Goal: Task Accomplishment & Management: Manage account settings

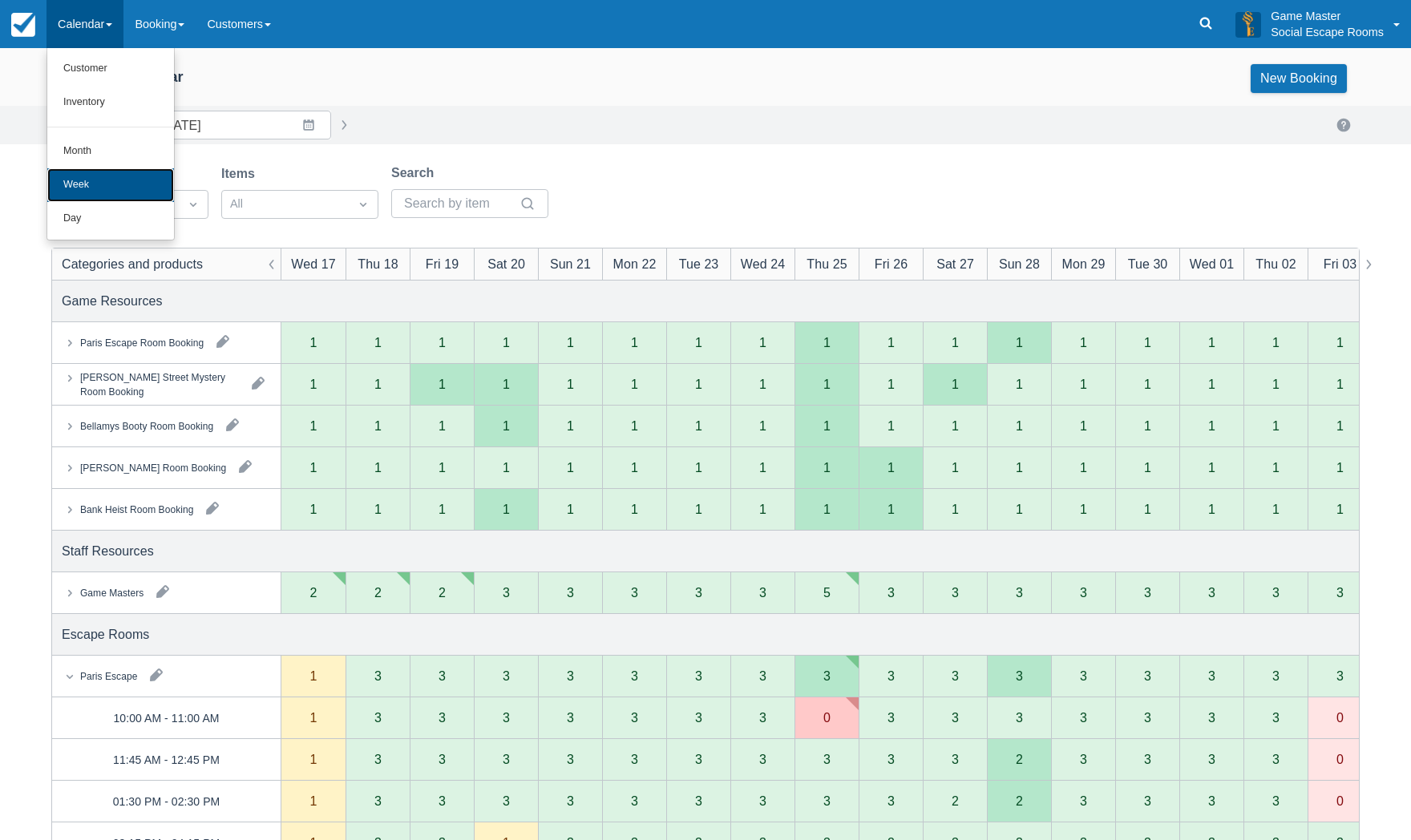
click at [92, 173] on link "Week" at bounding box center [111, 185] width 126 height 33
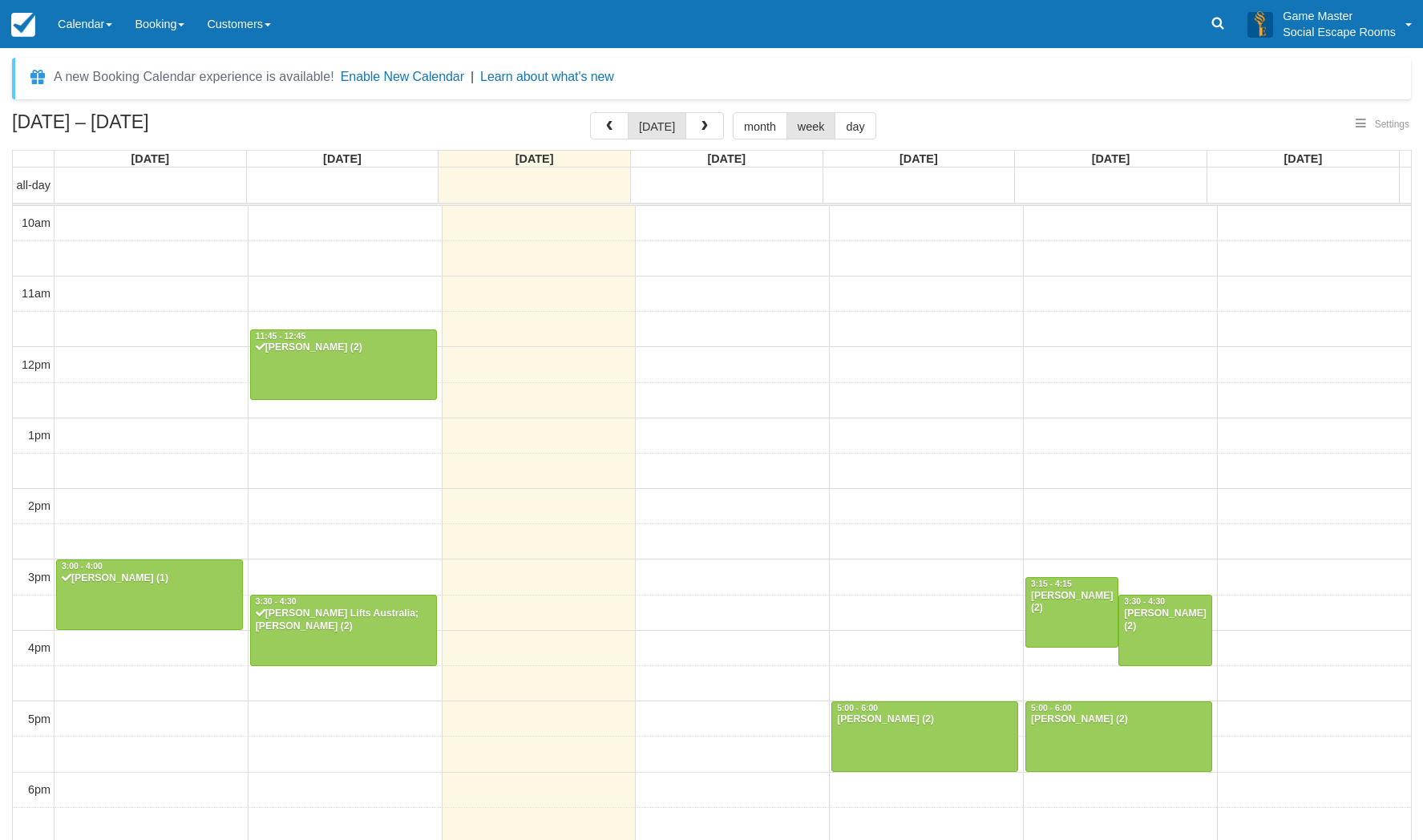
select select
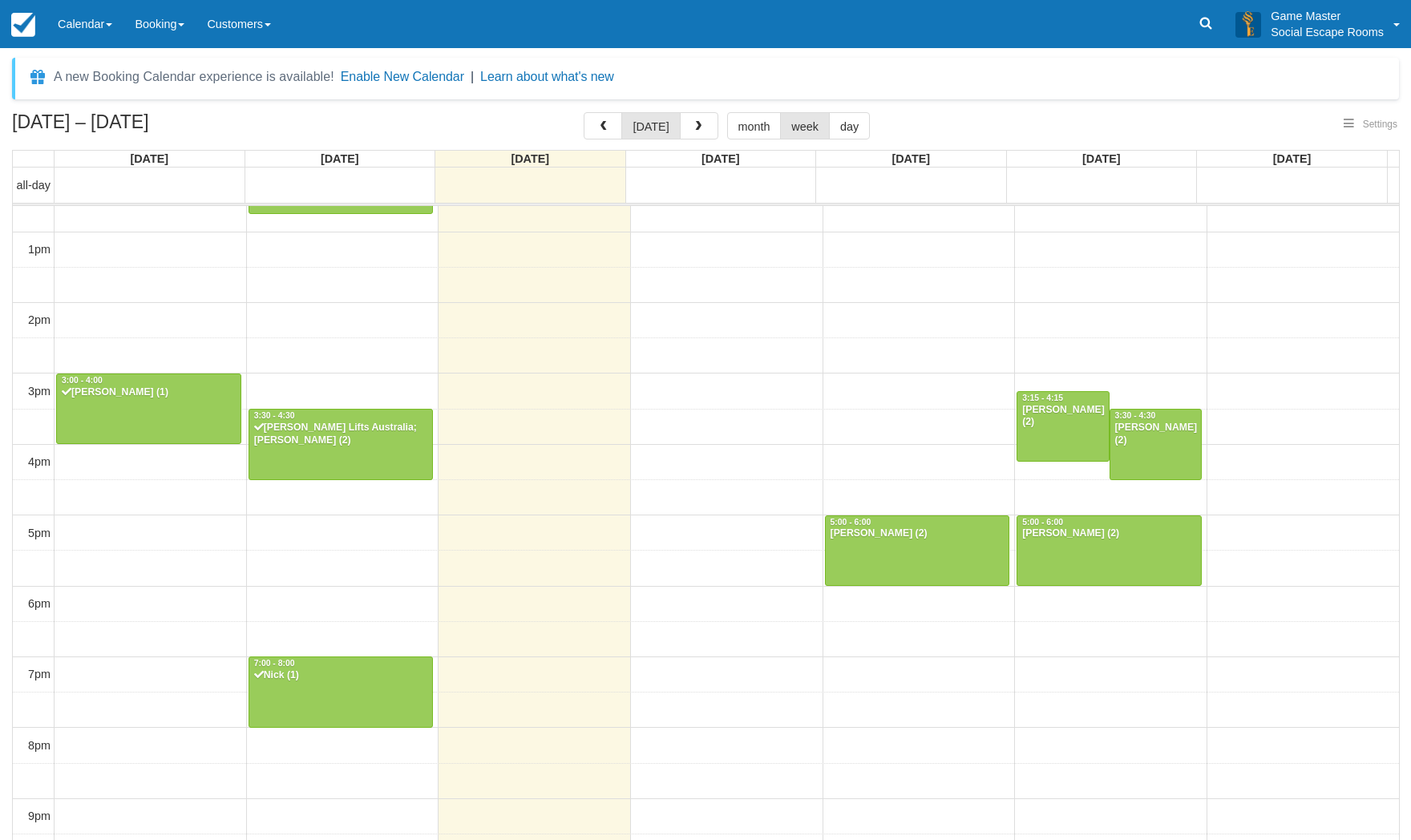
select select
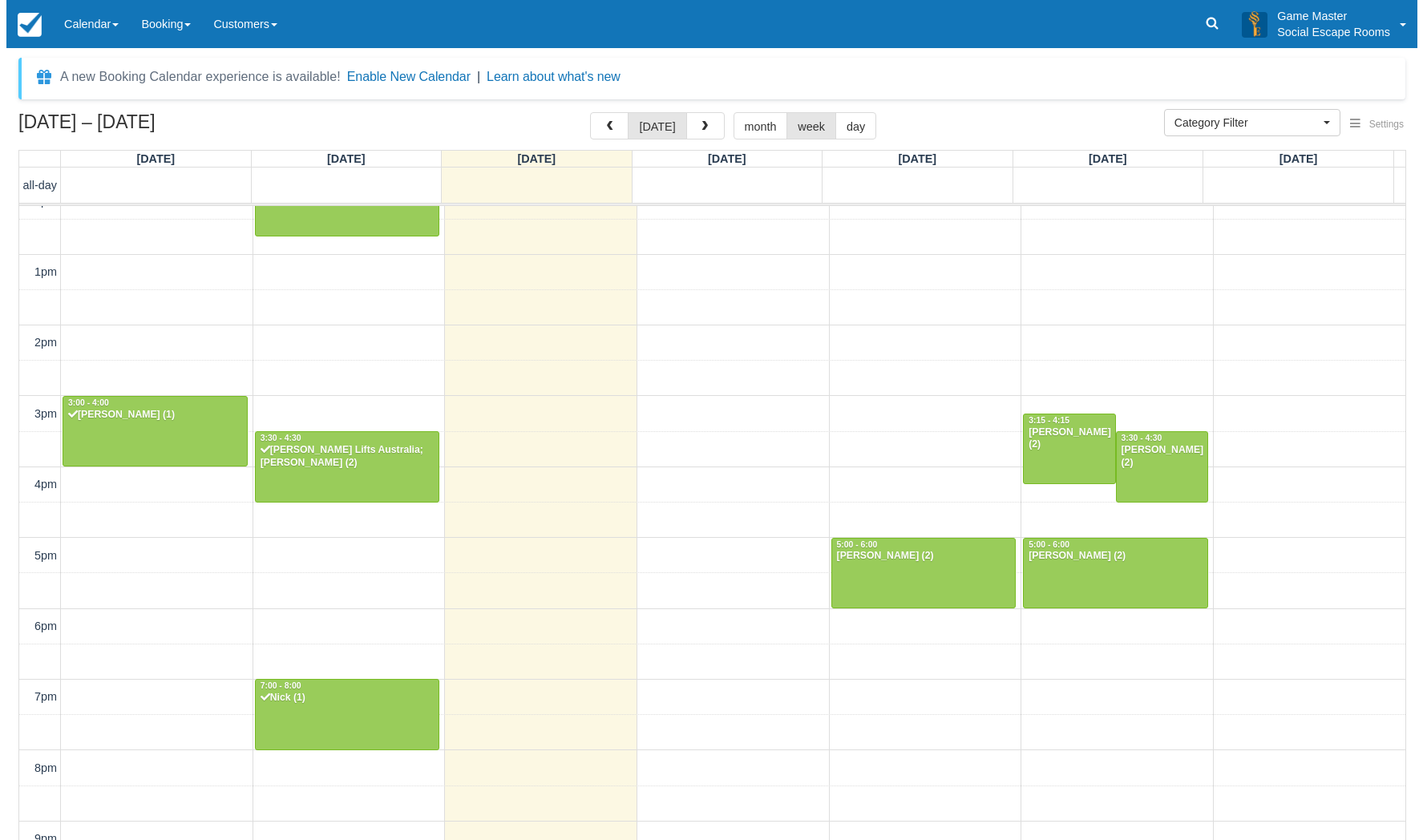
scroll to position [203, 0]
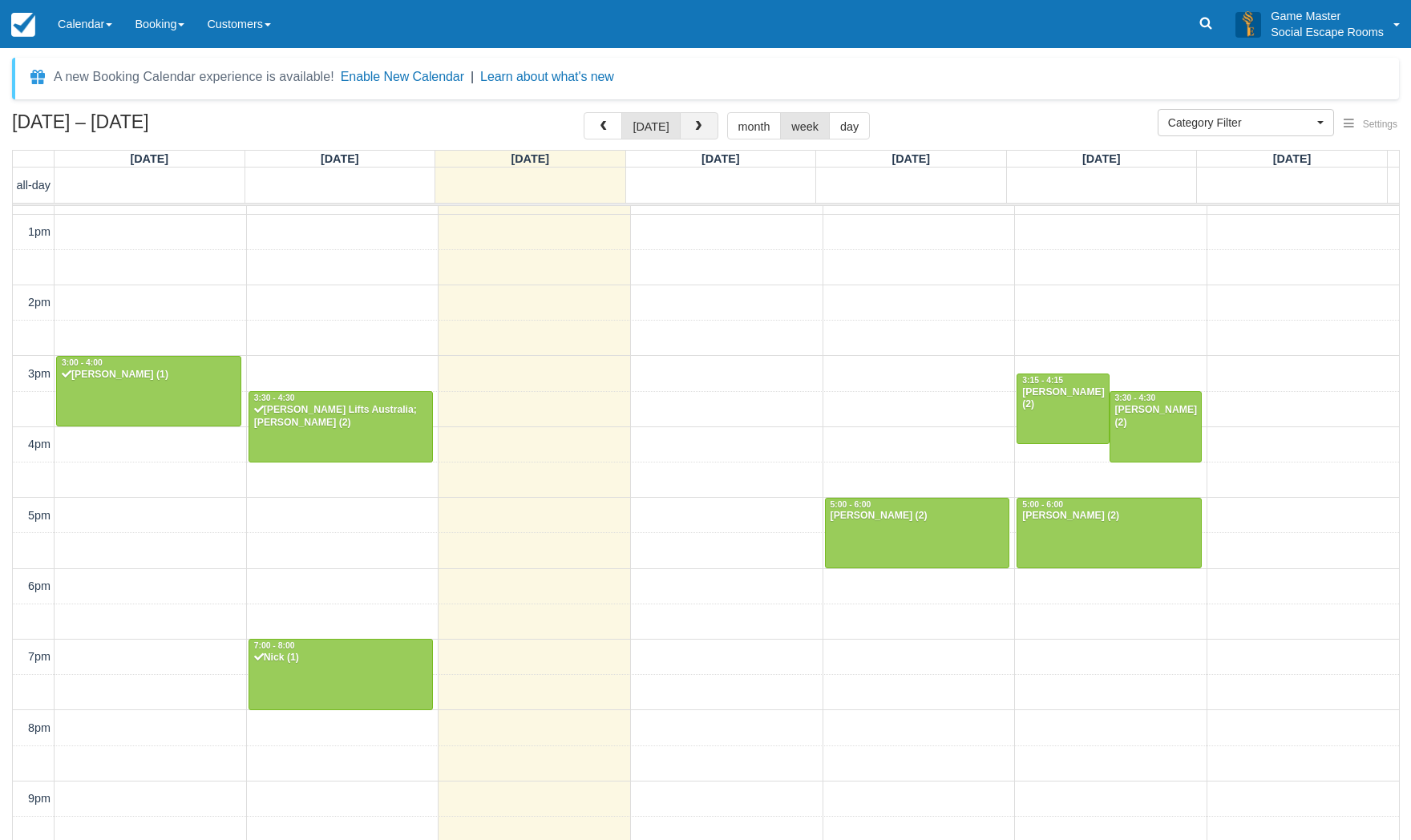
click at [707, 125] on button "button" at bounding box center [699, 125] width 38 height 27
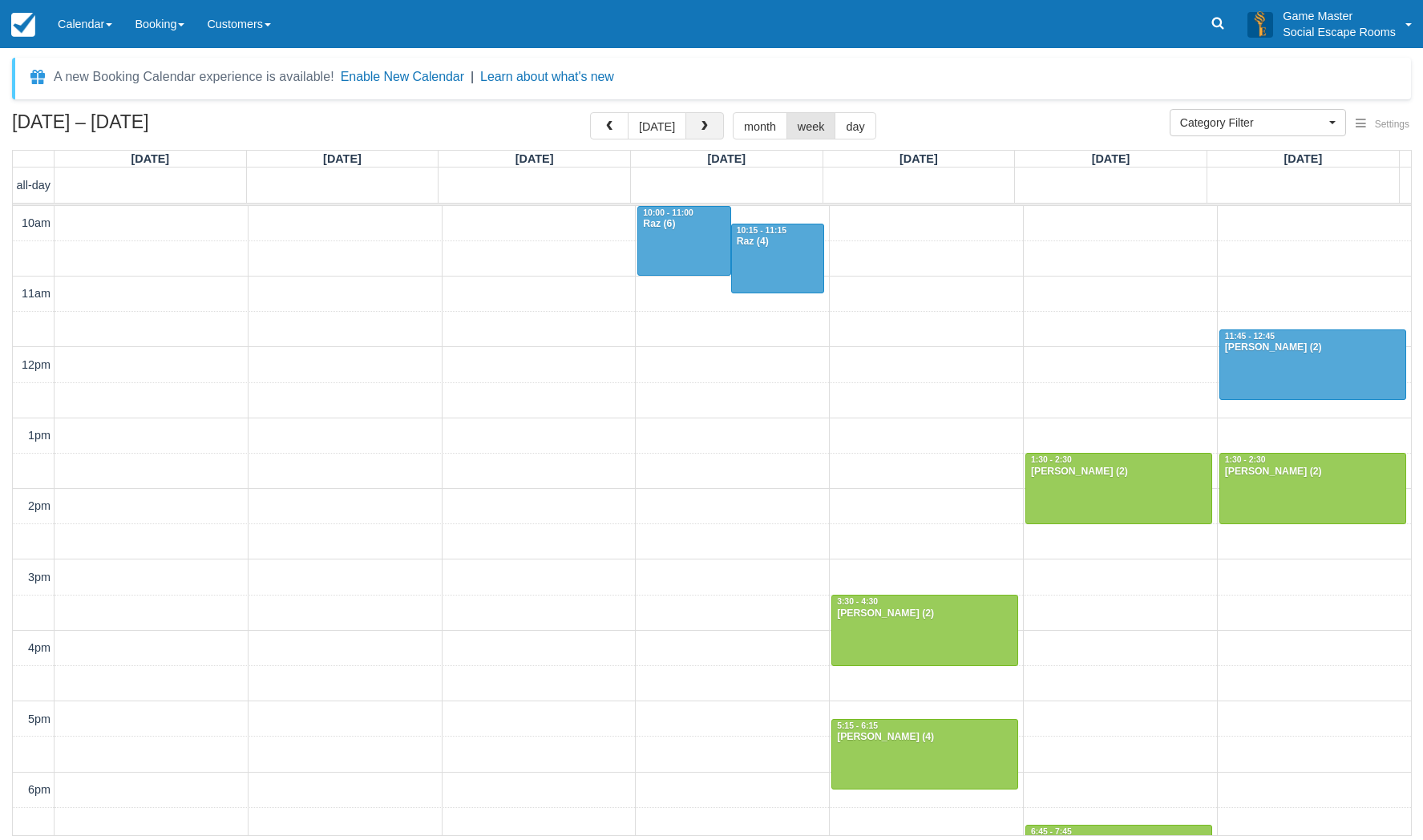
click at [707, 125] on button "button" at bounding box center [705, 125] width 38 height 27
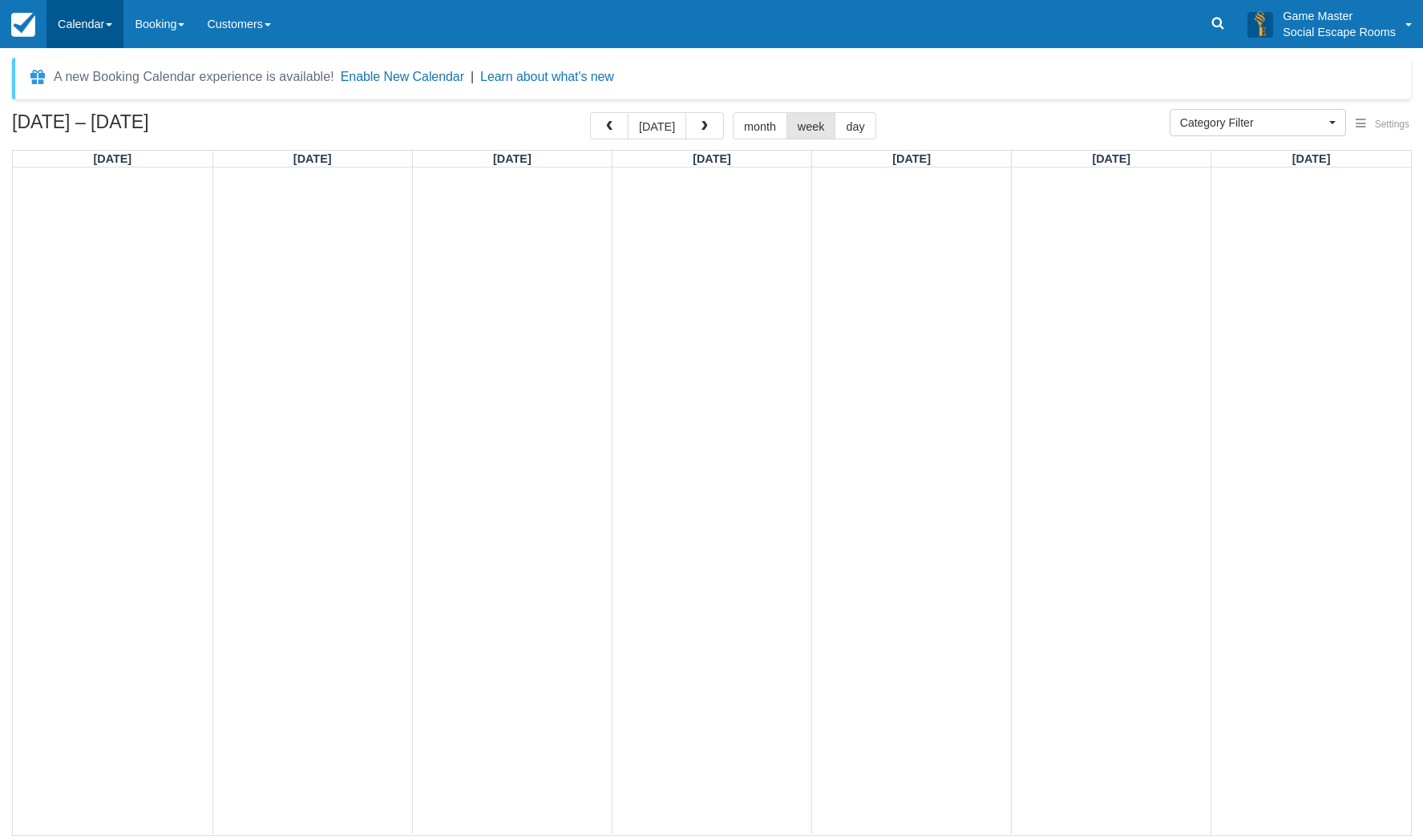
click at [108, 37] on link "Calendar" at bounding box center [85, 24] width 77 height 48
click at [83, 1] on link "Calendar" at bounding box center [85, 24] width 77 height 48
click at [82, 28] on link "Calendar" at bounding box center [85, 24] width 77 height 48
click at [77, 219] on link "Day" at bounding box center [111, 218] width 126 height 33
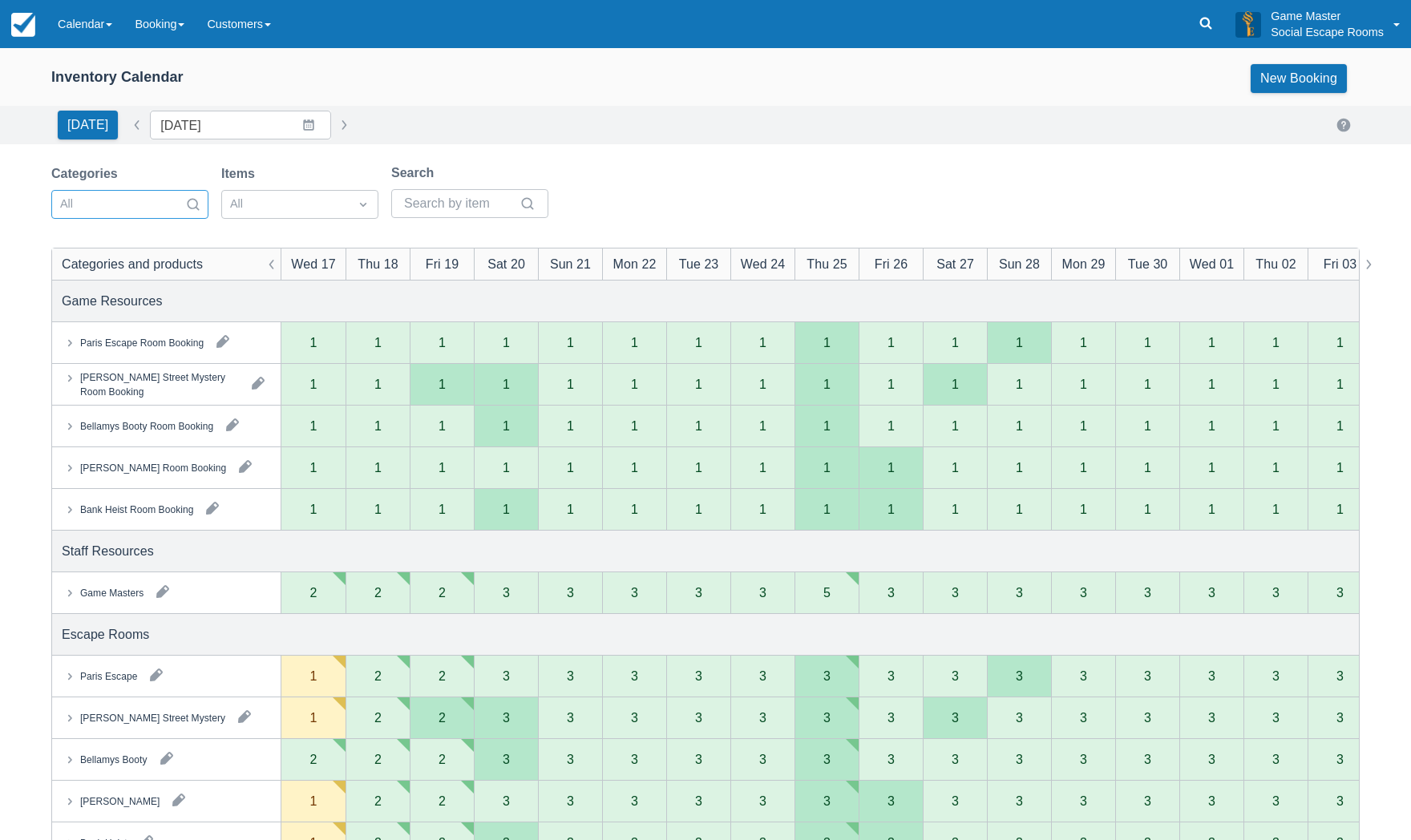
click at [195, 206] on icon "Search" at bounding box center [192, 203] width 16 height 16
click at [298, 120] on input "17/09/2025" at bounding box center [240, 125] width 181 height 29
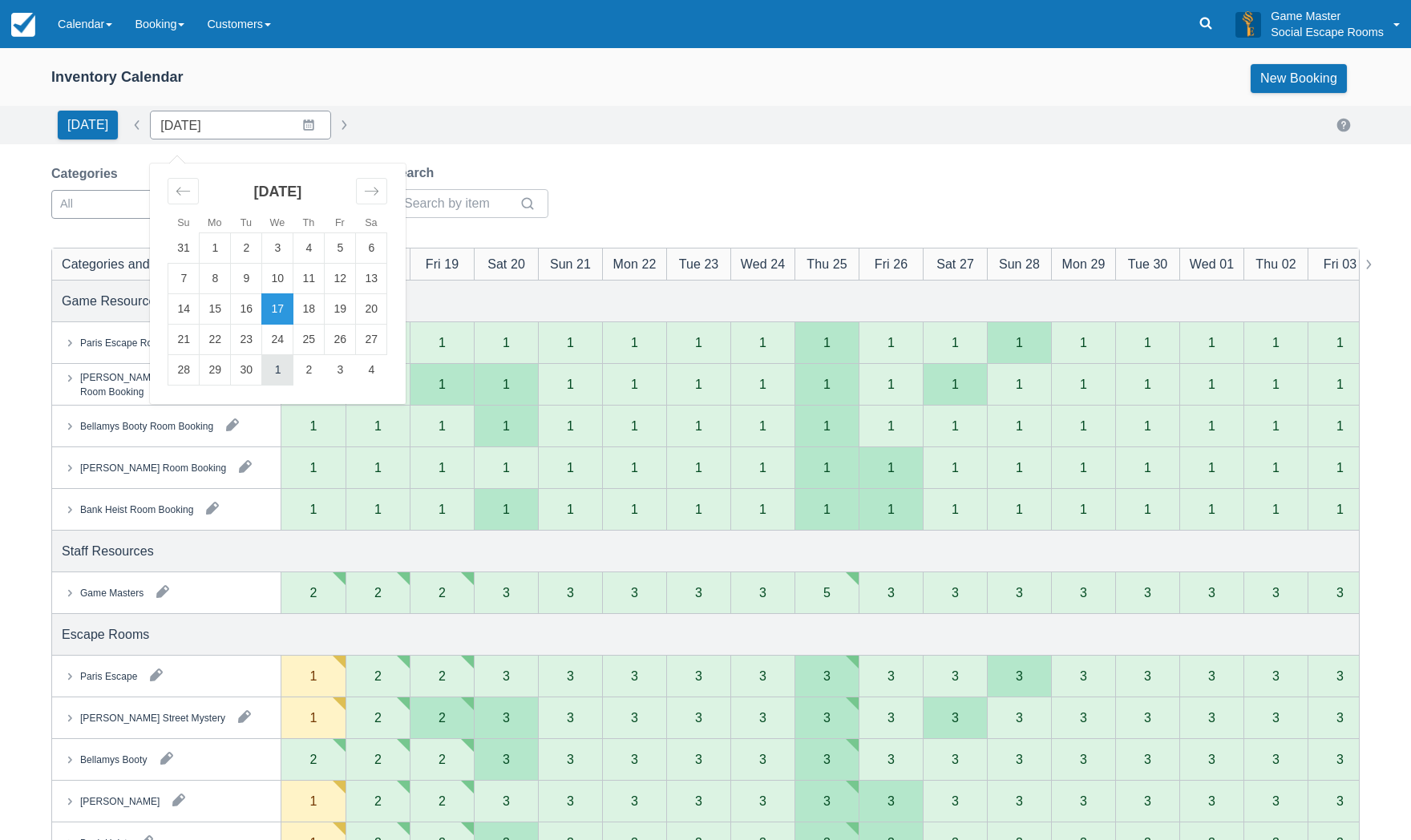
click at [267, 362] on td "1" at bounding box center [278, 370] width 32 height 31
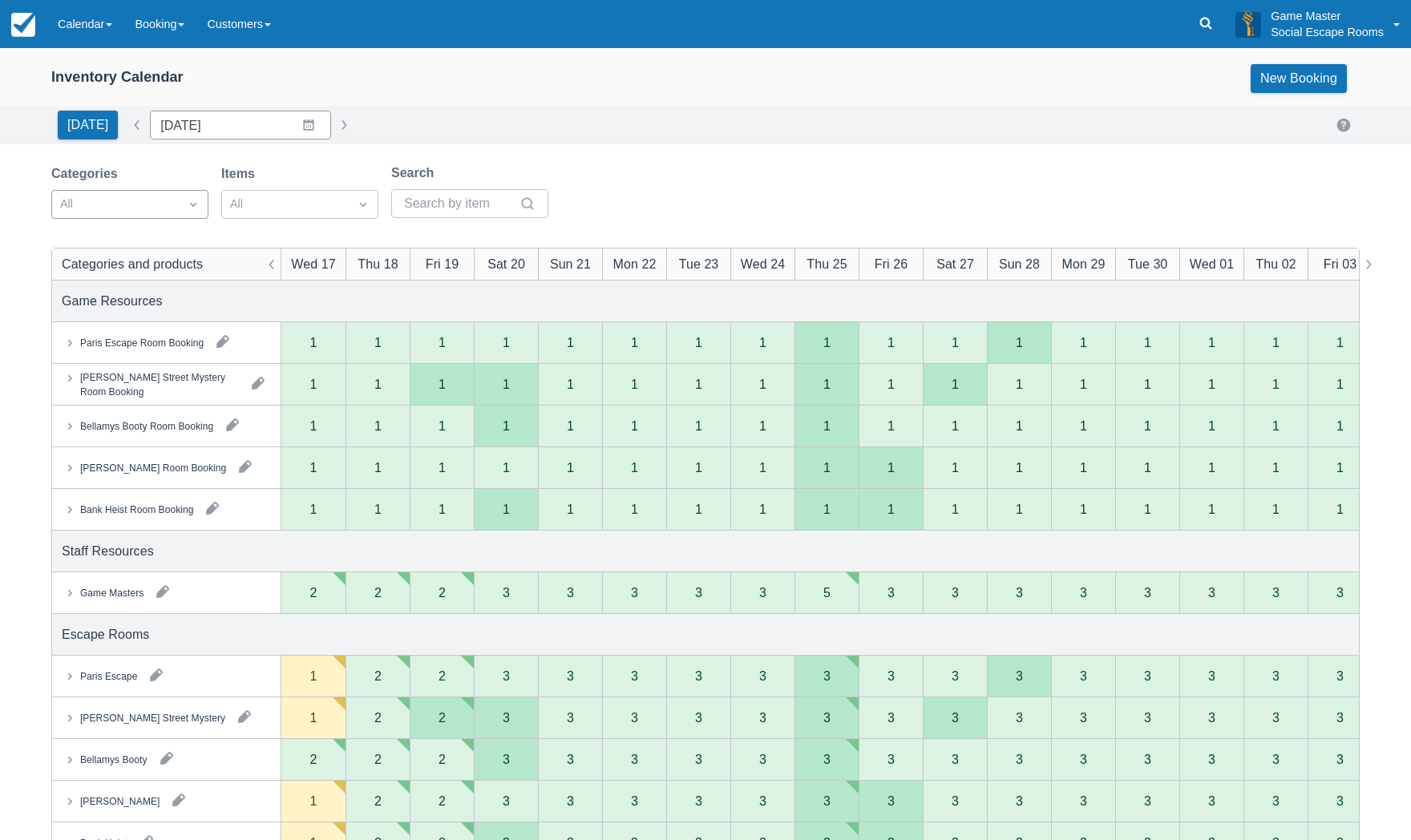
type input "[DATE]"
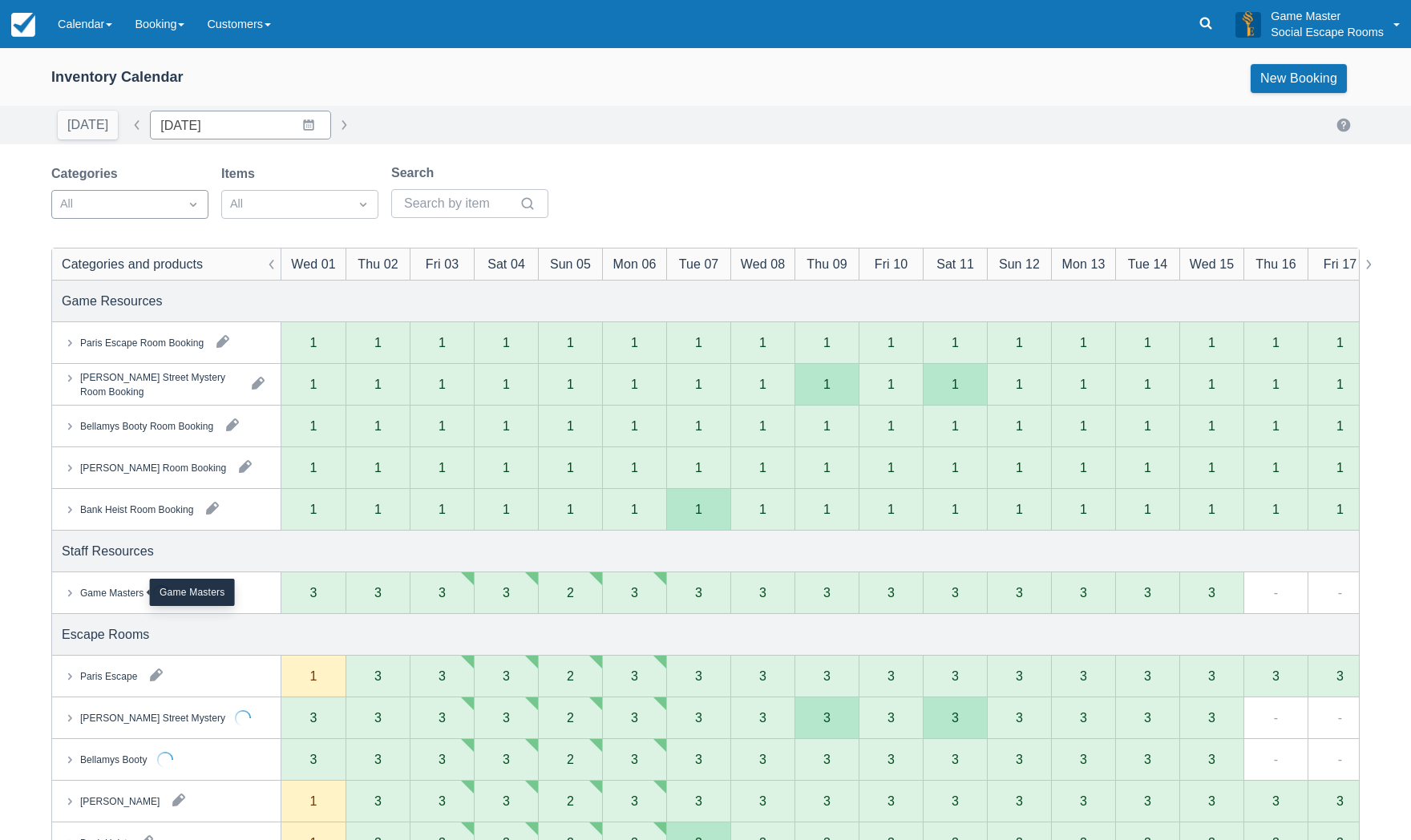
click at [95, 594] on div "Game Masters" at bounding box center [112, 593] width 63 height 15
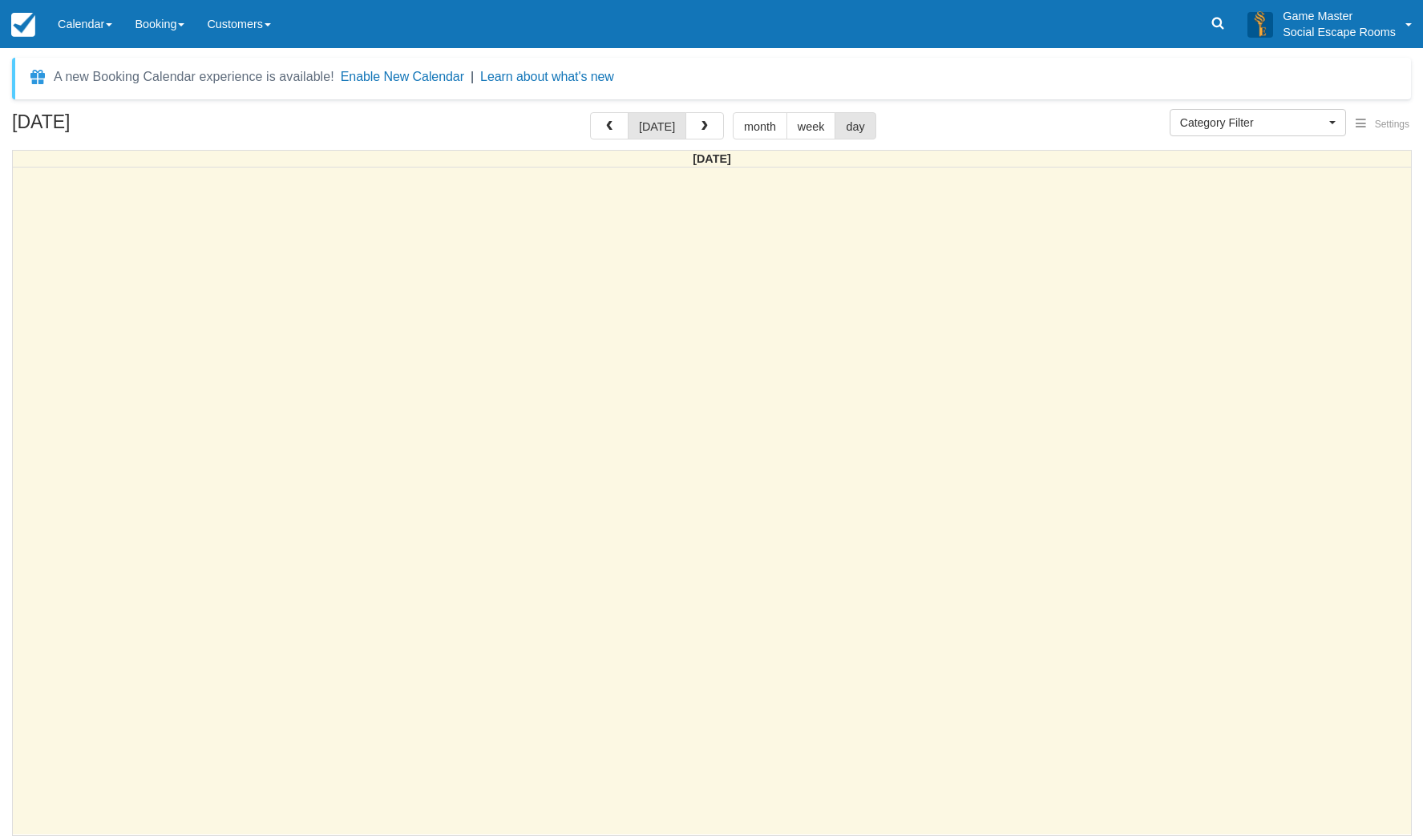
select select
click at [80, 20] on link "Calendar" at bounding box center [85, 24] width 77 height 48
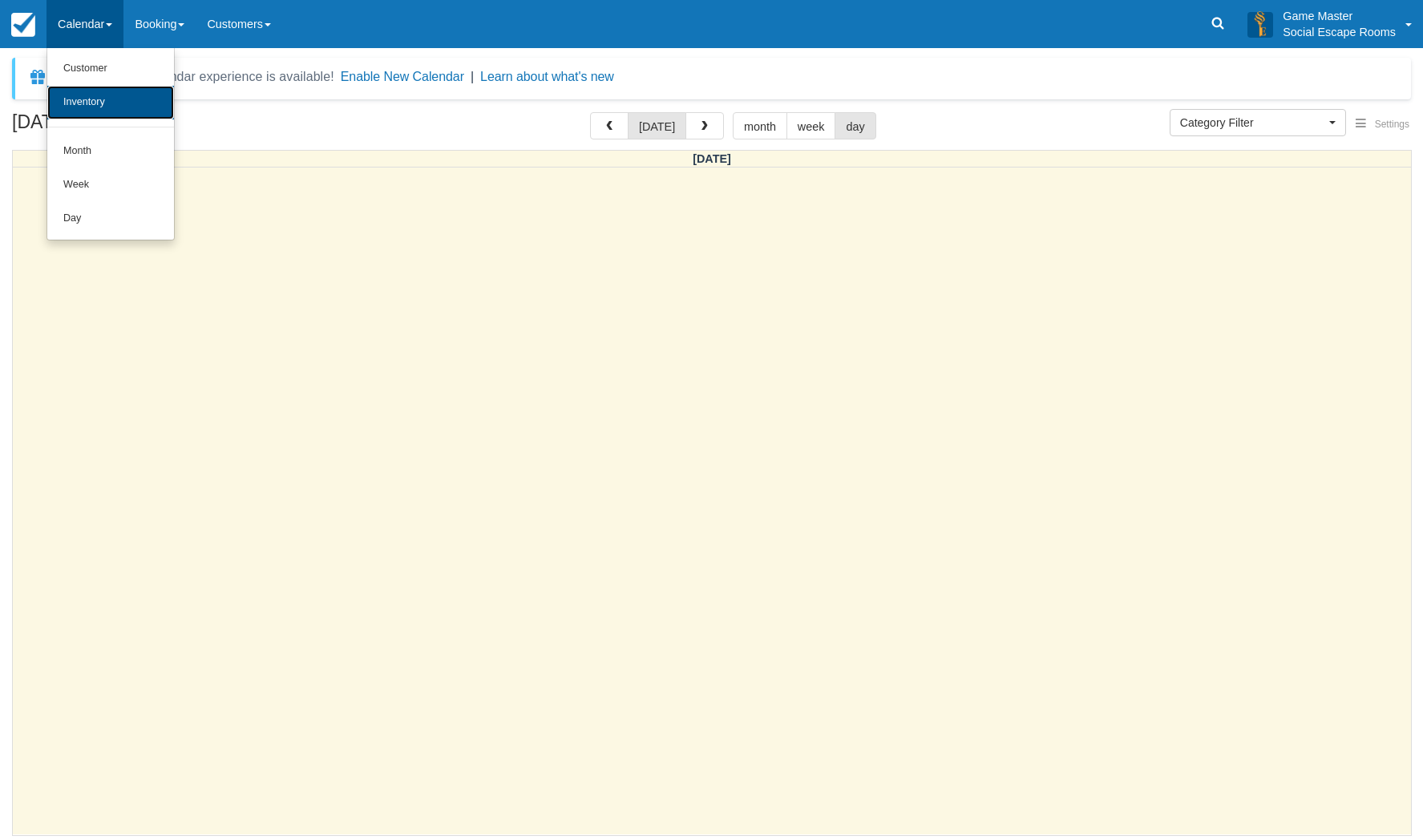
click at [82, 102] on link "Inventory" at bounding box center [111, 102] width 126 height 33
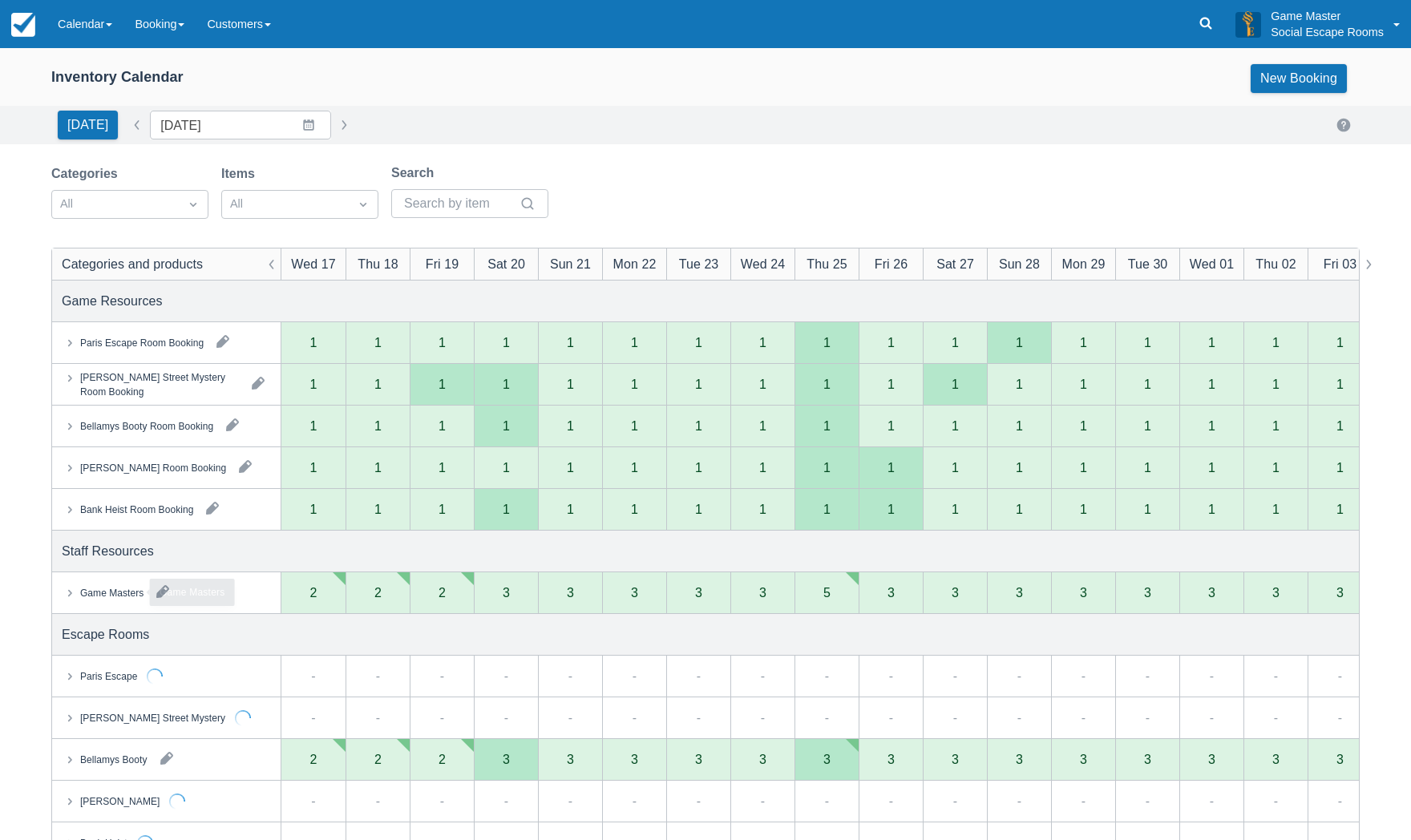
click at [117, 597] on div "Game Masters" at bounding box center [112, 593] width 63 height 15
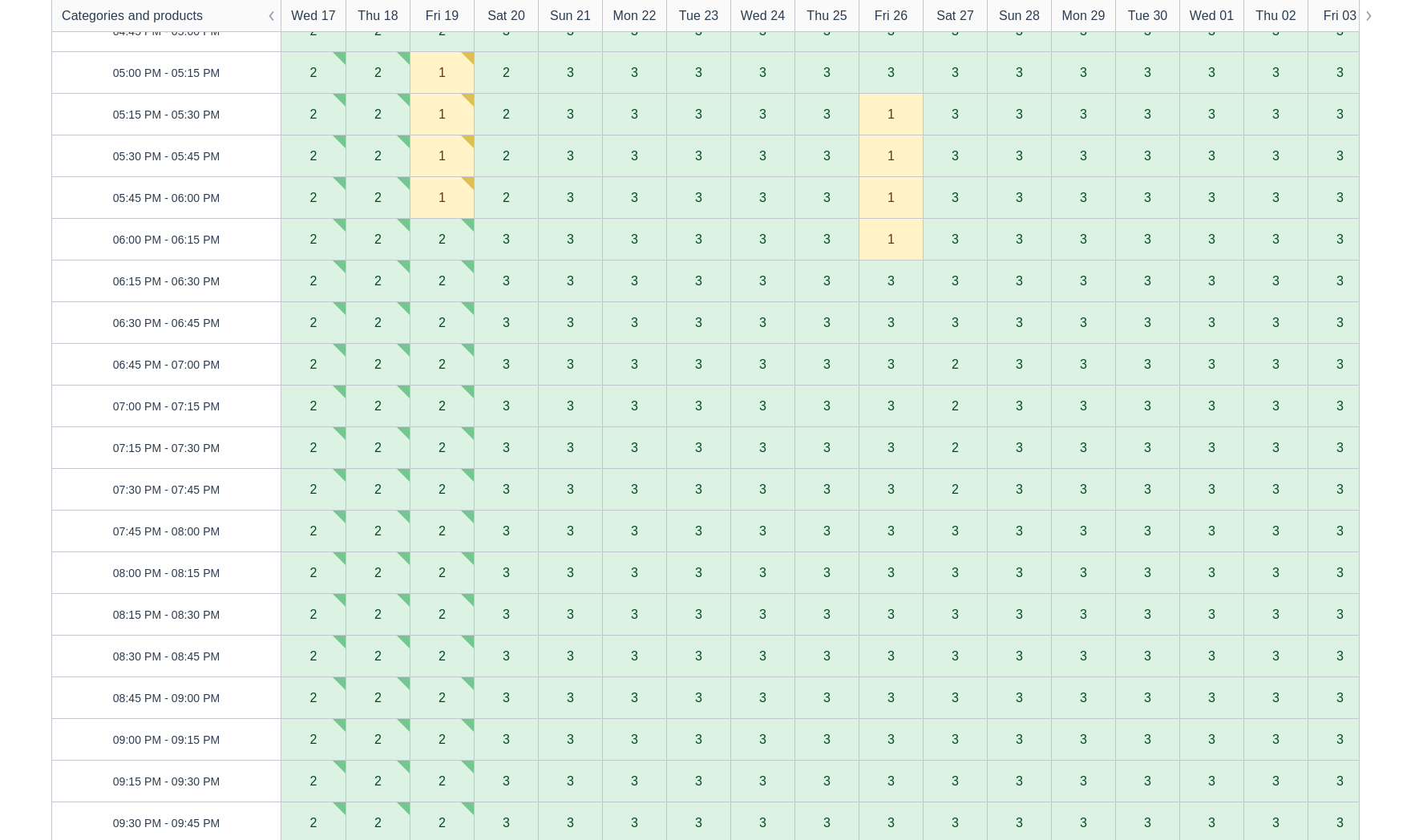
scroll to position [2164, 0]
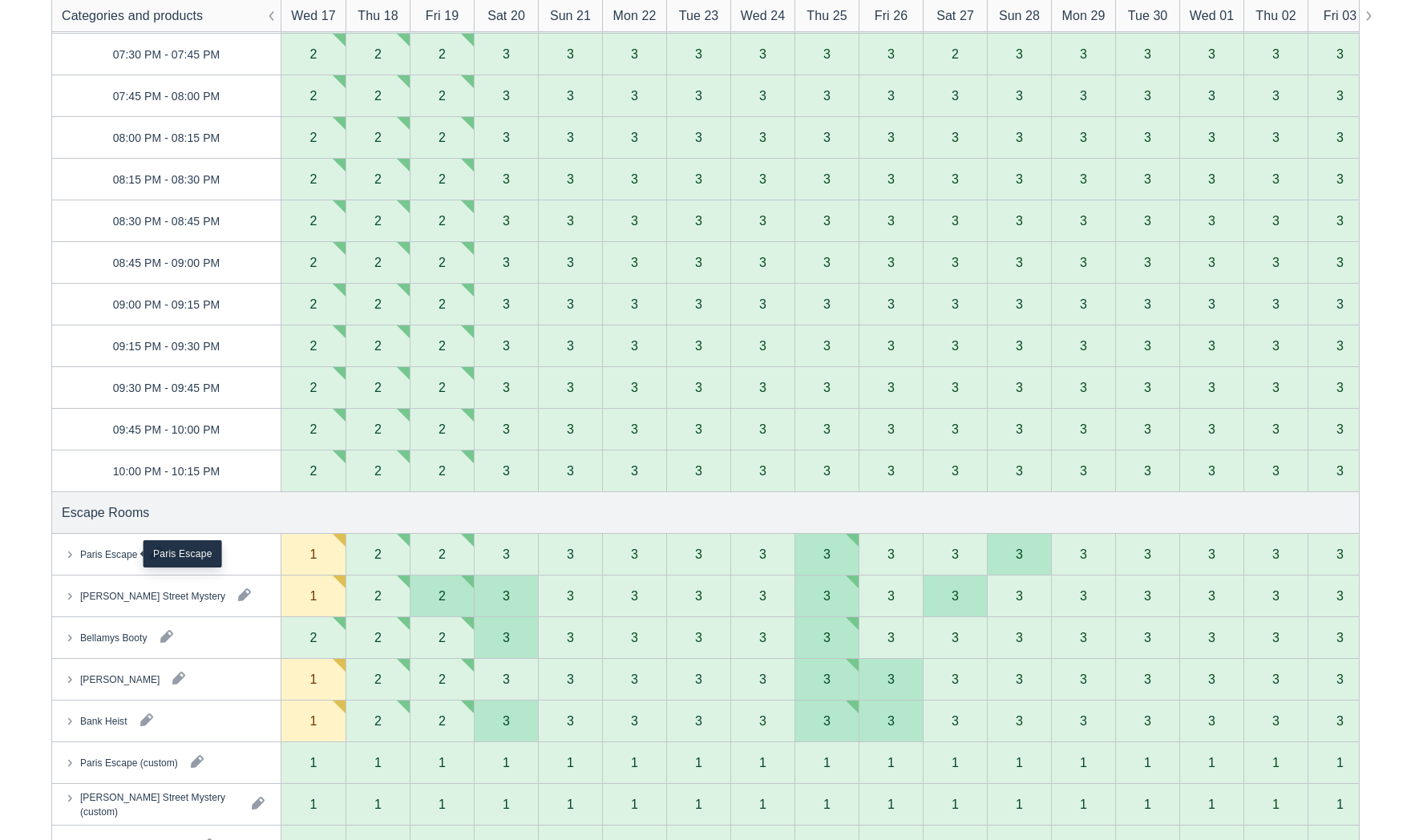
click at [120, 558] on div "Paris Escape" at bounding box center [108, 554] width 57 height 15
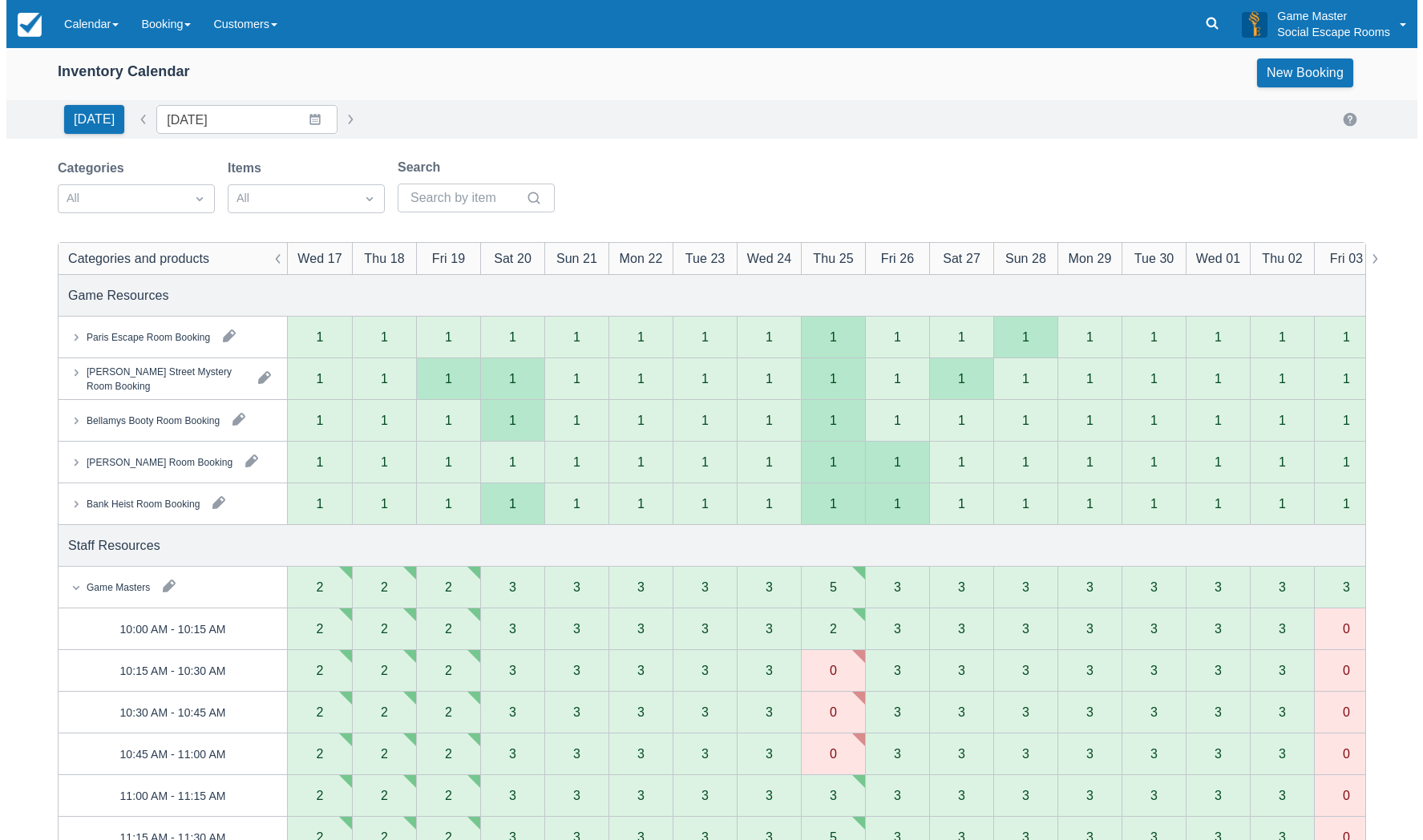
scroll to position [0, 0]
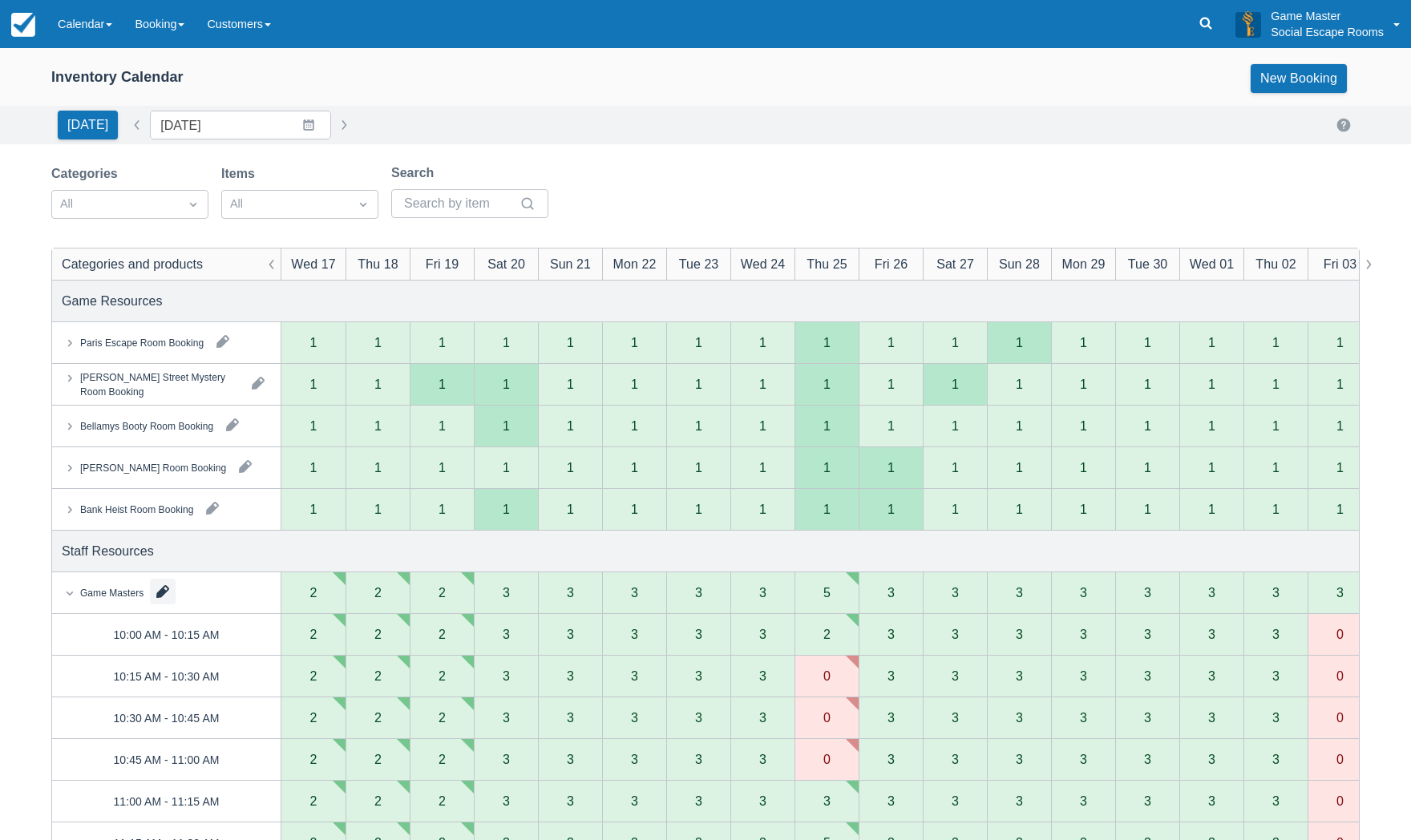
click at [164, 587] on button "button" at bounding box center [163, 592] width 26 height 26
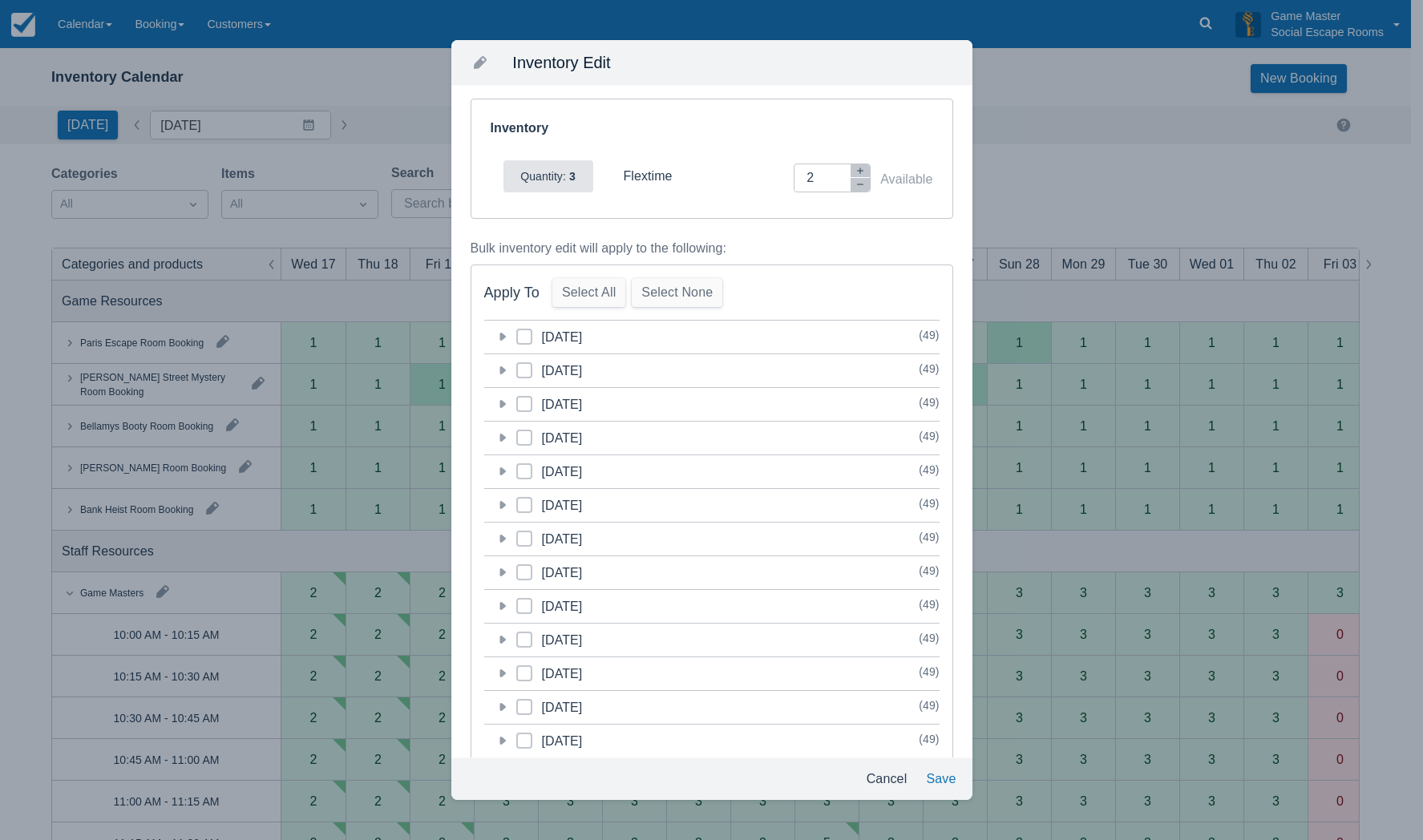
click at [504, 336] on icon at bounding box center [502, 336] width 7 height 8
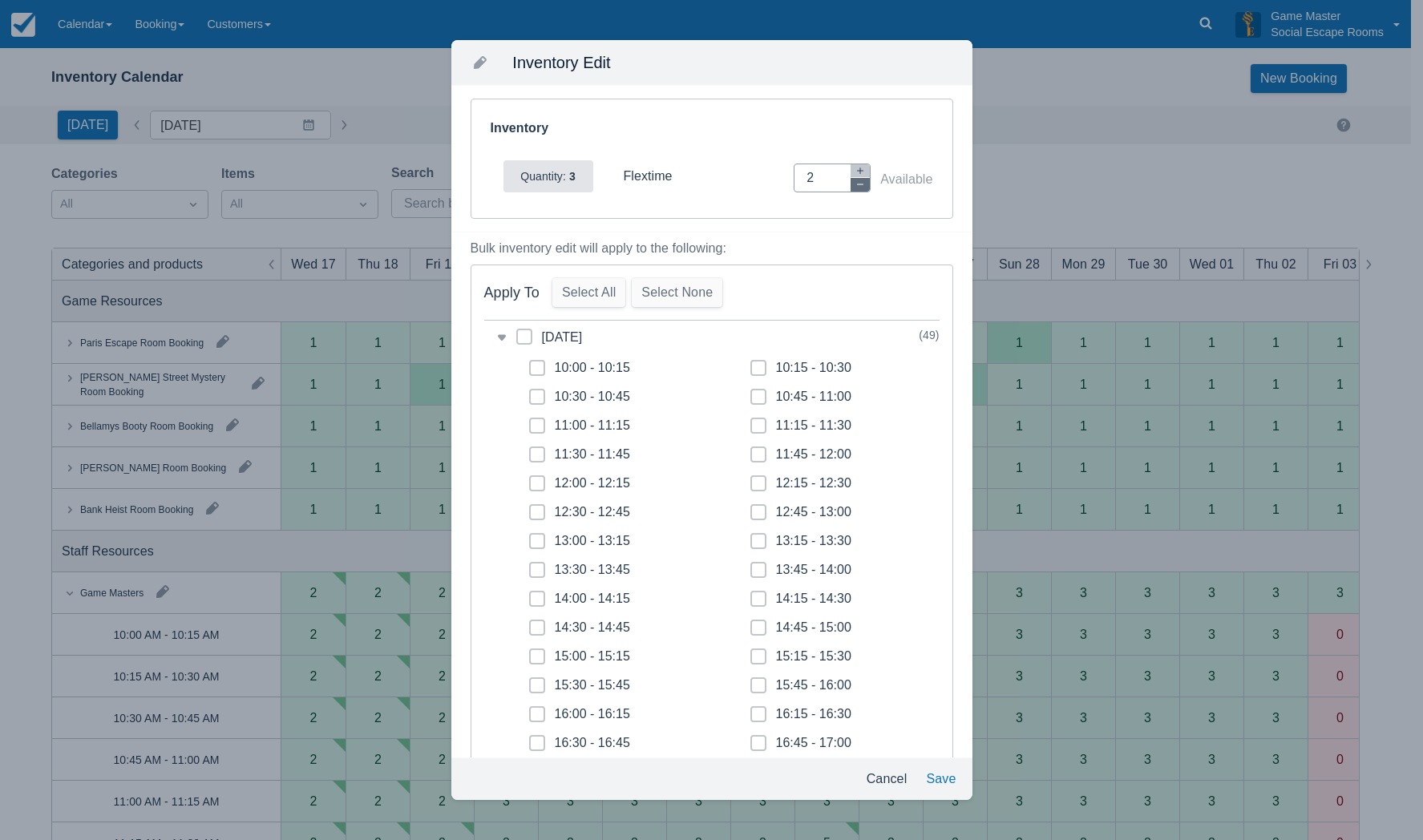
click at [855, 182] on icon "button" at bounding box center [860, 184] width 9 height 9
type input "0"
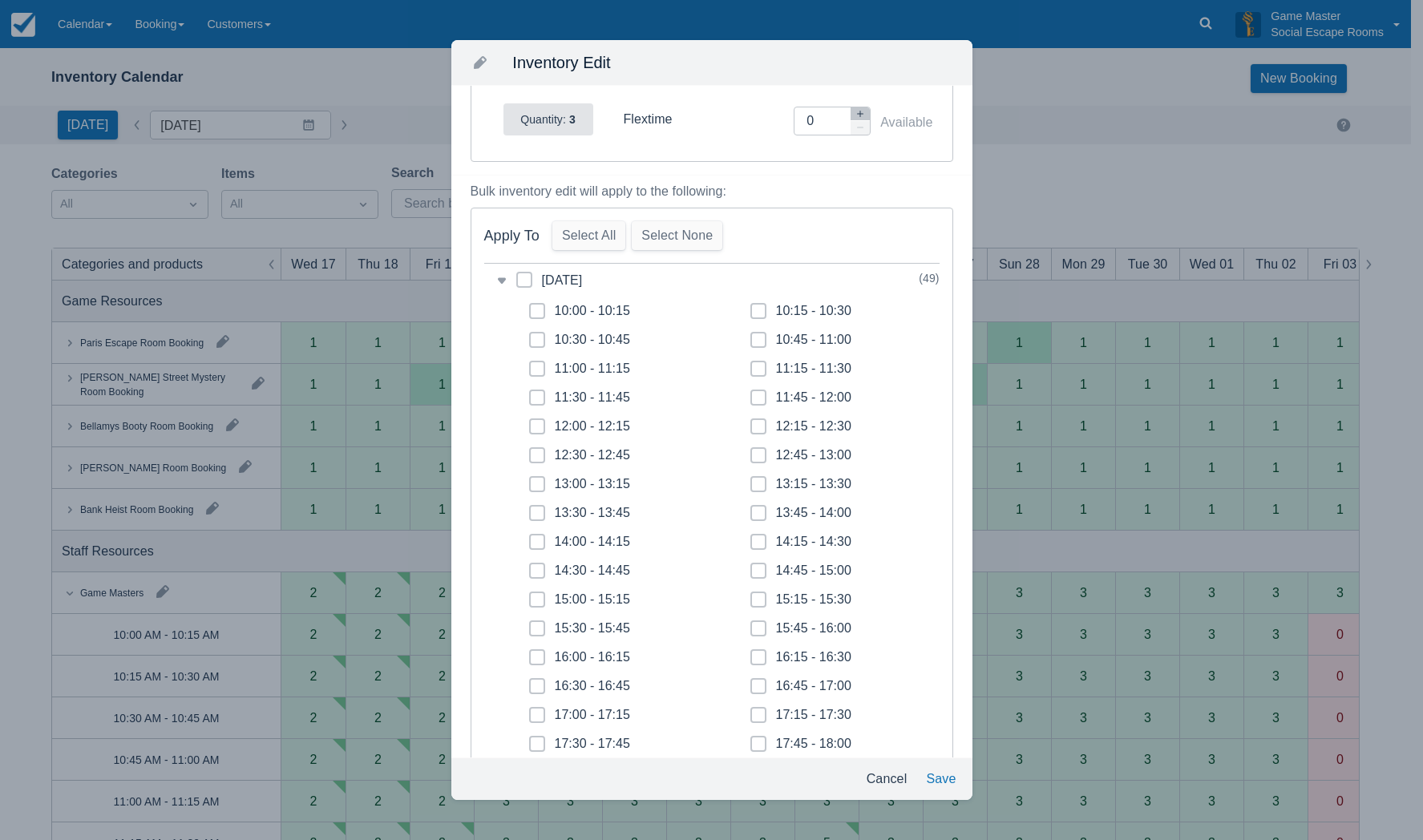
scroll to position [241, 0]
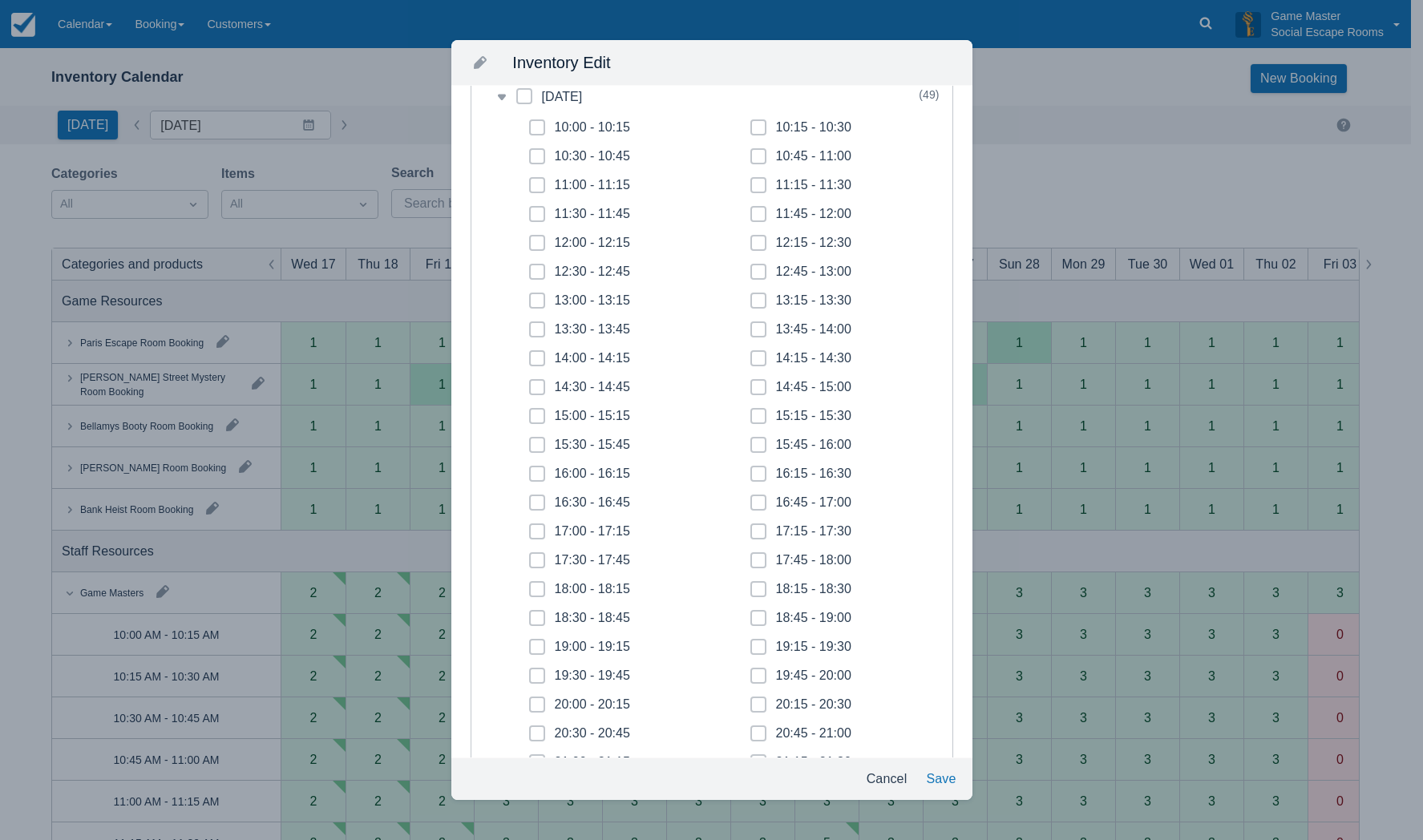
click at [756, 418] on span at bounding box center [758, 422] width 16 height 29
click at [751, 412] on input "15:15 - 15:30" at bounding box center [750, 412] width 1 height 1
checkbox input "true"
click at [753, 440] on span at bounding box center [758, 451] width 16 height 29
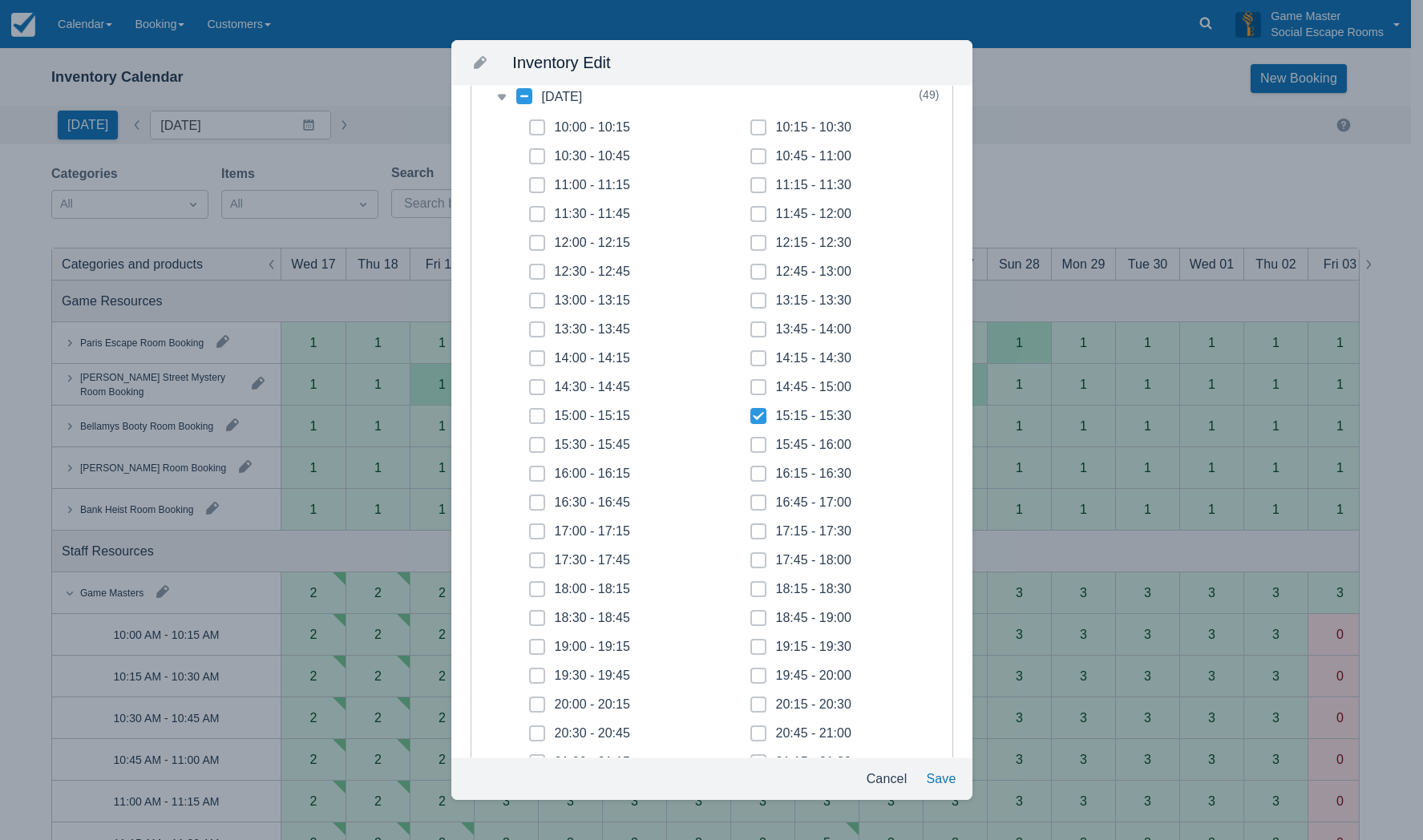
click at [751, 440] on input "15:45 - 16:00" at bounding box center [750, 440] width 1 height 1
checkbox input "true"
click at [750, 475] on span at bounding box center [758, 479] width 16 height 29
click at [750, 470] on input "16:15 - 16:30" at bounding box center [750, 469] width 1 height 1
checkbox input "true"
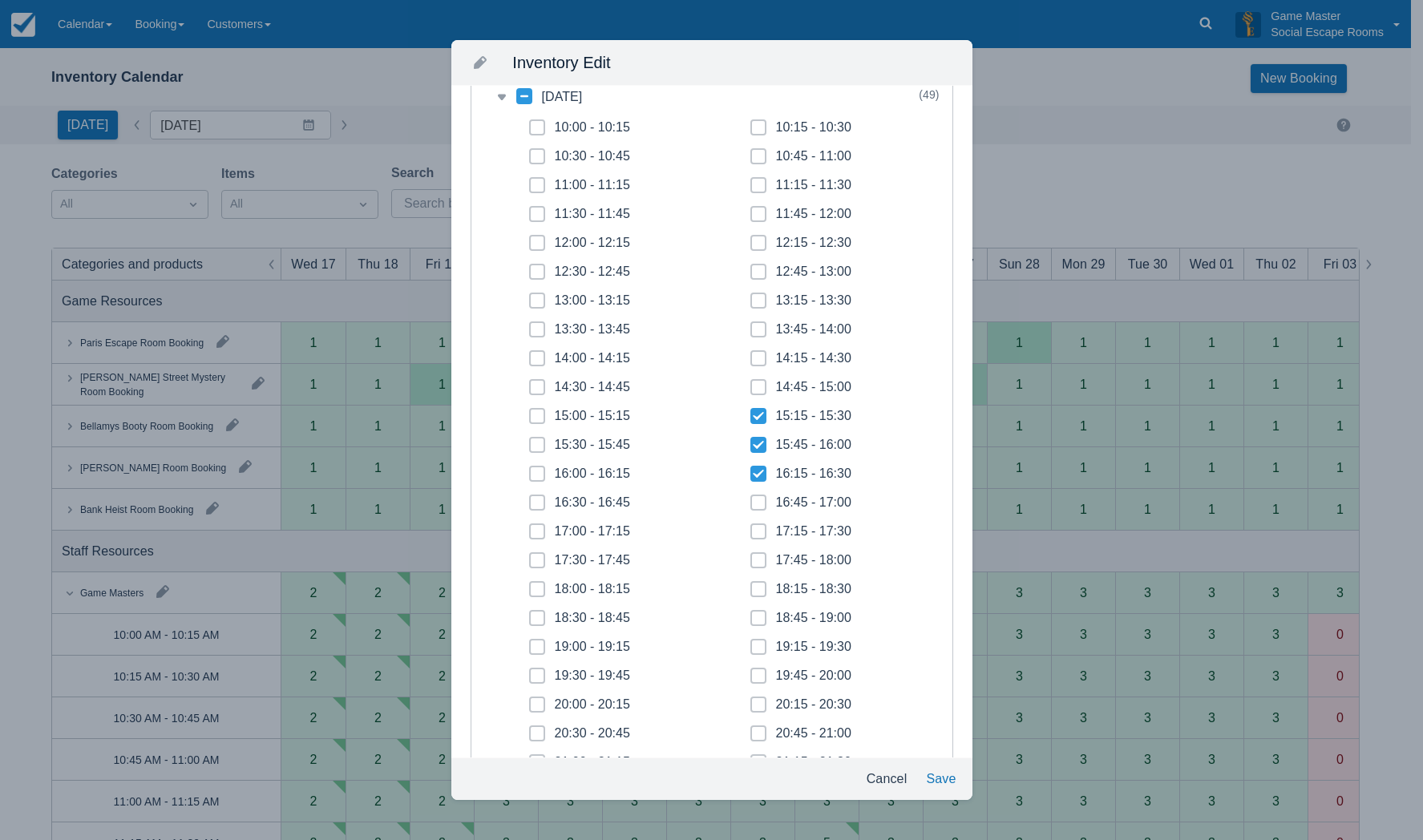
click at [756, 499] on icon at bounding box center [758, 502] width 7 height 7
click at [750, 499] on input "16:45 - 17:00" at bounding box center [750, 498] width 1 height 1
checkbox input "true"
click at [532, 449] on span at bounding box center [536, 451] width 16 height 29
click at [530, 440] on input "15:30 - 15:45" at bounding box center [529, 440] width 1 height 1
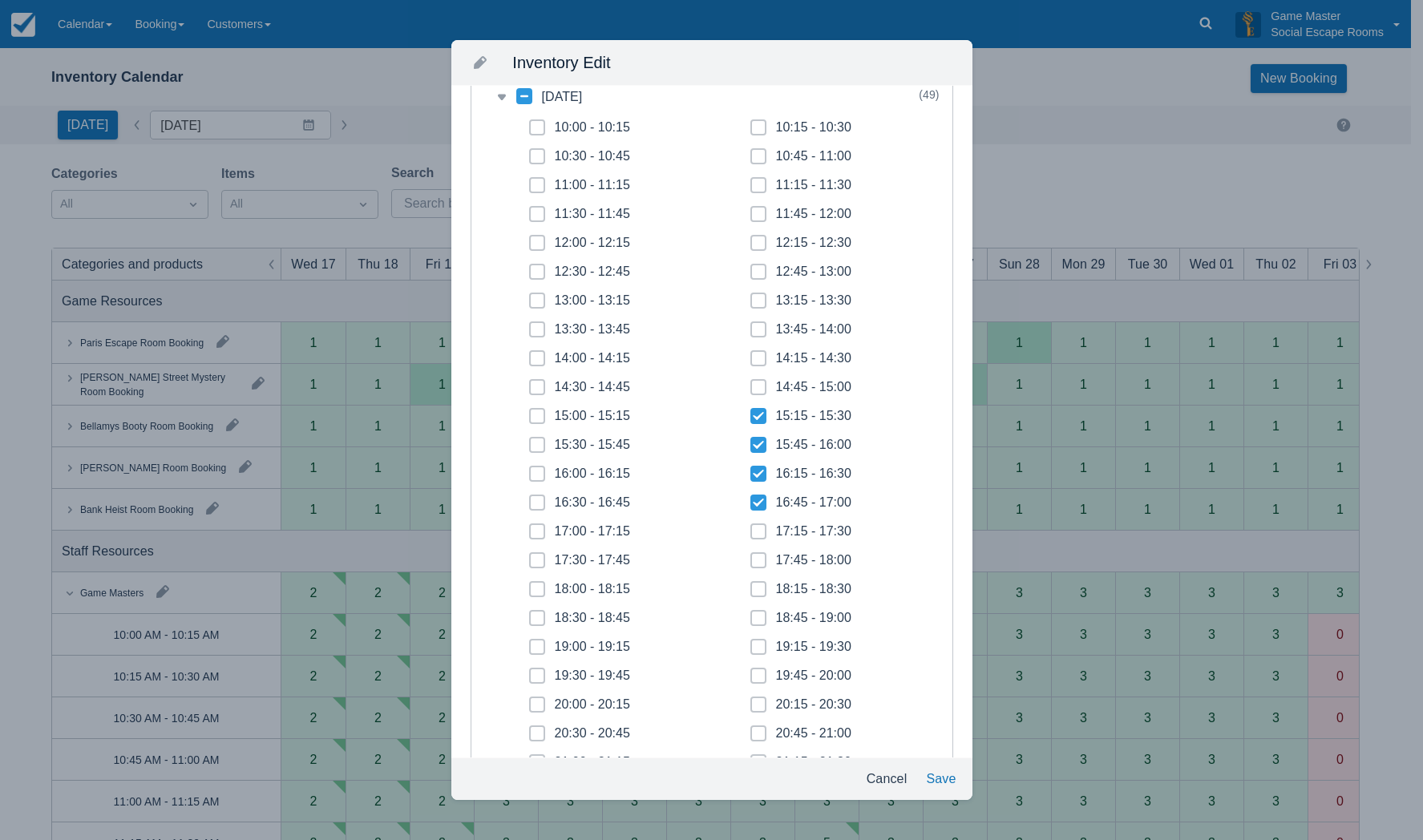
checkbox input "true"
drag, startPoint x: 534, startPoint y: 477, endPoint x: 535, endPoint y: 488, distance: 11.0
click at [534, 481] on span at bounding box center [536, 479] width 16 height 29
click at [530, 470] on input "16:00 - 16:15" at bounding box center [529, 469] width 1 height 1
checkbox input "true"
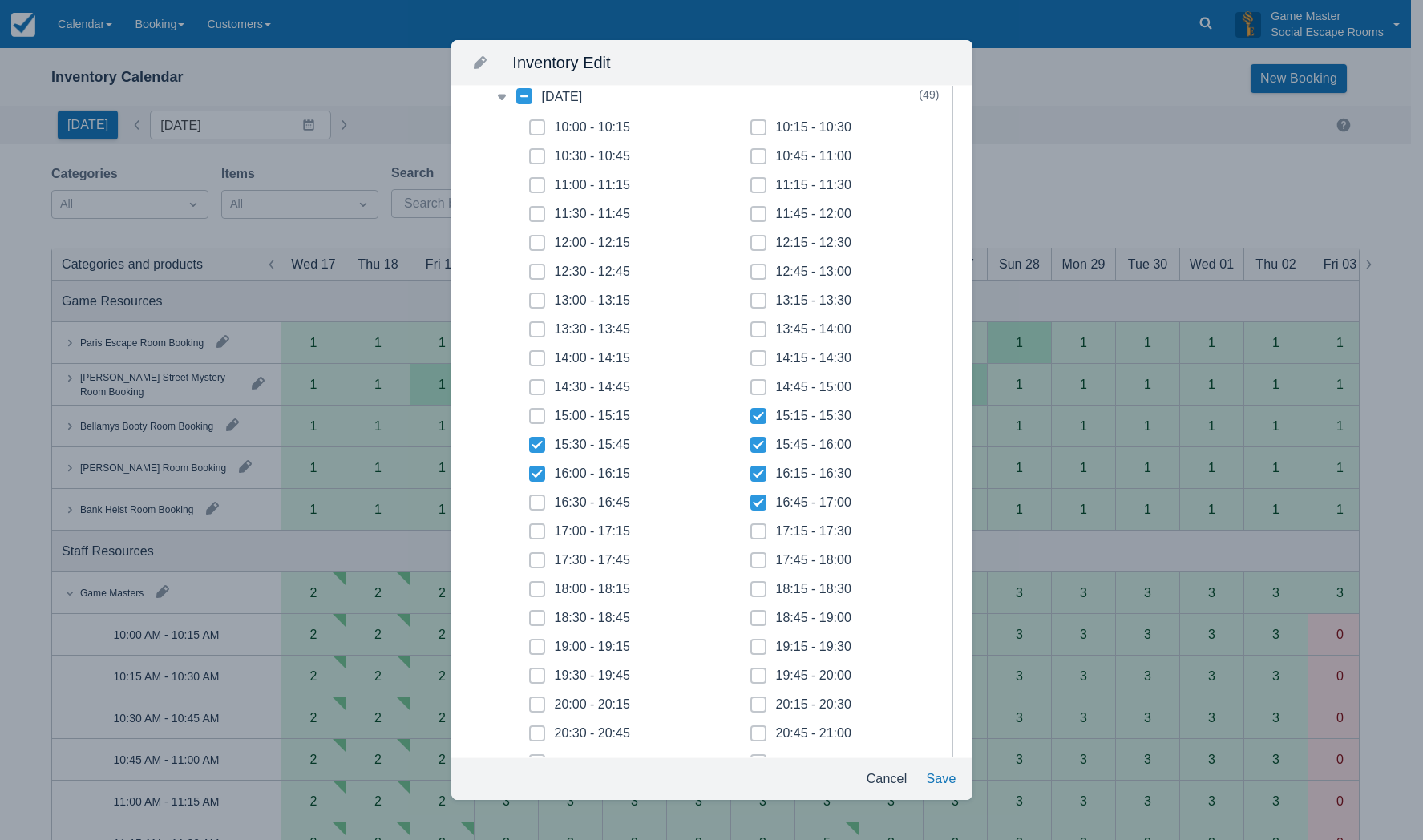
drag, startPoint x: 537, startPoint y: 501, endPoint x: 538, endPoint y: 529, distance: 28.0
click at [537, 502] on icon at bounding box center [537, 502] width 7 height 7
click at [530, 499] on input "16:30 - 16:45" at bounding box center [529, 498] width 1 height 1
checkbox input "true"
drag, startPoint x: 537, startPoint y: 532, endPoint x: 537, endPoint y: 543, distance: 11.0
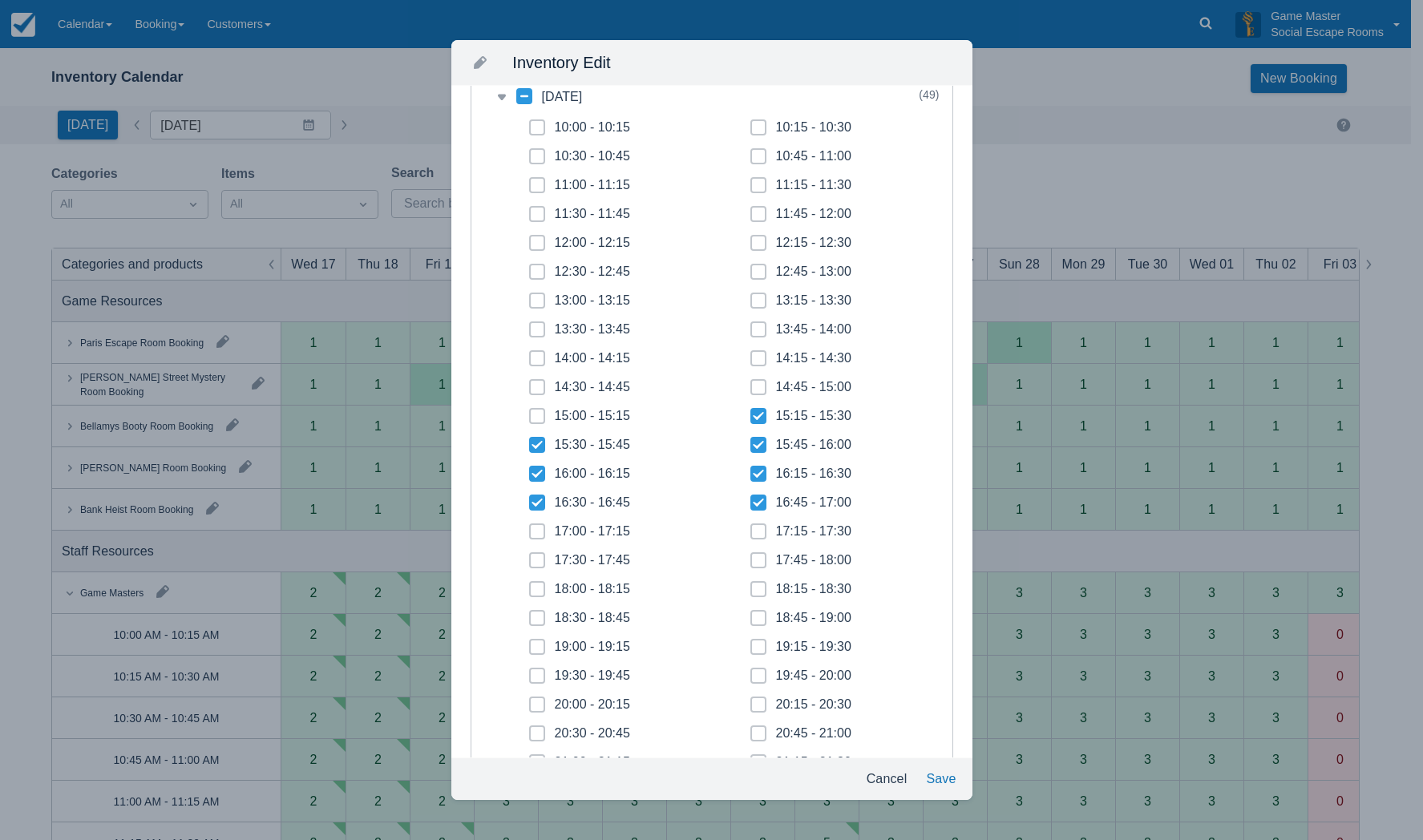
click at [537, 532] on icon at bounding box center [536, 531] width 4 height 3
click at [530, 528] on input "17:00 - 17:15" at bounding box center [529, 527] width 1 height 1
checkbox input "true"
drag, startPoint x: 537, startPoint y: 554, endPoint x: 540, endPoint y: 575, distance: 21.2
click at [539, 559] on span at bounding box center [536, 566] width 16 height 29
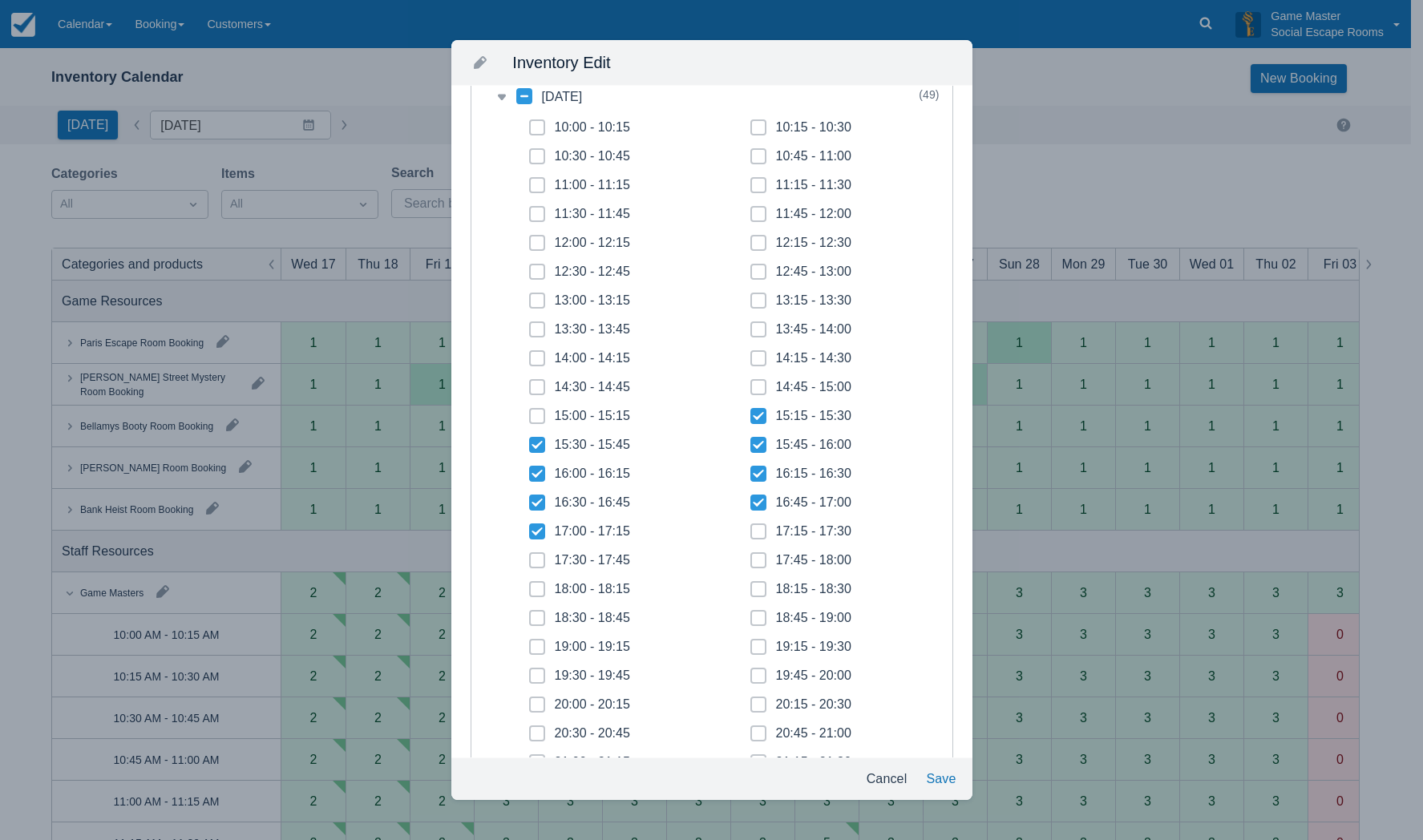
click at [530, 557] on input "17:30 - 17:45" at bounding box center [529, 556] width 1 height 1
checkbox input "true"
click at [540, 591] on span at bounding box center [536, 595] width 16 height 29
click at [530, 585] on input "18:00 - 18:15" at bounding box center [529, 584] width 1 height 1
checkbox input "true"
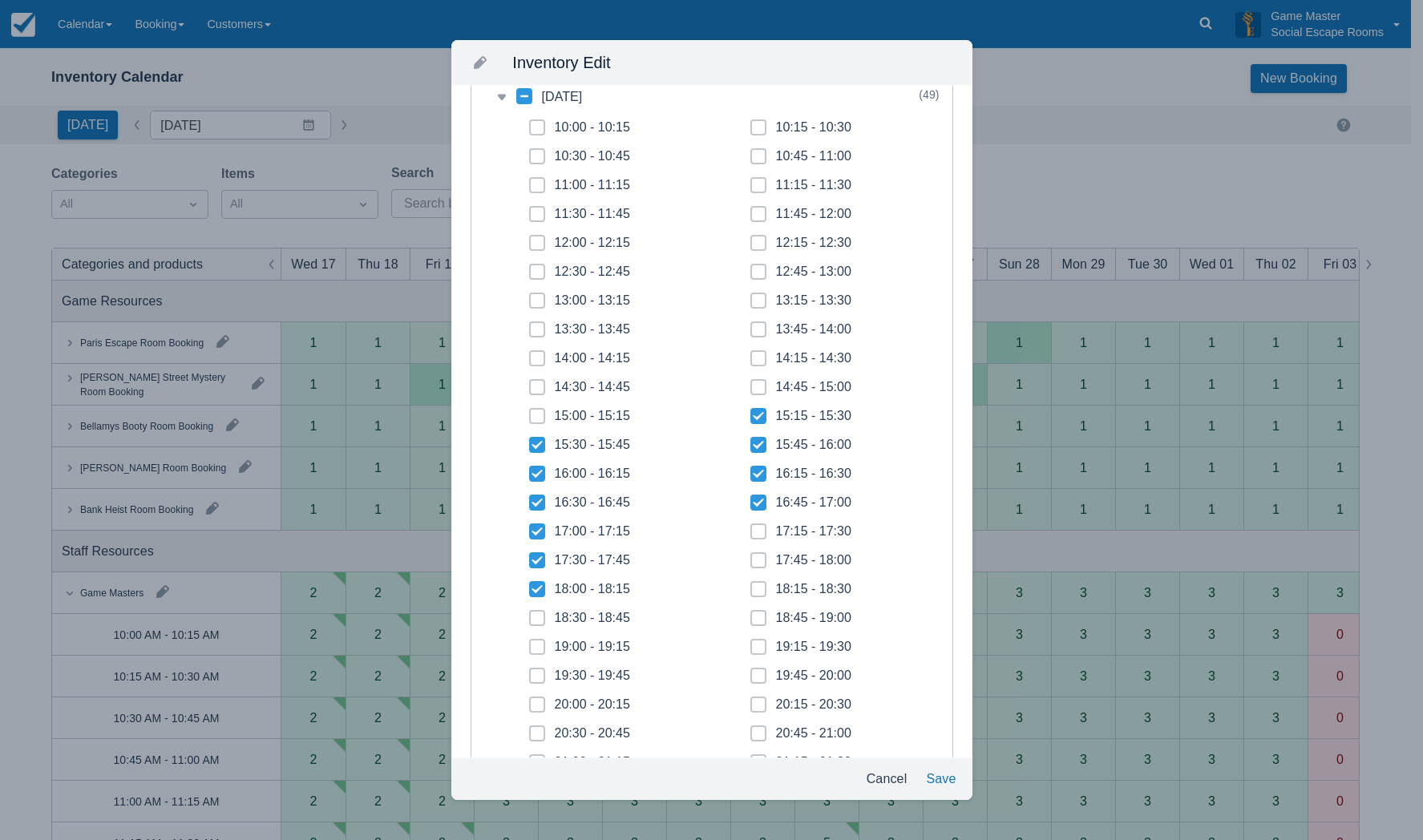
drag, startPoint x: 542, startPoint y: 610, endPoint x: 546, endPoint y: 622, distance: 12.6
click at [544, 613] on span at bounding box center [536, 624] width 16 height 29
click at [530, 613] on input "18:30 - 18:45" at bounding box center [529, 613] width 1 height 1
checkbox input "true"
click at [543, 650] on span at bounding box center [536, 653] width 16 height 29
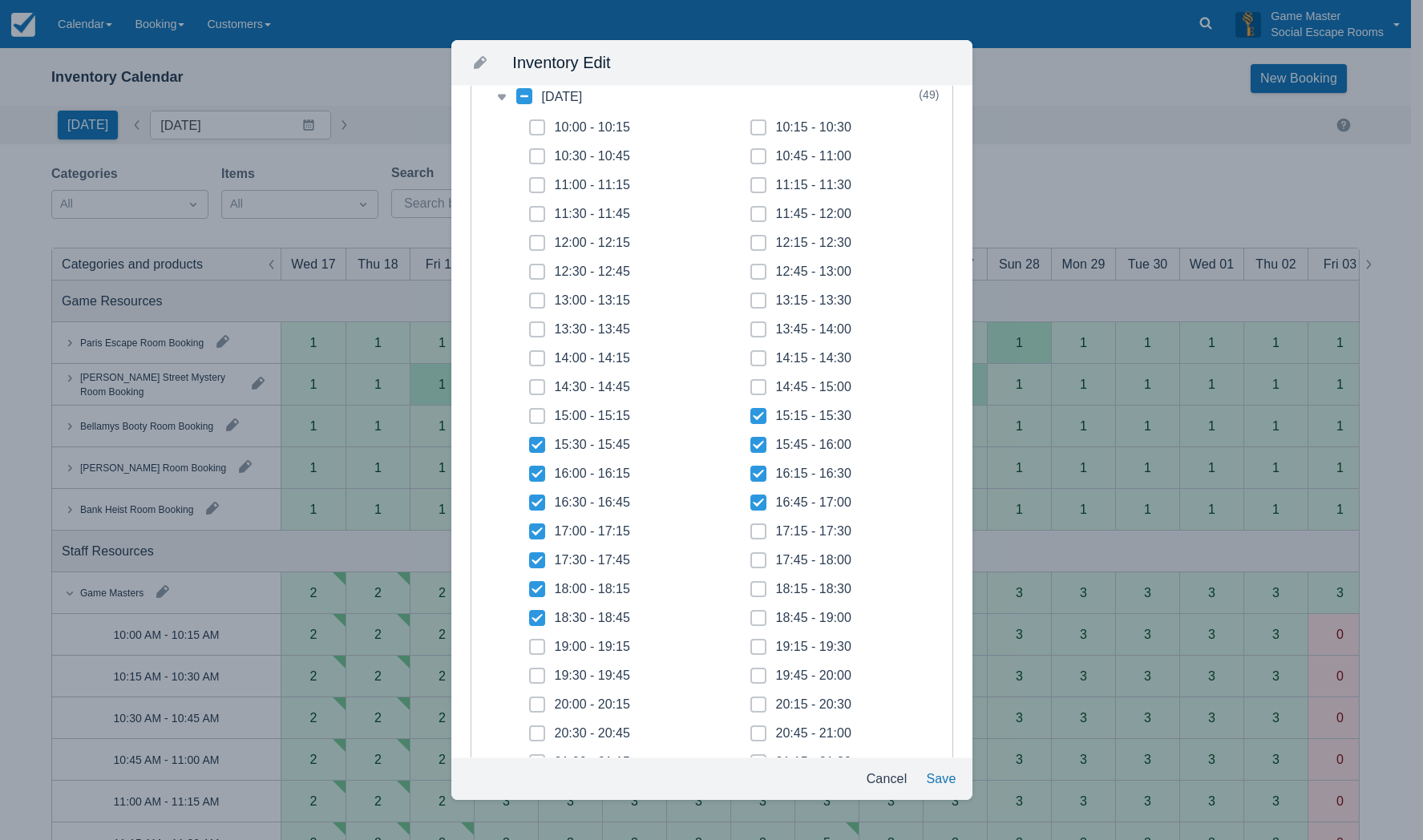
click at [530, 643] on input "19:00 - 19:15" at bounding box center [529, 642] width 1 height 1
checkbox input "true"
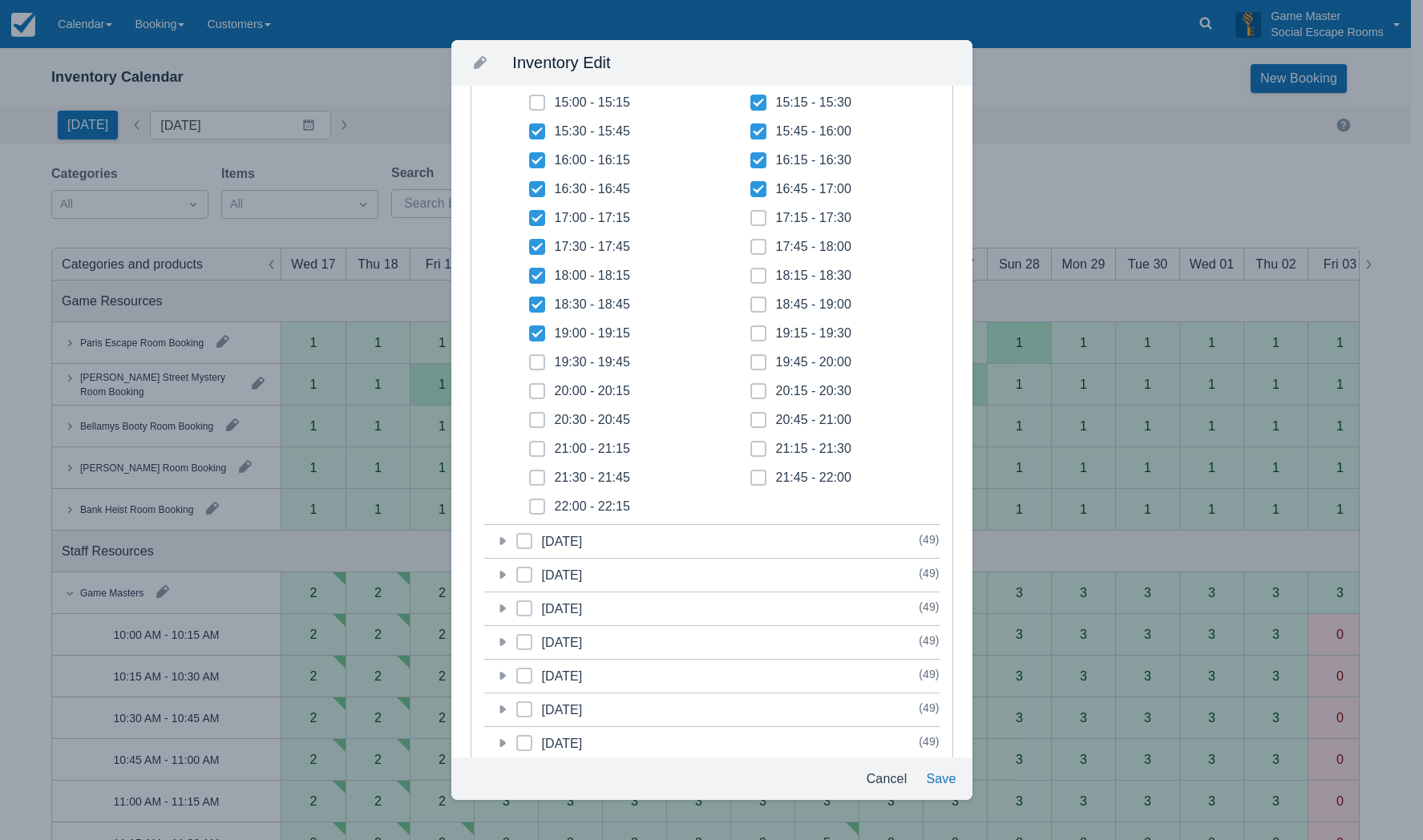
scroll to position [561, 0]
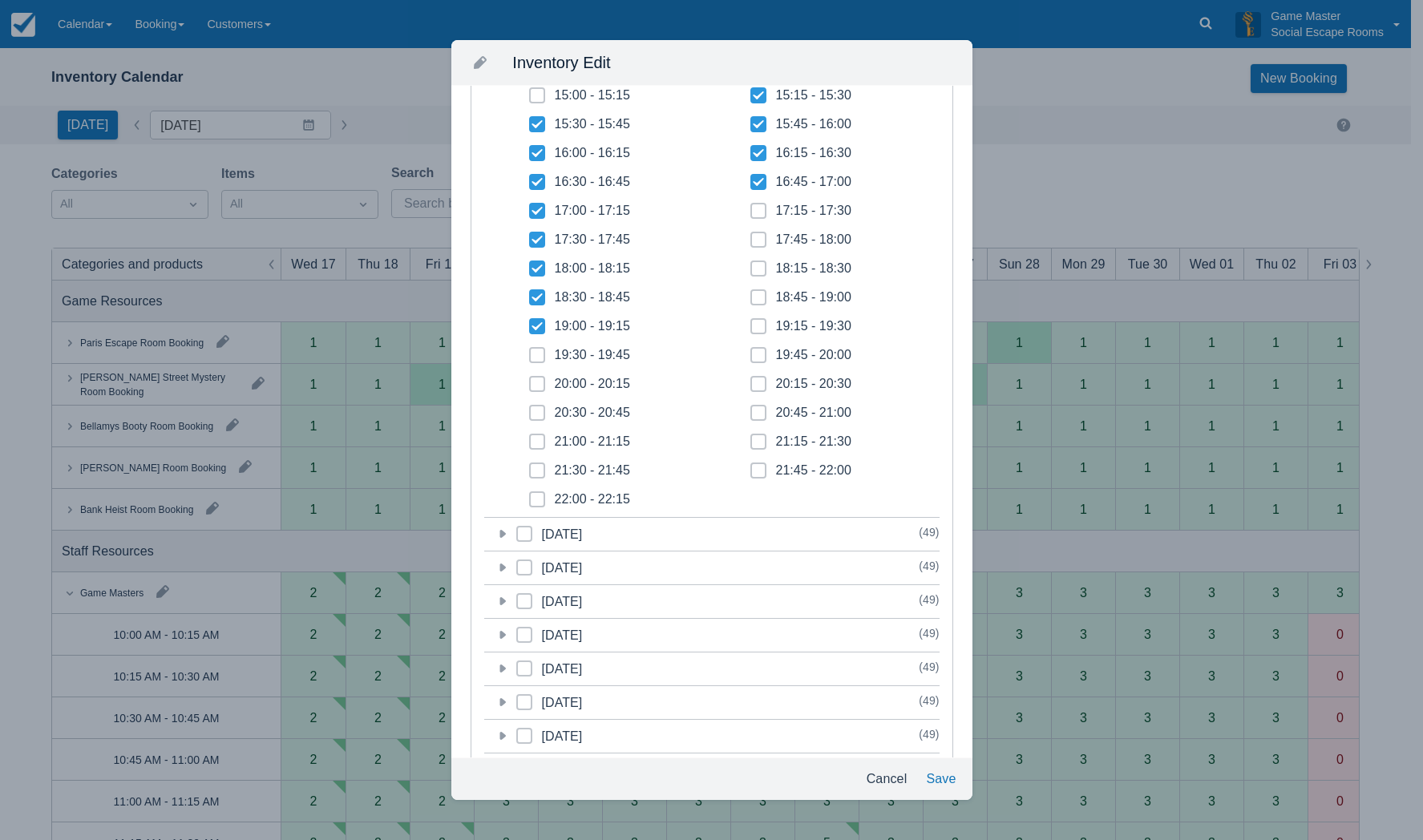
click at [545, 358] on span at bounding box center [536, 361] width 16 height 29
click at [530, 351] on input "19:30 - 19:45" at bounding box center [529, 350] width 1 height 1
checkbox input "true"
click at [541, 381] on span at bounding box center [536, 390] width 16 height 29
click at [530, 380] on input "20:00 - 20:15" at bounding box center [529, 379] width 1 height 1
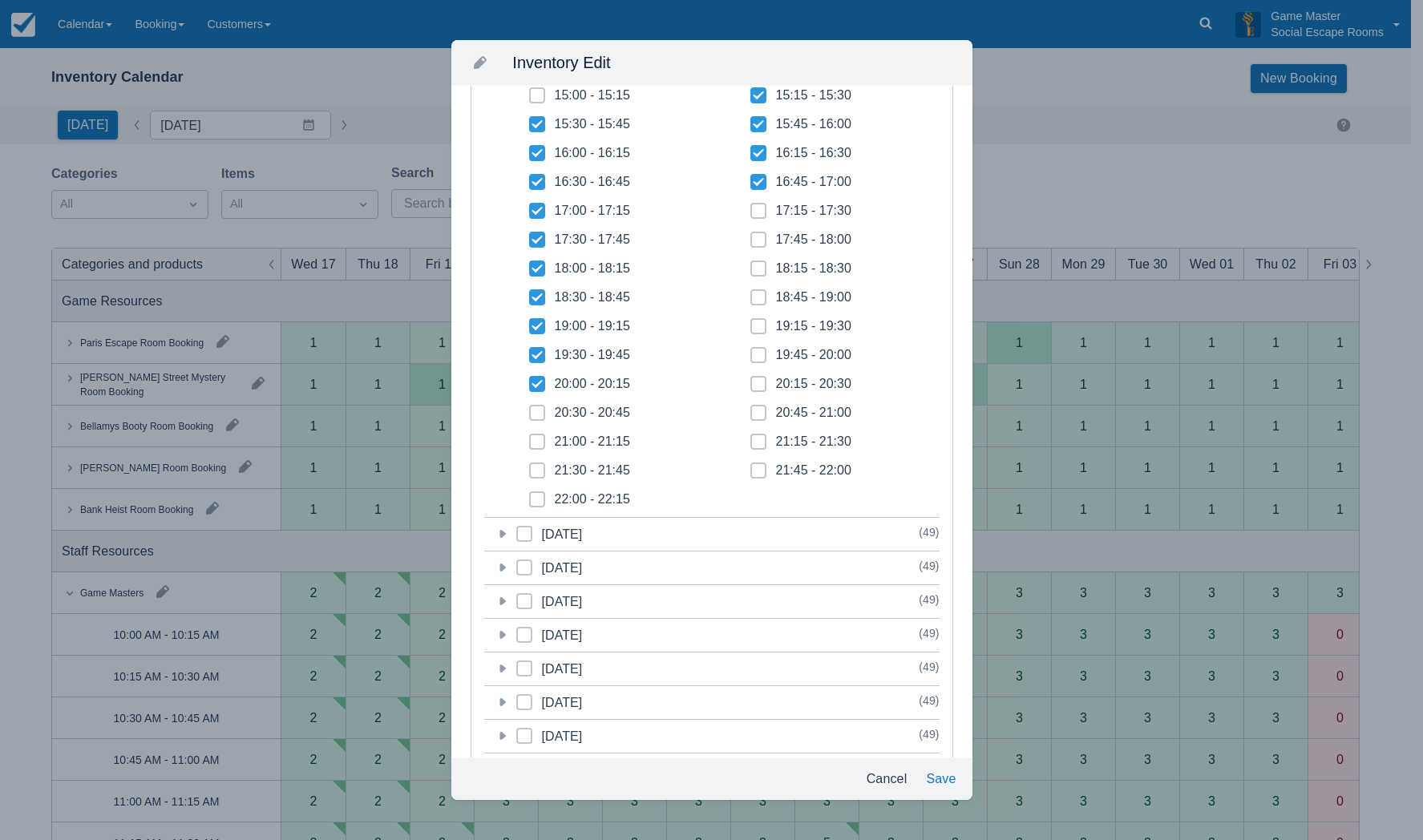
checkbox input "true"
click at [533, 417] on span at bounding box center [536, 419] width 16 height 29
click at [530, 409] on input "20:30 - 20:45" at bounding box center [529, 408] width 1 height 1
checkbox input "true"
drag, startPoint x: 534, startPoint y: 444, endPoint x: 540, endPoint y: 468, distance: 24.7
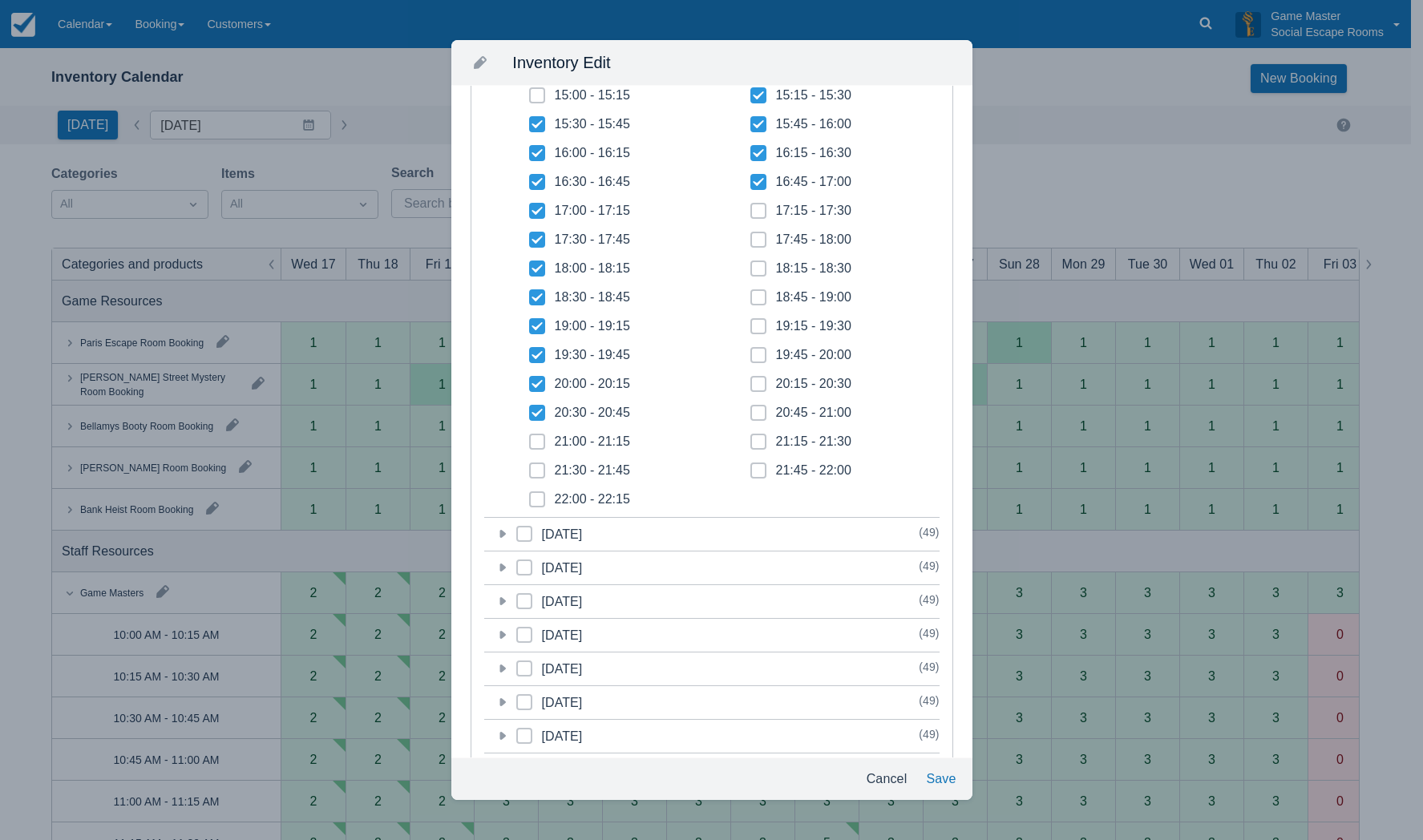
click at [535, 447] on span at bounding box center [536, 448] width 16 height 29
click at [530, 438] on input "21:00 - 21:15" at bounding box center [529, 437] width 1 height 1
checkbox input "true"
drag, startPoint x: 540, startPoint y: 476, endPoint x: 542, endPoint y: 486, distance: 10.2
click at [540, 478] on span at bounding box center [536, 477] width 16 height 29
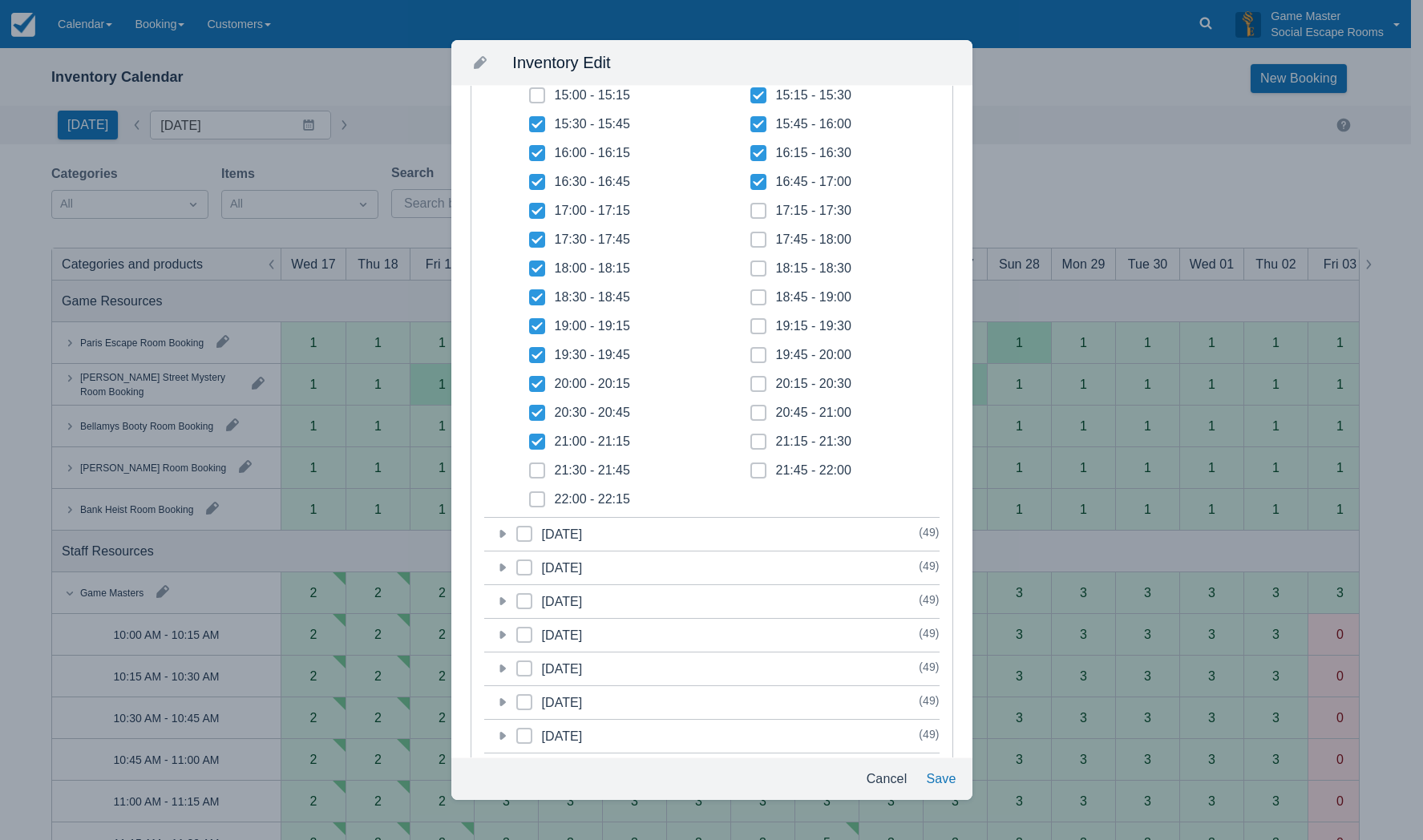
click at [530, 466] on input "21:30 - 21:45" at bounding box center [529, 466] width 1 height 1
checkbox input "true"
drag, startPoint x: 543, startPoint y: 499, endPoint x: 656, endPoint y: 490, distance: 113.4
click at [546, 498] on label "22:00 - 22:15" at bounding box center [579, 499] width 101 height 16
click at [530, 495] on input "22:00 - 22:15" at bounding box center [529, 494] width 1 height 1
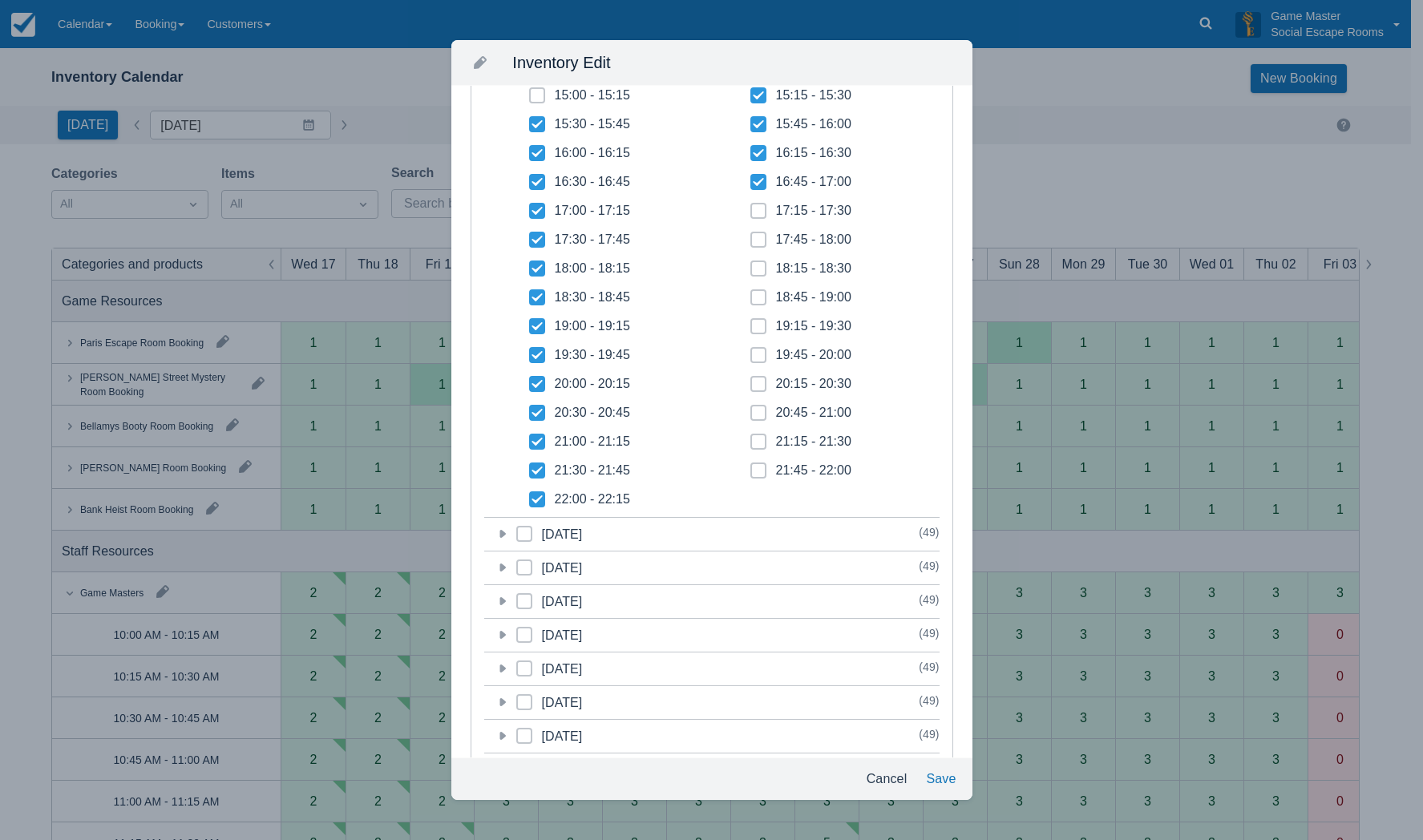
checkbox input "true"
drag, startPoint x: 751, startPoint y: 470, endPoint x: 752, endPoint y: 454, distance: 16.0
click at [752, 465] on span at bounding box center [758, 477] width 16 height 29
click at [751, 466] on input "21:45 - 22:00" at bounding box center [750, 466] width 1 height 1
checkbox input "true"
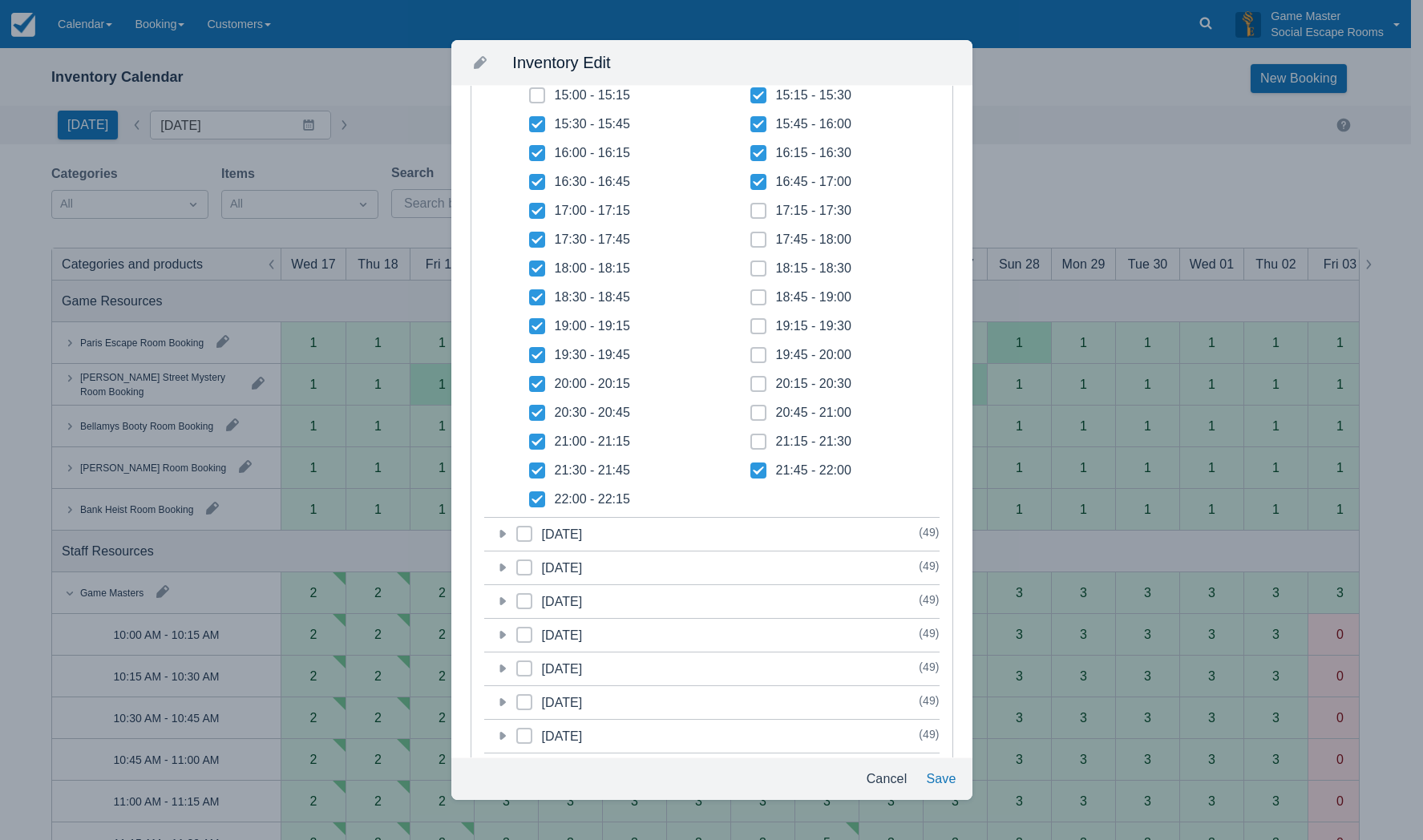
drag, startPoint x: 752, startPoint y: 440, endPoint x: 755, endPoint y: 417, distance: 23.2
click at [753, 437] on span at bounding box center [758, 448] width 16 height 29
click at [751, 437] on input "21:15 - 21:30" at bounding box center [750, 437] width 1 height 1
checkbox input "true"
click at [755, 407] on span at bounding box center [758, 419] width 16 height 29
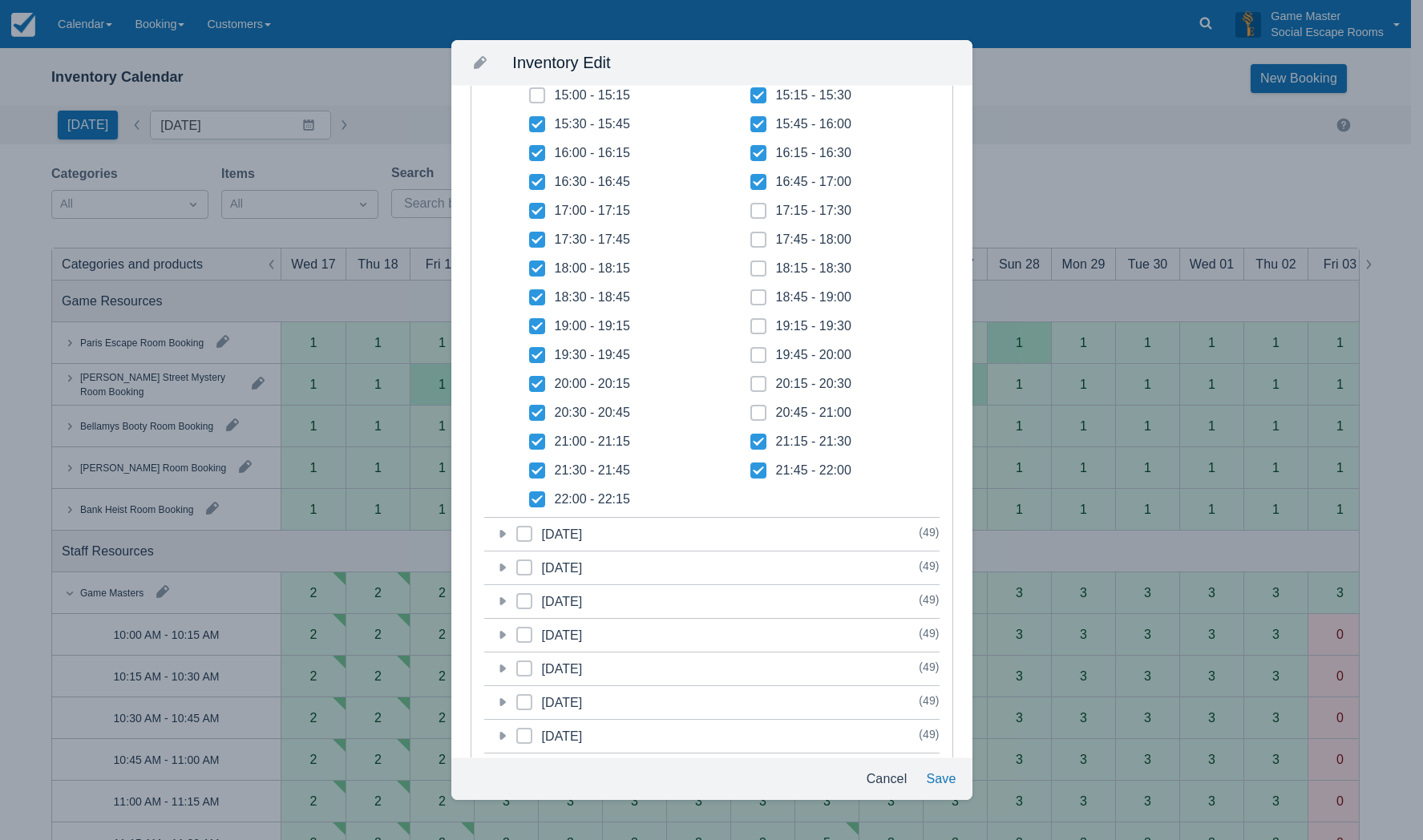
click at [751, 408] on input "20:45 - 21:00" at bounding box center [750, 408] width 1 height 1
checkbox input "true"
drag, startPoint x: 753, startPoint y: 385, endPoint x: 751, endPoint y: 366, distance: 19.1
click at [756, 383] on icon at bounding box center [758, 384] width 7 height 7
click at [751, 380] on input "20:15 - 20:30" at bounding box center [750, 379] width 1 height 1
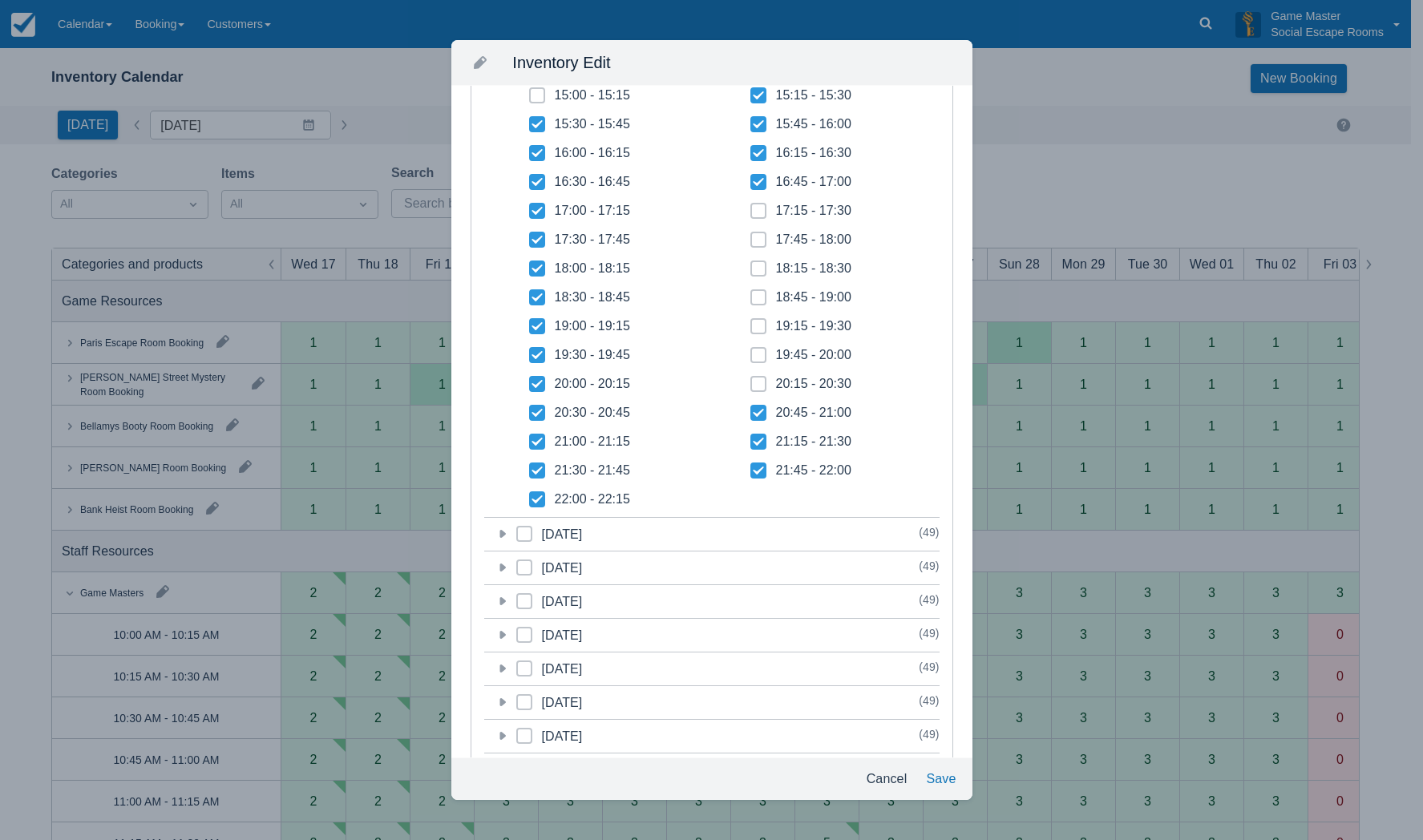
checkbox input "true"
click at [750, 359] on span at bounding box center [758, 361] width 16 height 29
click at [750, 351] on input "19:45 - 20:00" at bounding box center [750, 350] width 1 height 1
checkbox input "true"
click at [756, 329] on icon at bounding box center [758, 326] width 7 height 7
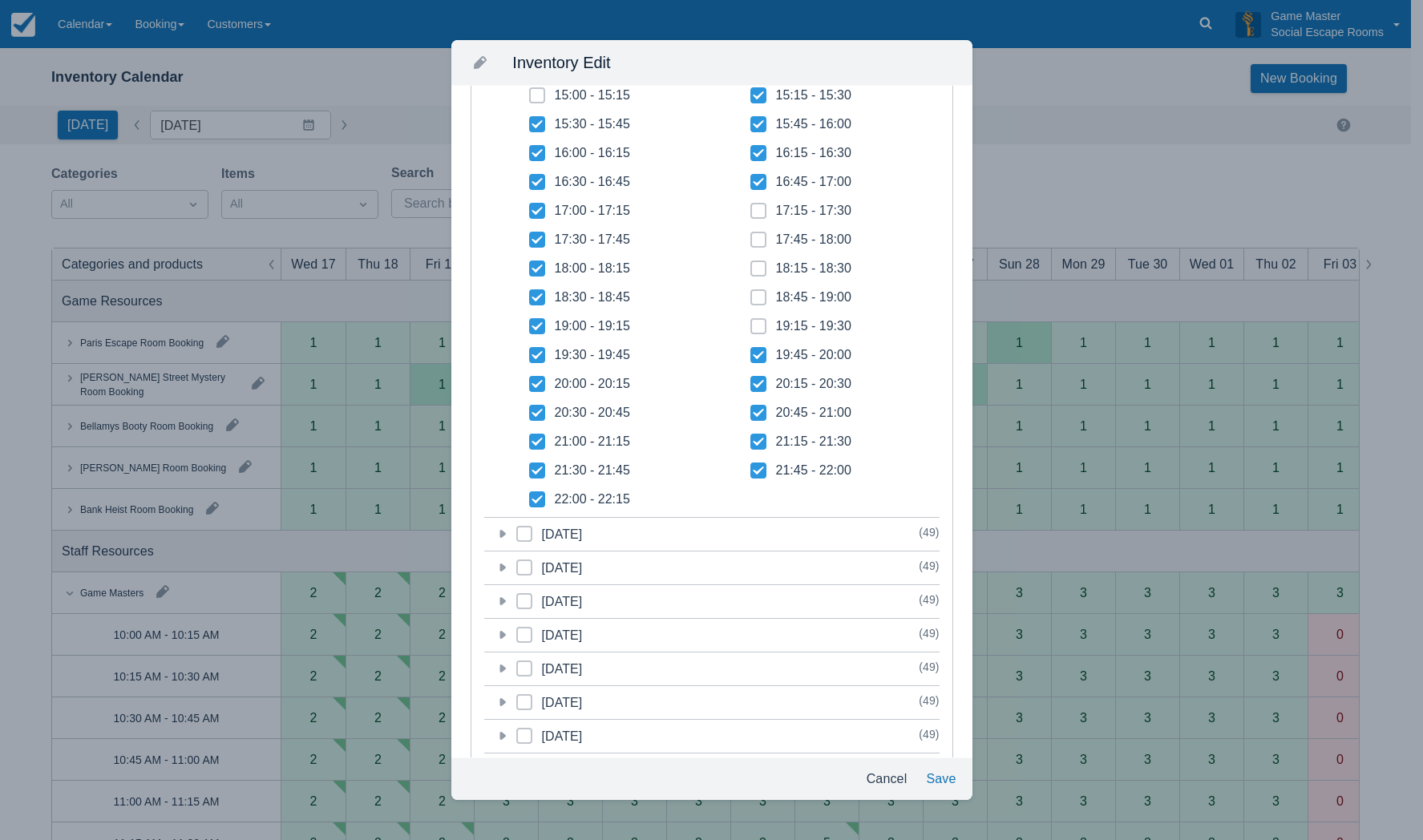
click at [751, 322] on input "19:15 - 19:30" at bounding box center [750, 322] width 1 height 1
checkbox input "true"
click at [754, 294] on span at bounding box center [758, 303] width 16 height 29
click at [751, 294] on input "18:45 - 19:00" at bounding box center [750, 293] width 1 height 1
checkbox input "true"
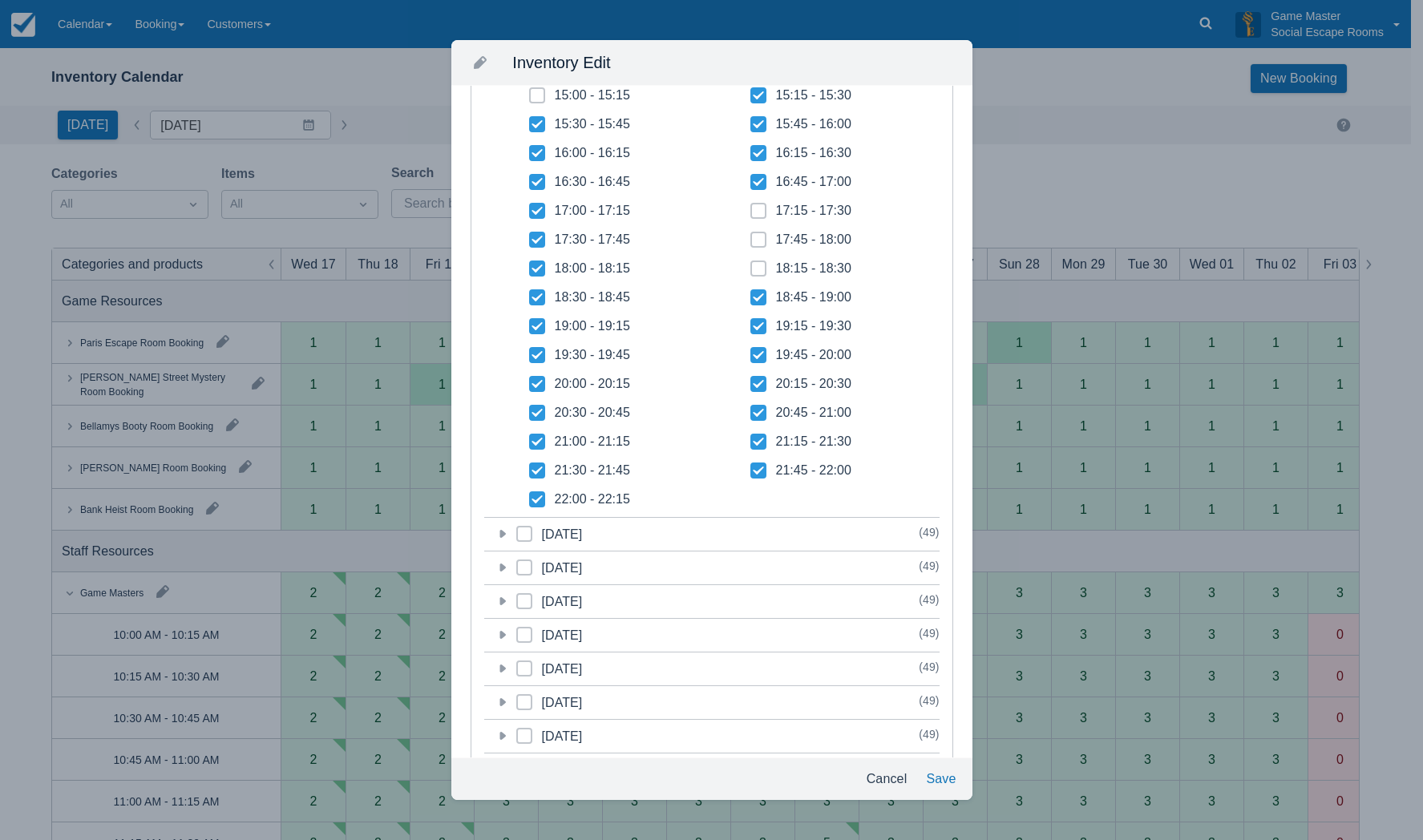
drag, startPoint x: 750, startPoint y: 268, endPoint x: 750, endPoint y: 248, distance: 20.0
click at [756, 266] on icon at bounding box center [758, 269] width 7 height 7
click at [750, 265] on input "18:15 - 18:30" at bounding box center [750, 264] width 1 height 1
checkbox input "true"
drag, startPoint x: 750, startPoint y: 248, endPoint x: 750, endPoint y: 235, distance: 13.0
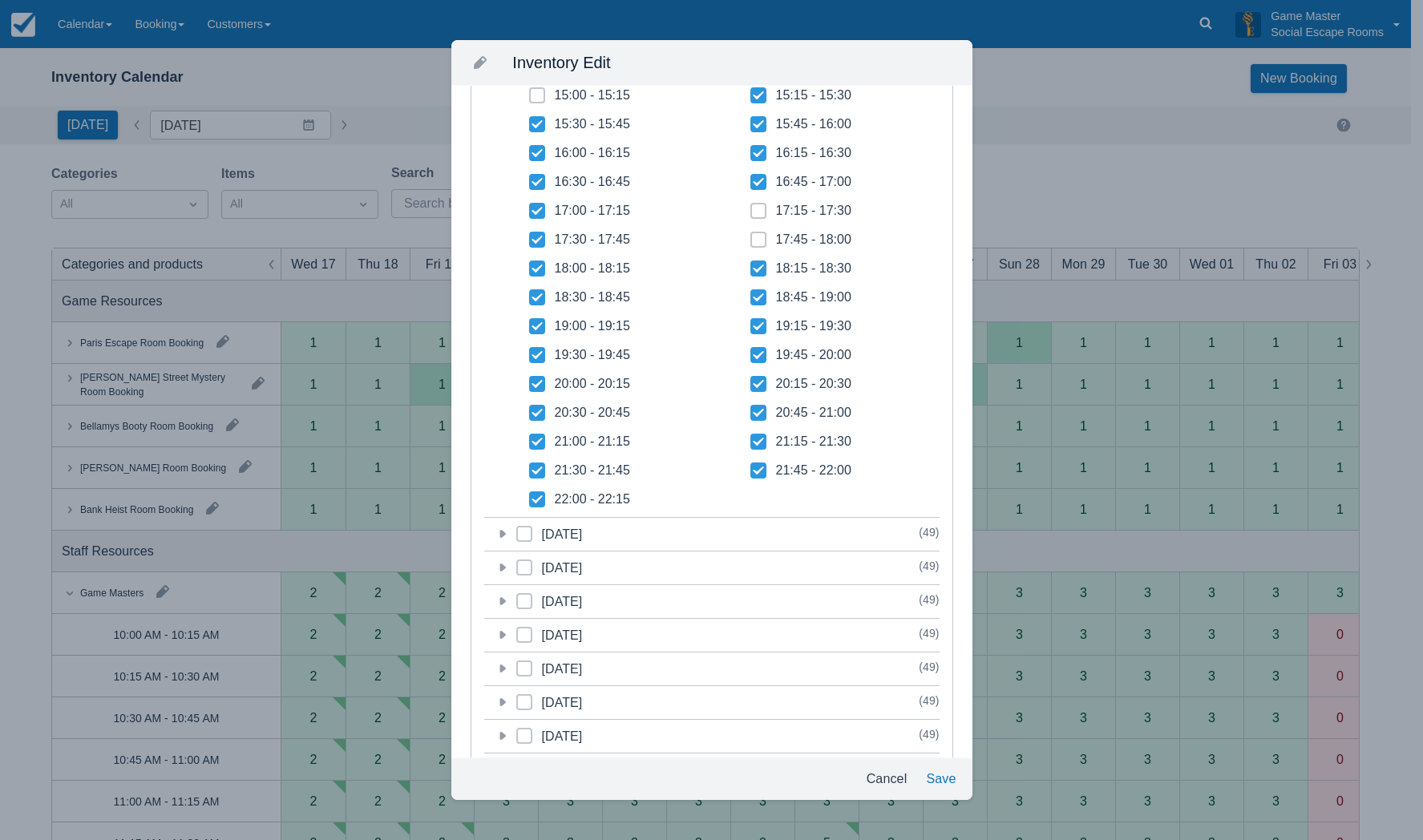
click at [750, 245] on span at bounding box center [758, 245] width 16 height 29
click at [750, 236] on input "17:45 - 18:00" at bounding box center [750, 235] width 1 height 1
checkbox input "true"
drag, startPoint x: 749, startPoint y: 217, endPoint x: 754, endPoint y: 225, distance: 9.4
click at [750, 216] on span at bounding box center [758, 217] width 16 height 29
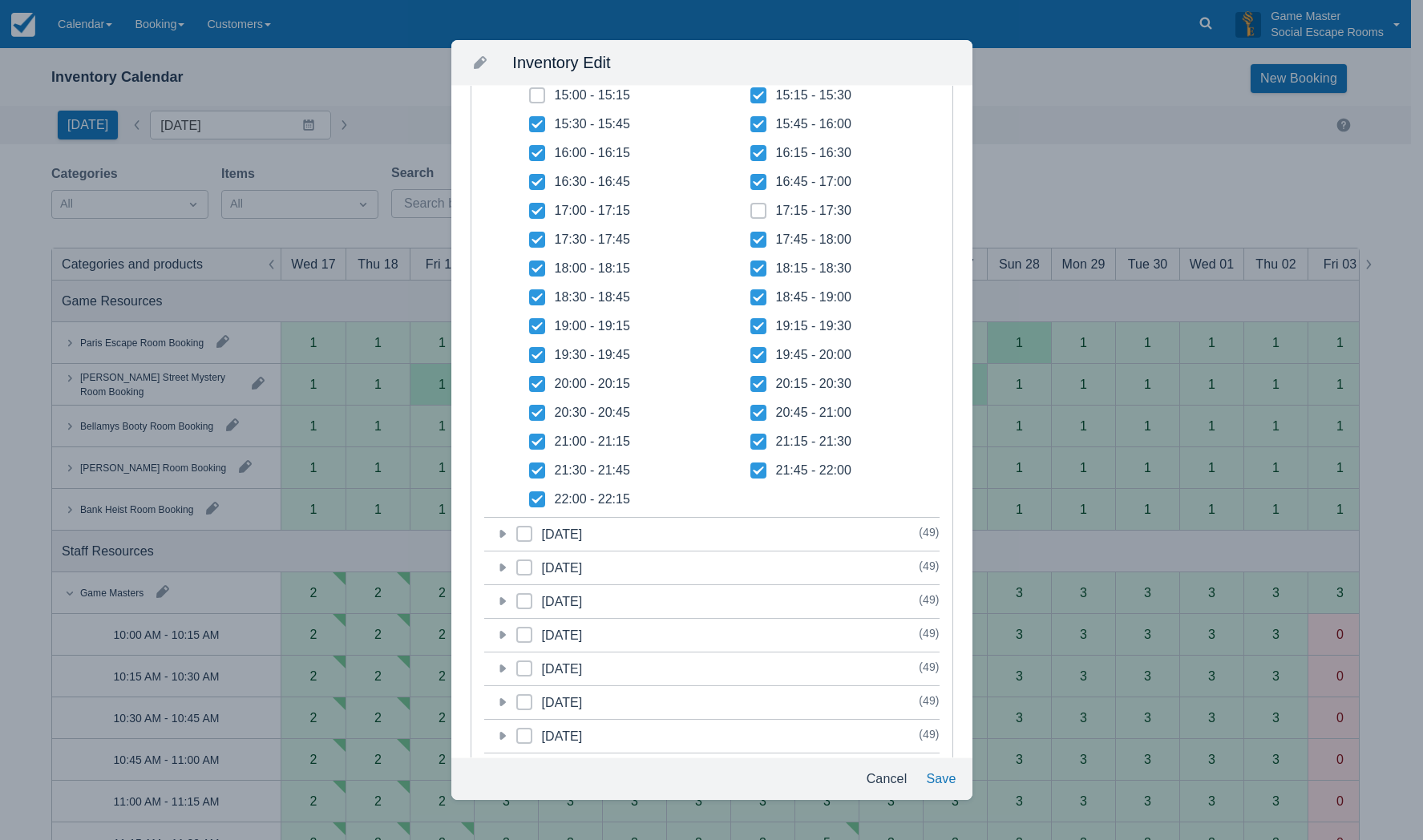
click at [750, 207] on input "17:15 - 17:30" at bounding box center [750, 206] width 1 height 1
checkbox input "true"
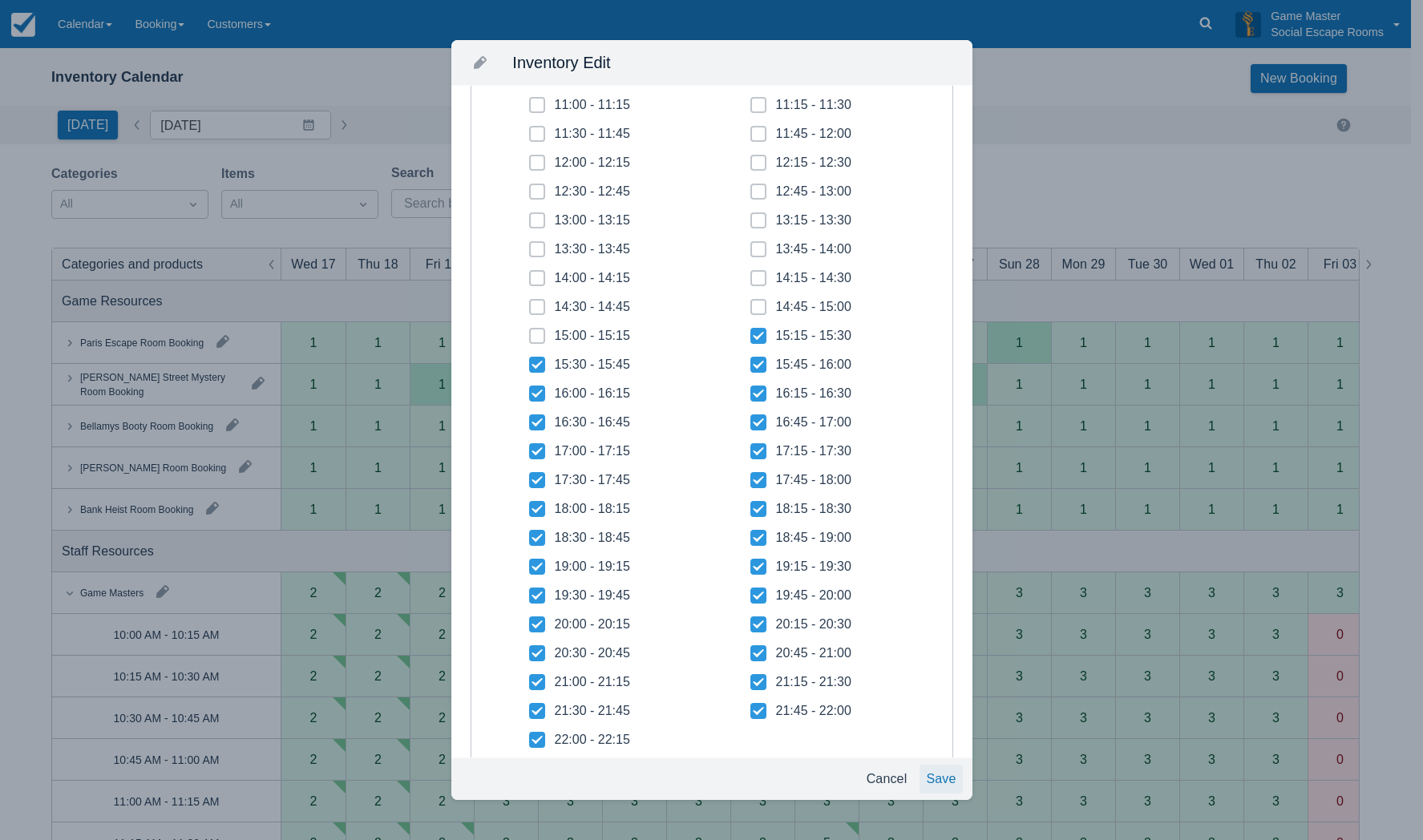
click at [931, 775] on button "Save" at bounding box center [942, 779] width 43 height 29
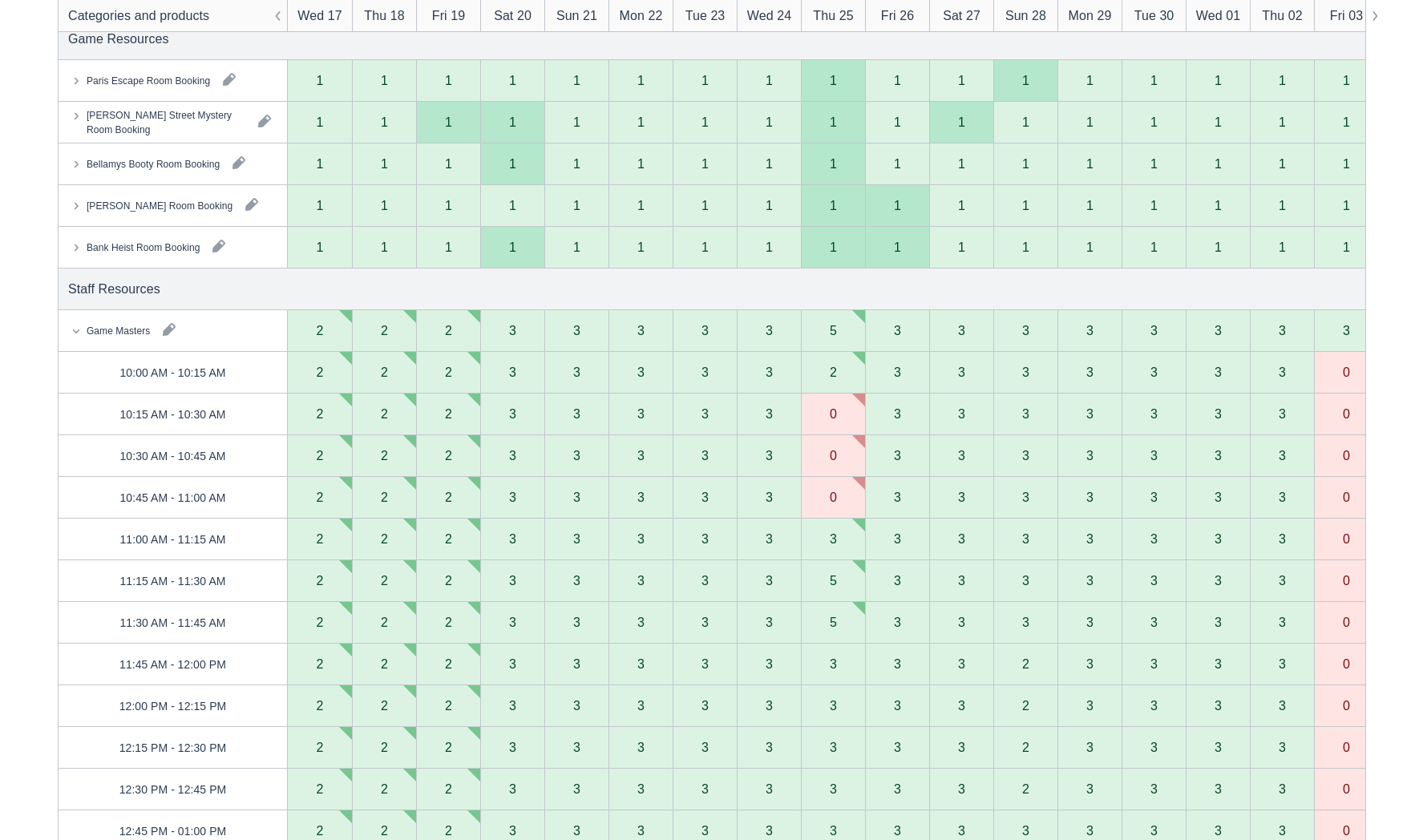
scroll to position [0, 0]
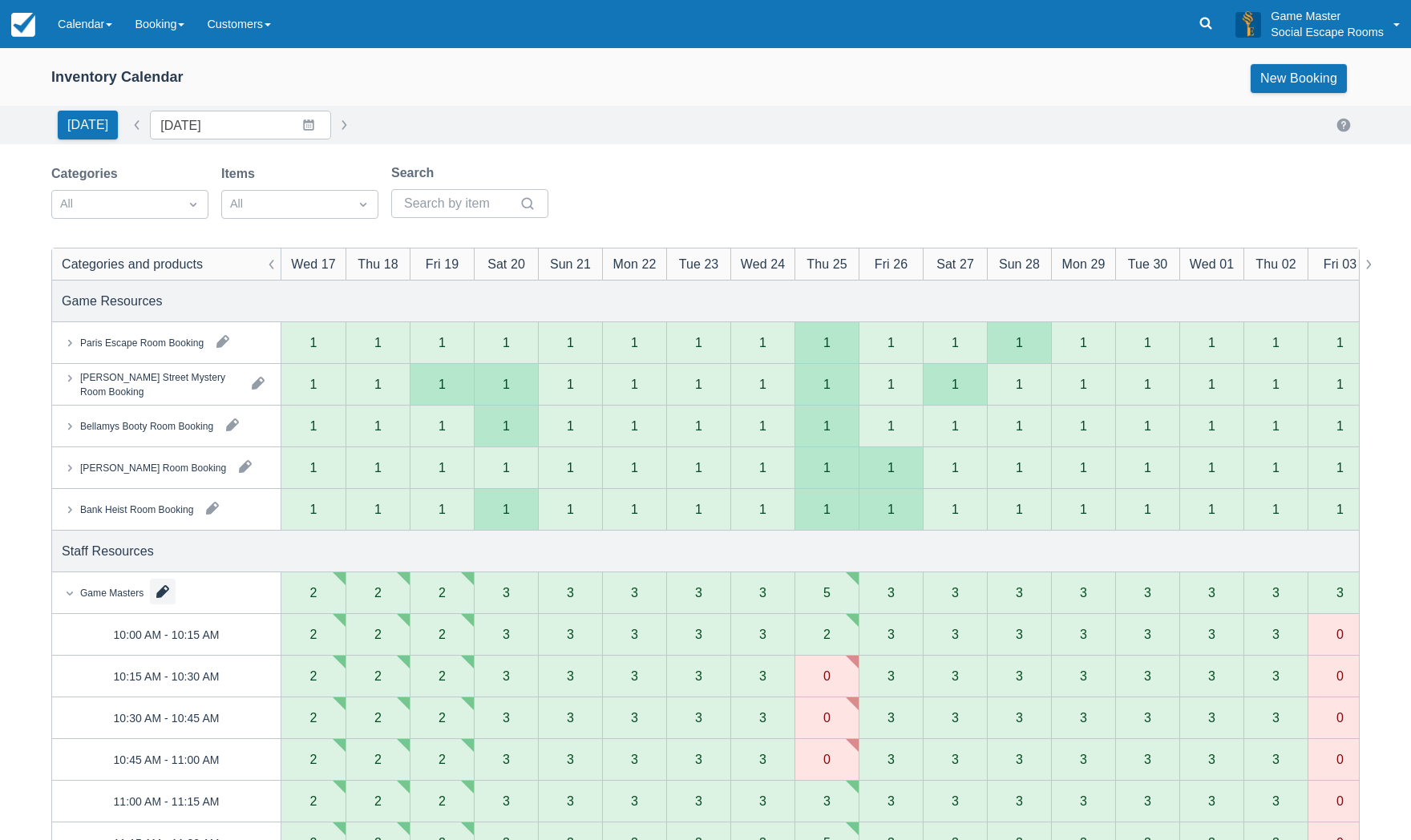
click at [171, 586] on button "button" at bounding box center [163, 592] width 26 height 26
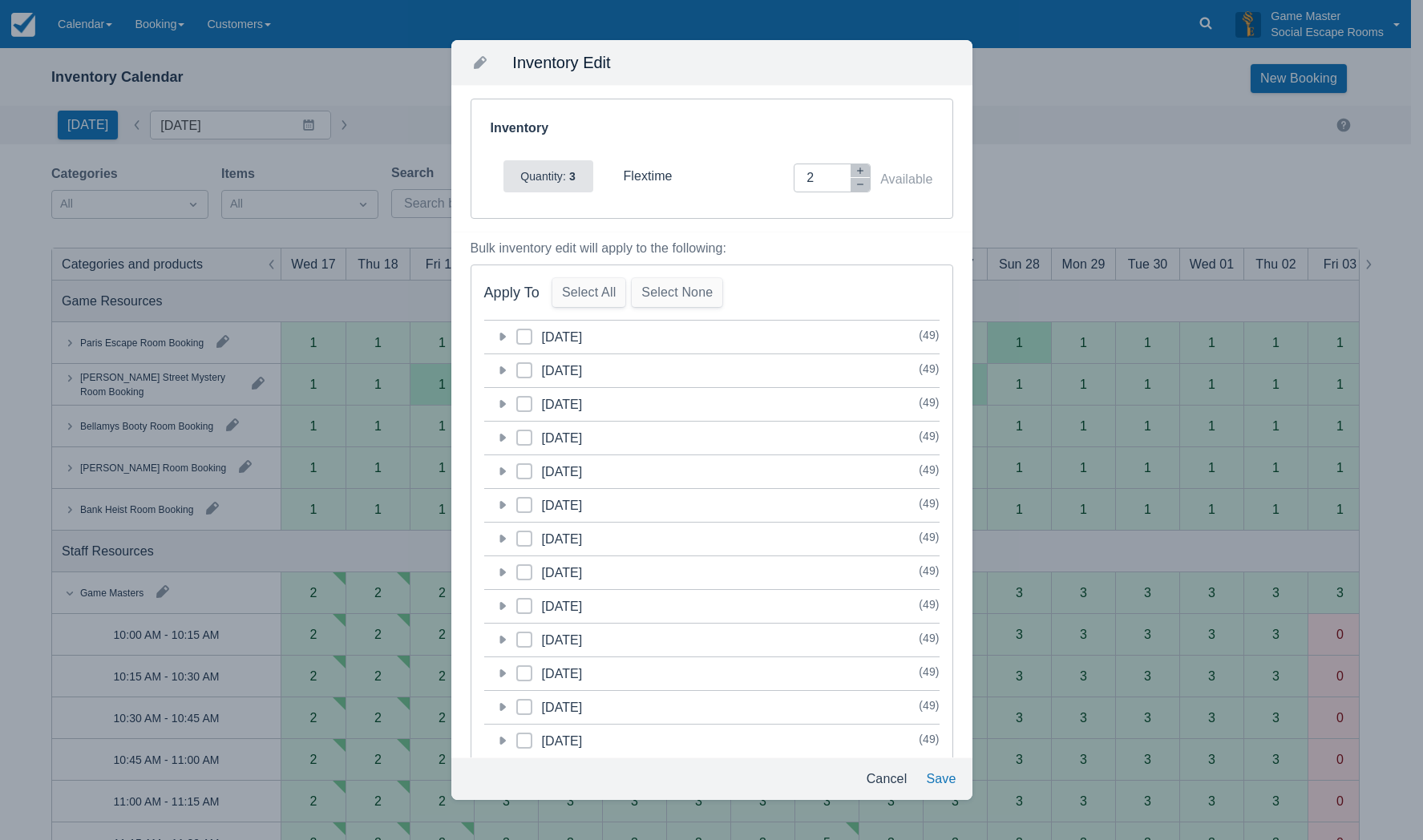
click at [506, 336] on icon at bounding box center [501, 336] width 16 height 16
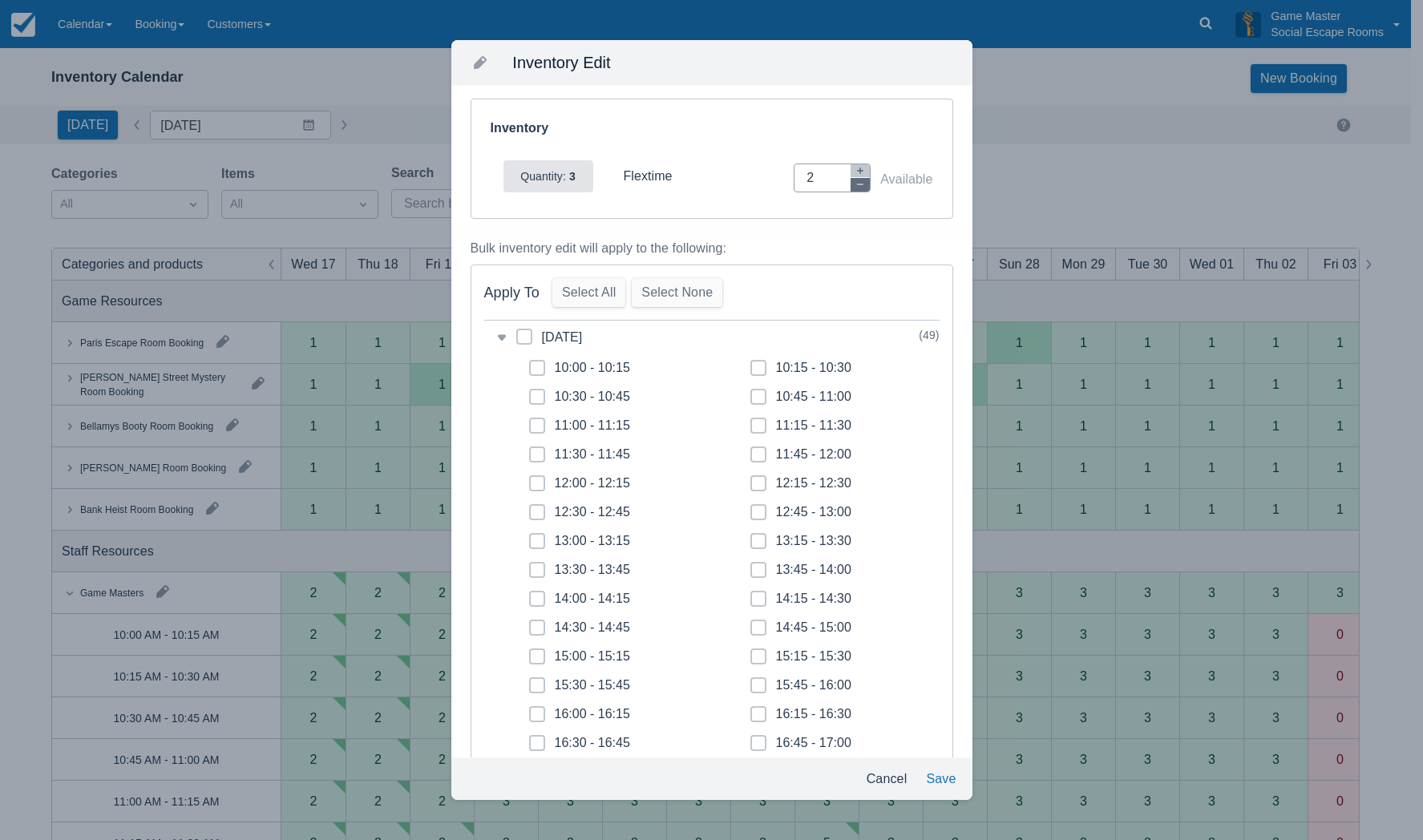
click at [850, 190] on button "button" at bounding box center [860, 185] width 20 height 14
type input "0"
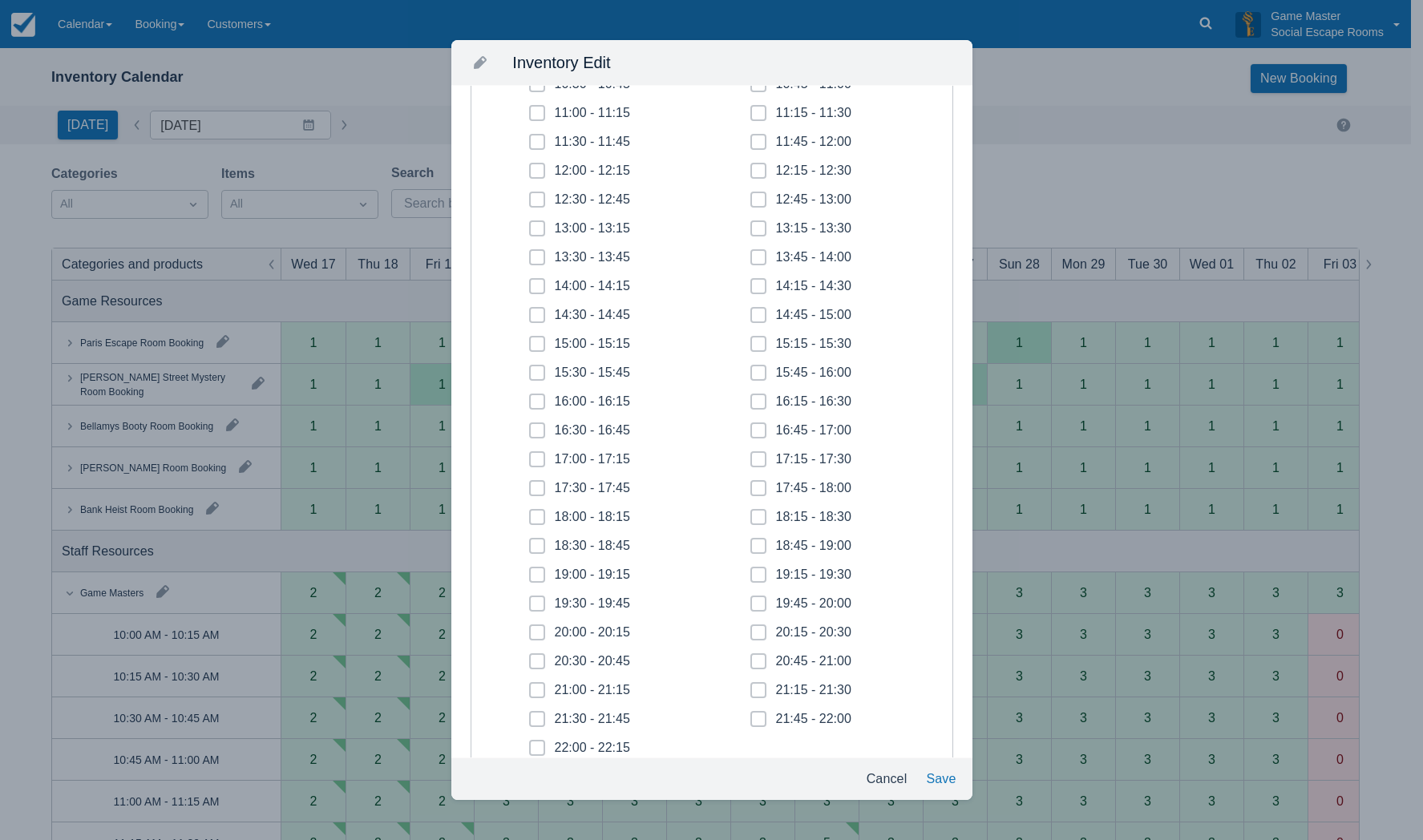
scroll to position [321, 0]
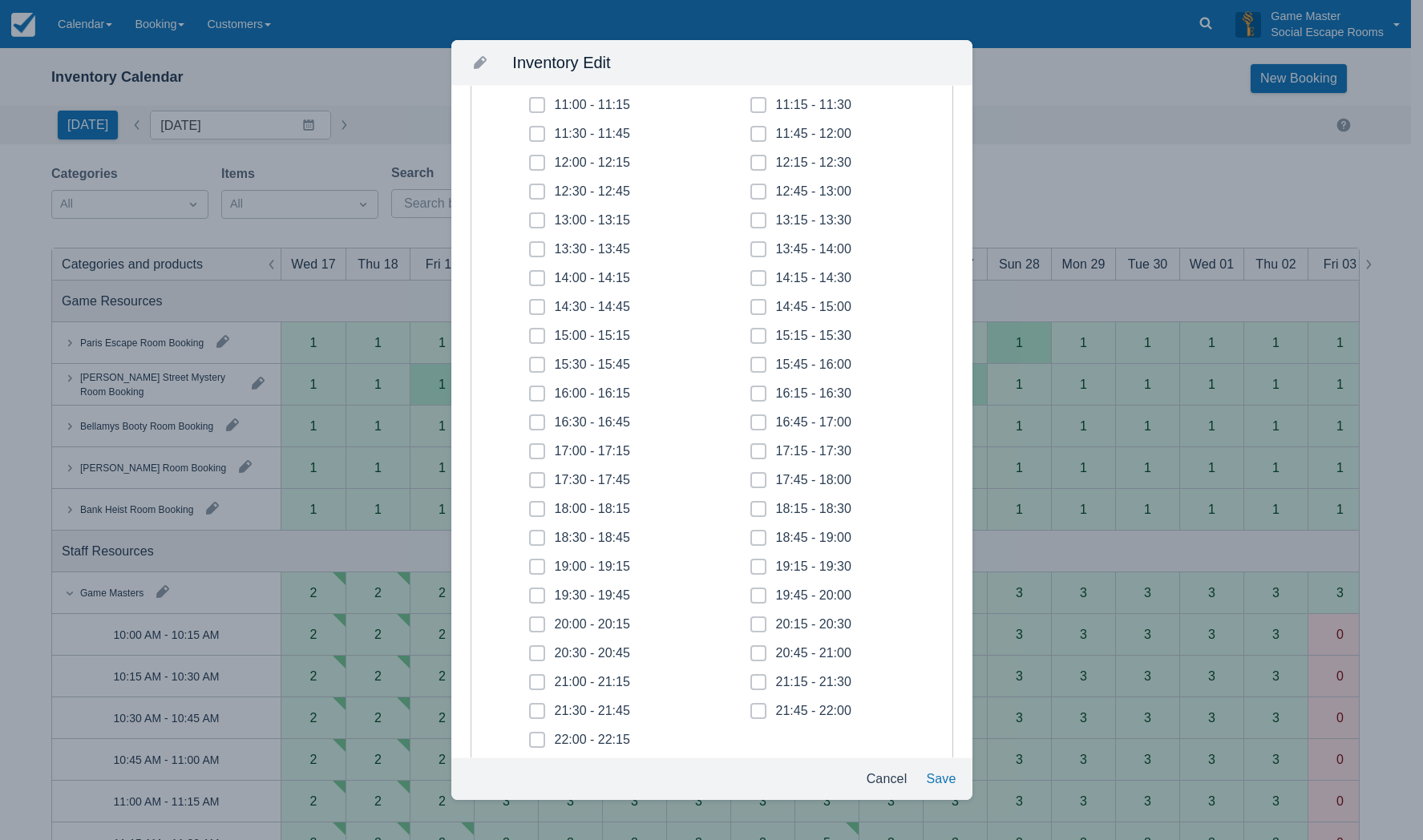
click at [534, 253] on span at bounding box center [536, 256] width 16 height 29
click at [530, 245] on input "13:30 - 13:45" at bounding box center [529, 244] width 1 height 1
checkbox input "true"
click at [534, 278] on span at bounding box center [536, 284] width 16 height 29
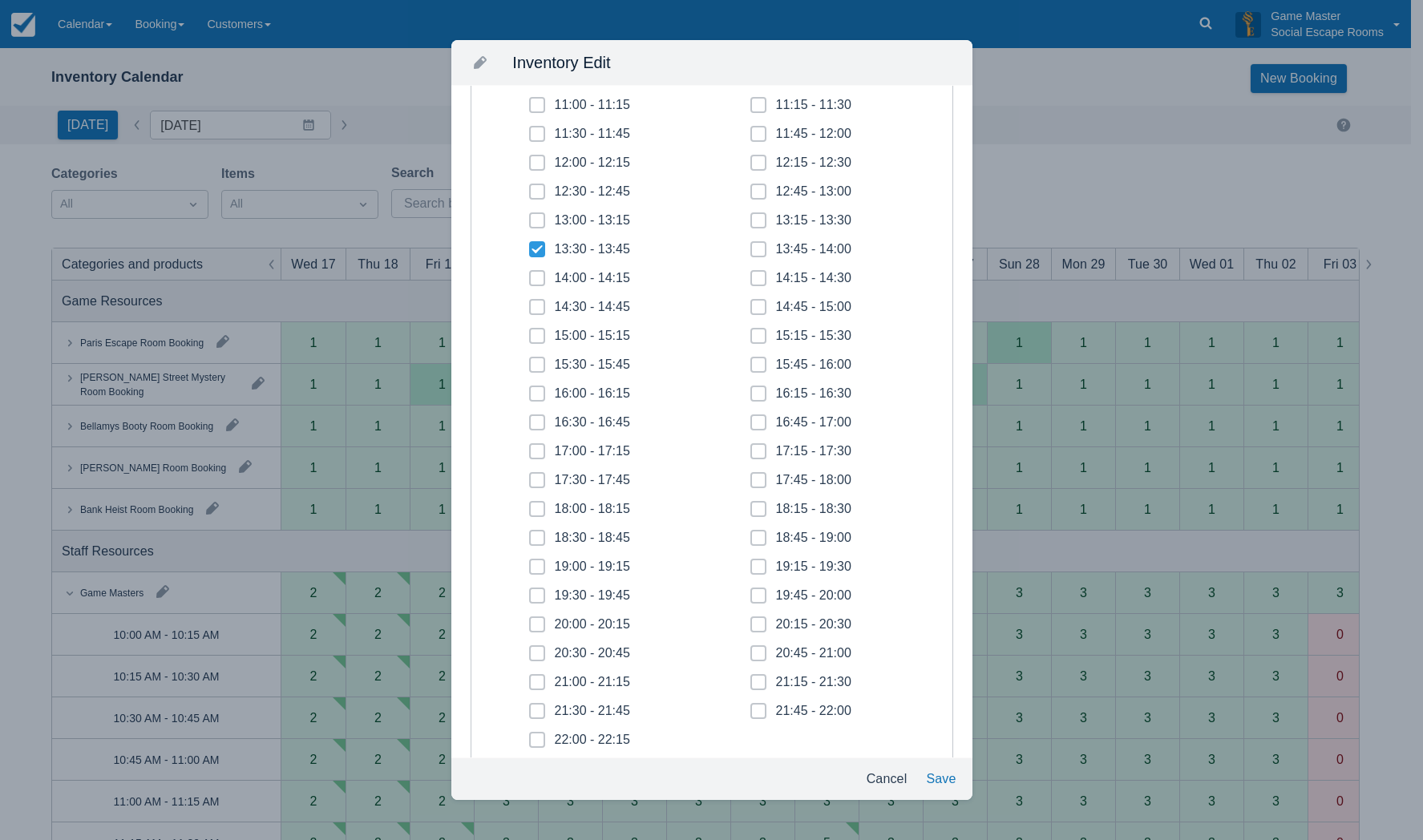
click at [530, 274] on input "14:00 - 14:15" at bounding box center [529, 273] width 1 height 1
checkbox input "true"
click at [531, 312] on span at bounding box center [536, 313] width 16 height 29
click at [530, 303] on input "14:30 - 14:45" at bounding box center [529, 302] width 1 height 1
checkbox input "true"
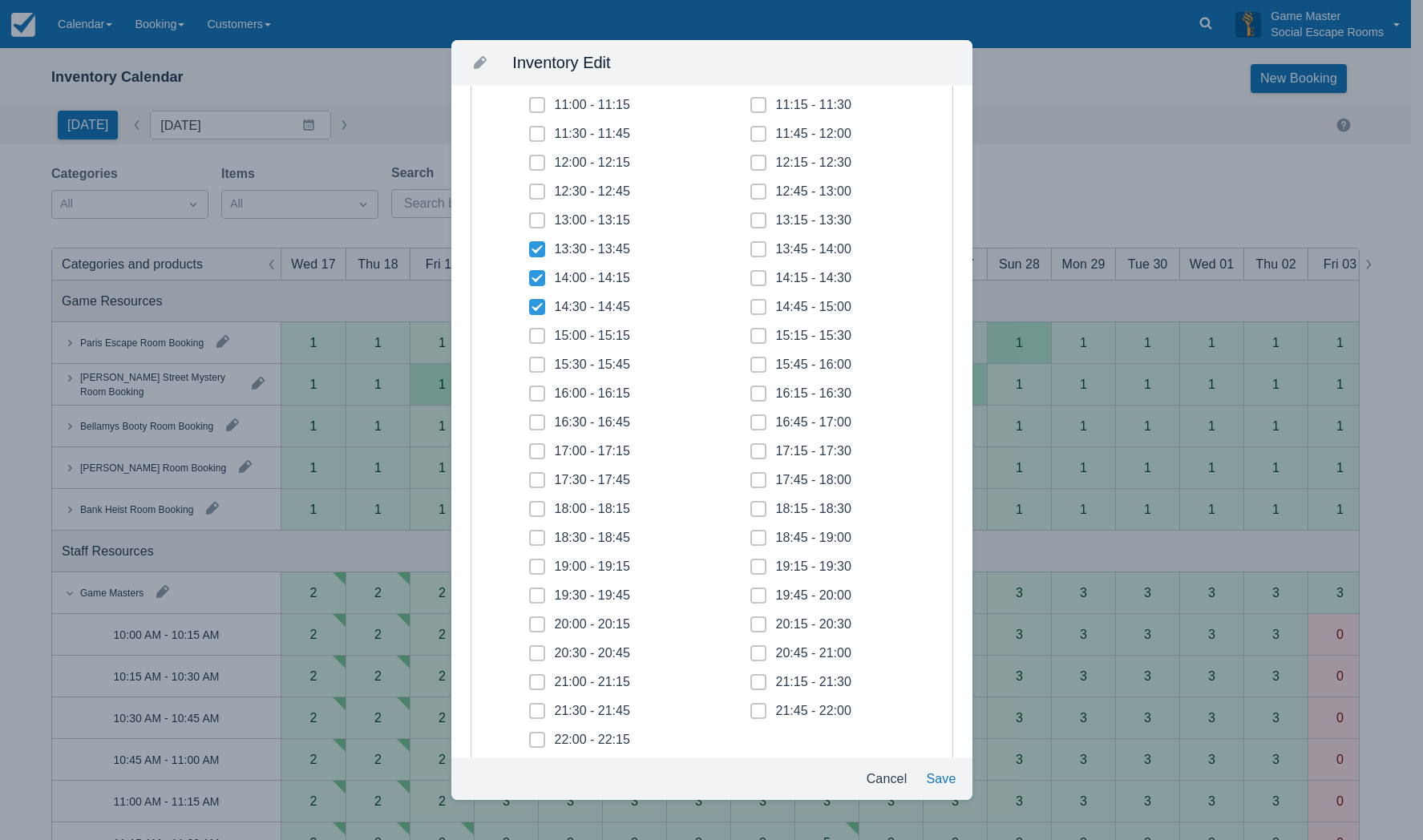
click at [538, 335] on icon at bounding box center [537, 335] width 7 height 7
click at [530, 332] on input "15:00 - 15:15" at bounding box center [529, 331] width 1 height 1
checkbox input "true"
click at [538, 369] on span at bounding box center [536, 371] width 16 height 29
click at [530, 361] on input "15:30 - 15:45" at bounding box center [529, 360] width 1 height 1
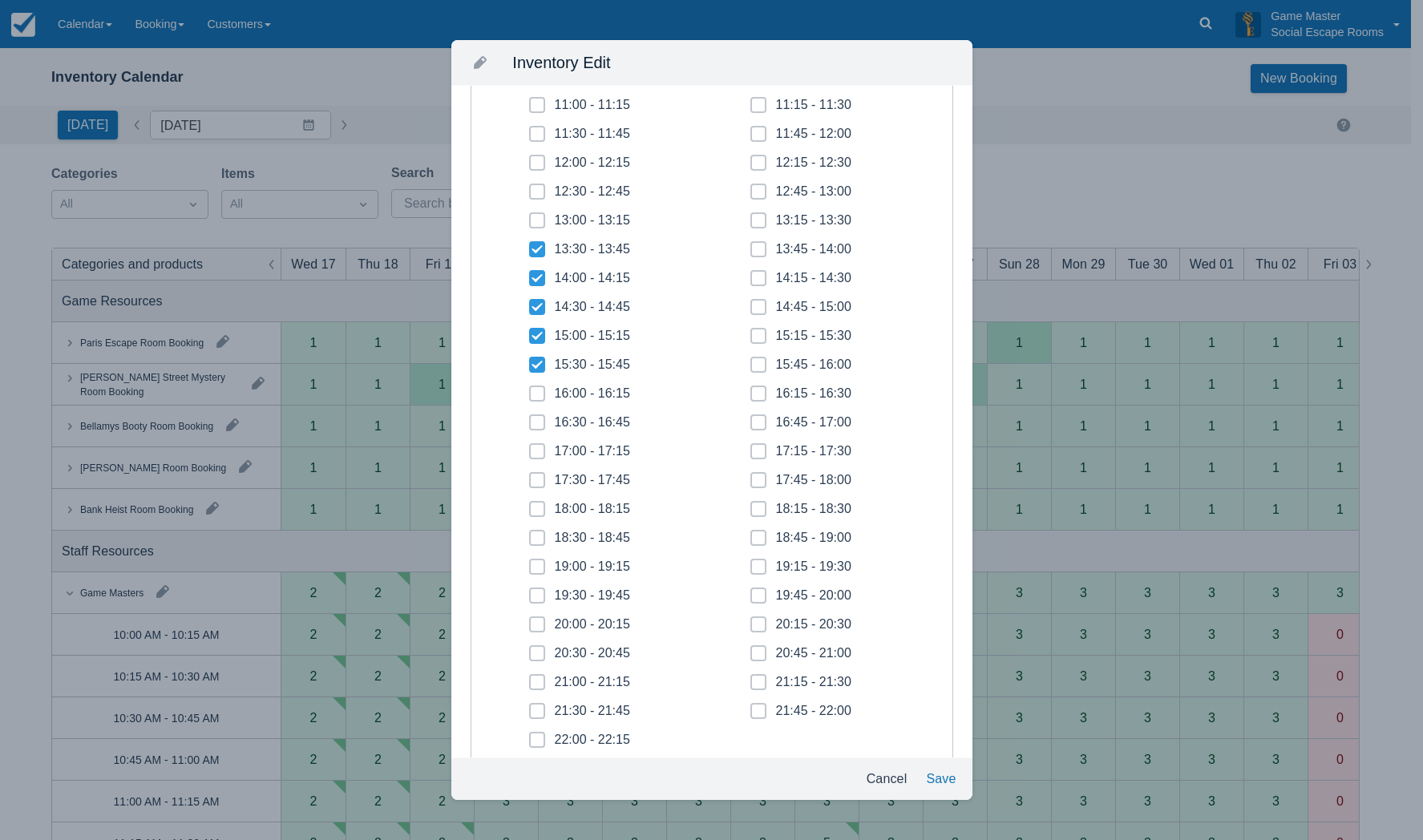
click at [537, 372] on icon at bounding box center [536, 364] width 16 height 16
click at [530, 361] on input "15:30 - 15:45" at bounding box center [529, 360] width 1 height 1
checkbox input "false"
drag, startPoint x: 750, startPoint y: 247, endPoint x: 757, endPoint y: 265, distance: 19.3
click at [756, 249] on icon at bounding box center [758, 249] width 7 height 7
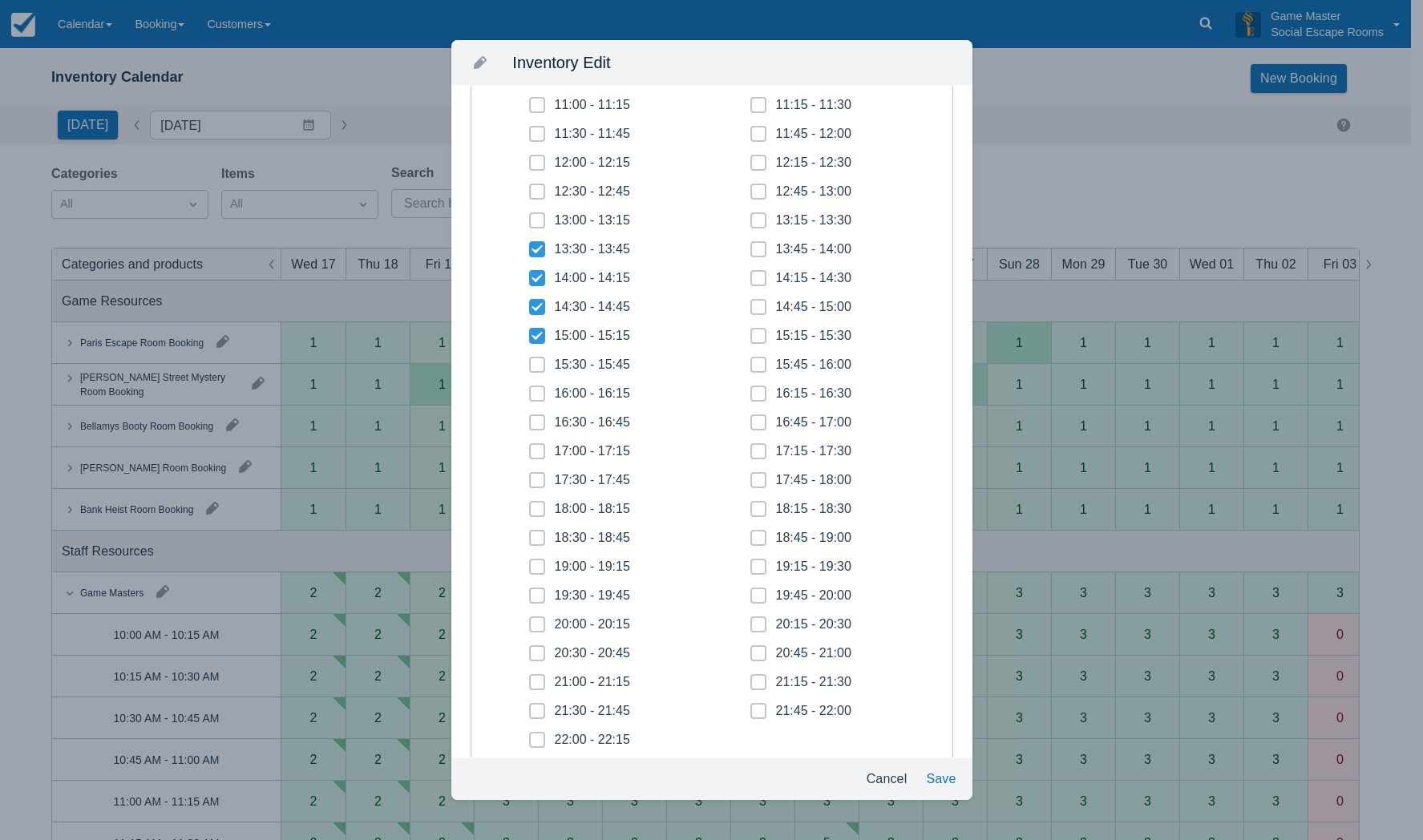
click at [751, 245] on input "13:45 - 14:00" at bounding box center [750, 244] width 1 height 1
checkbox input "true"
click at [757, 275] on span at bounding box center [758, 284] width 16 height 29
click at [751, 274] on input "14:15 - 14:30" at bounding box center [750, 273] width 1 height 1
checkbox input "true"
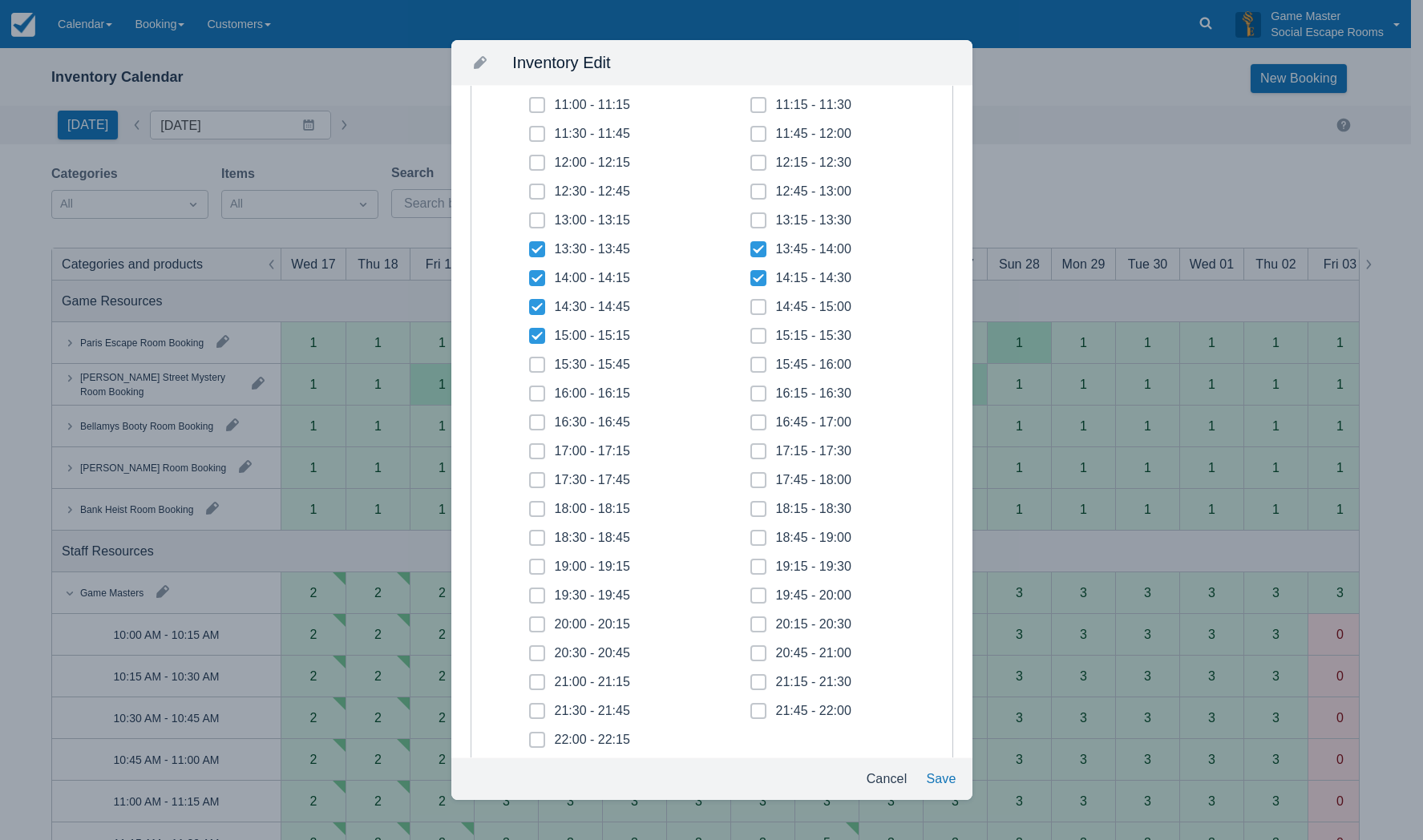
click at [752, 301] on span at bounding box center [758, 313] width 16 height 29
click at [751, 302] on input "14:45 - 15:00" at bounding box center [750, 302] width 1 height 1
checkbox input "true"
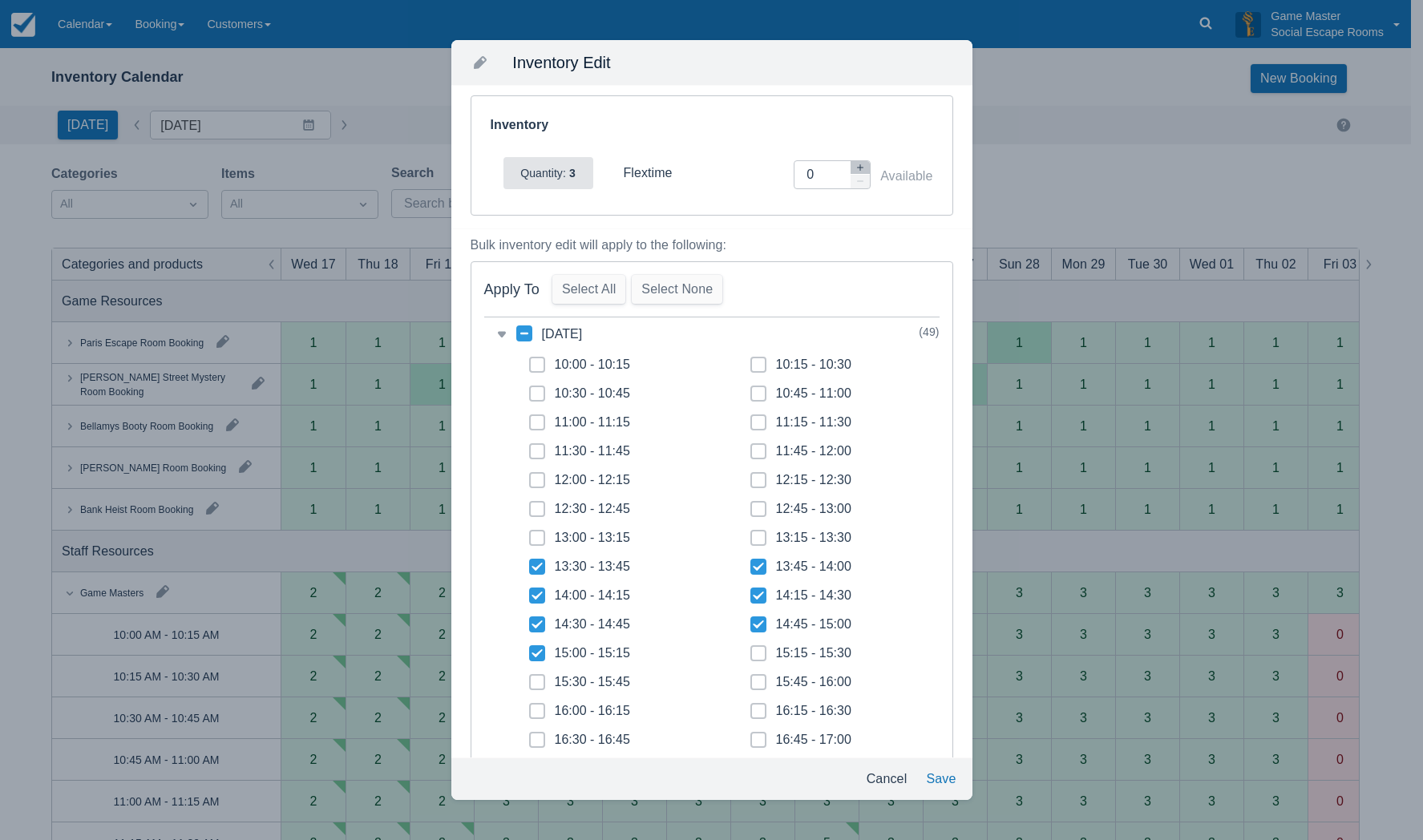
scroll to position [0, 0]
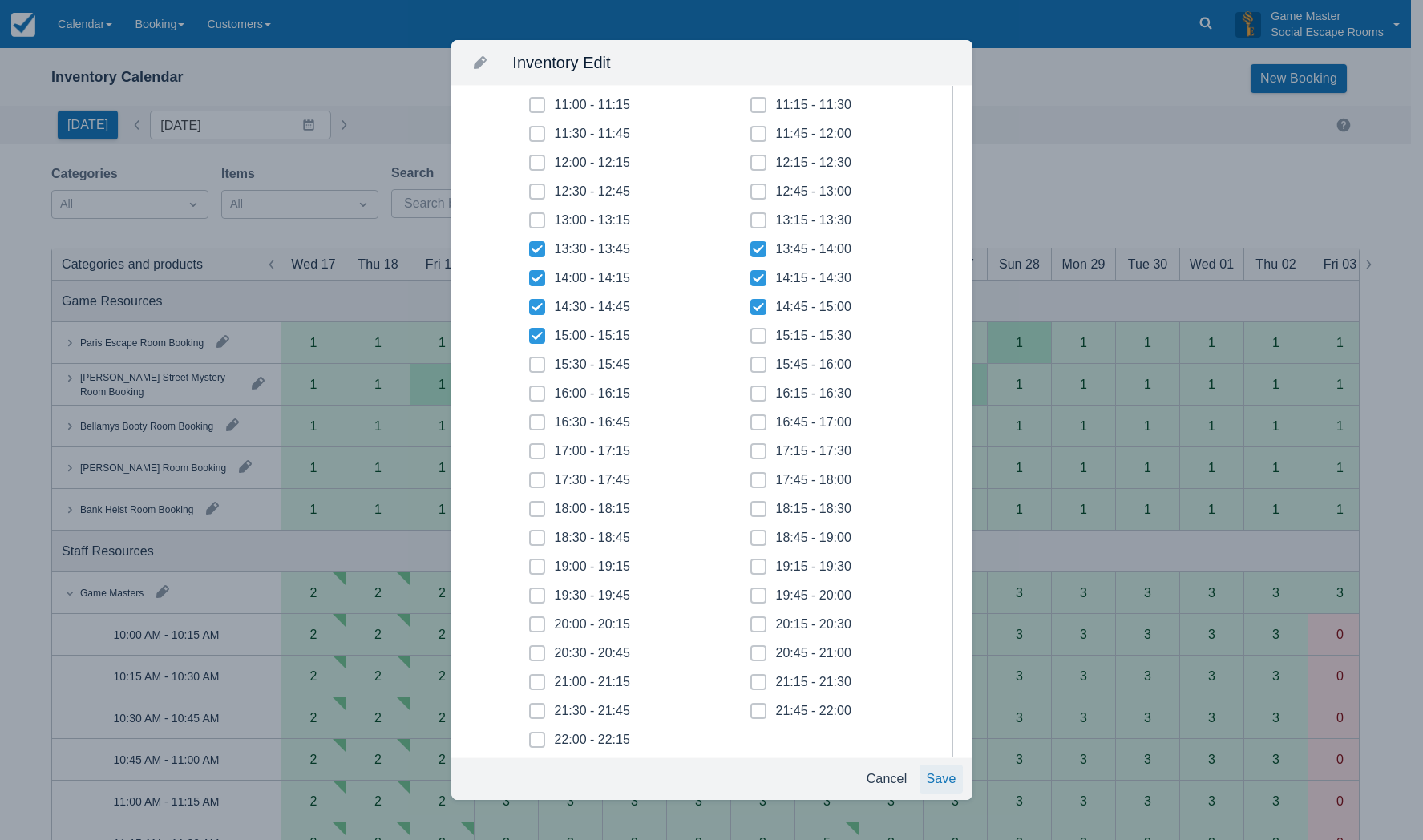
click at [937, 777] on button "Save" at bounding box center [942, 779] width 43 height 29
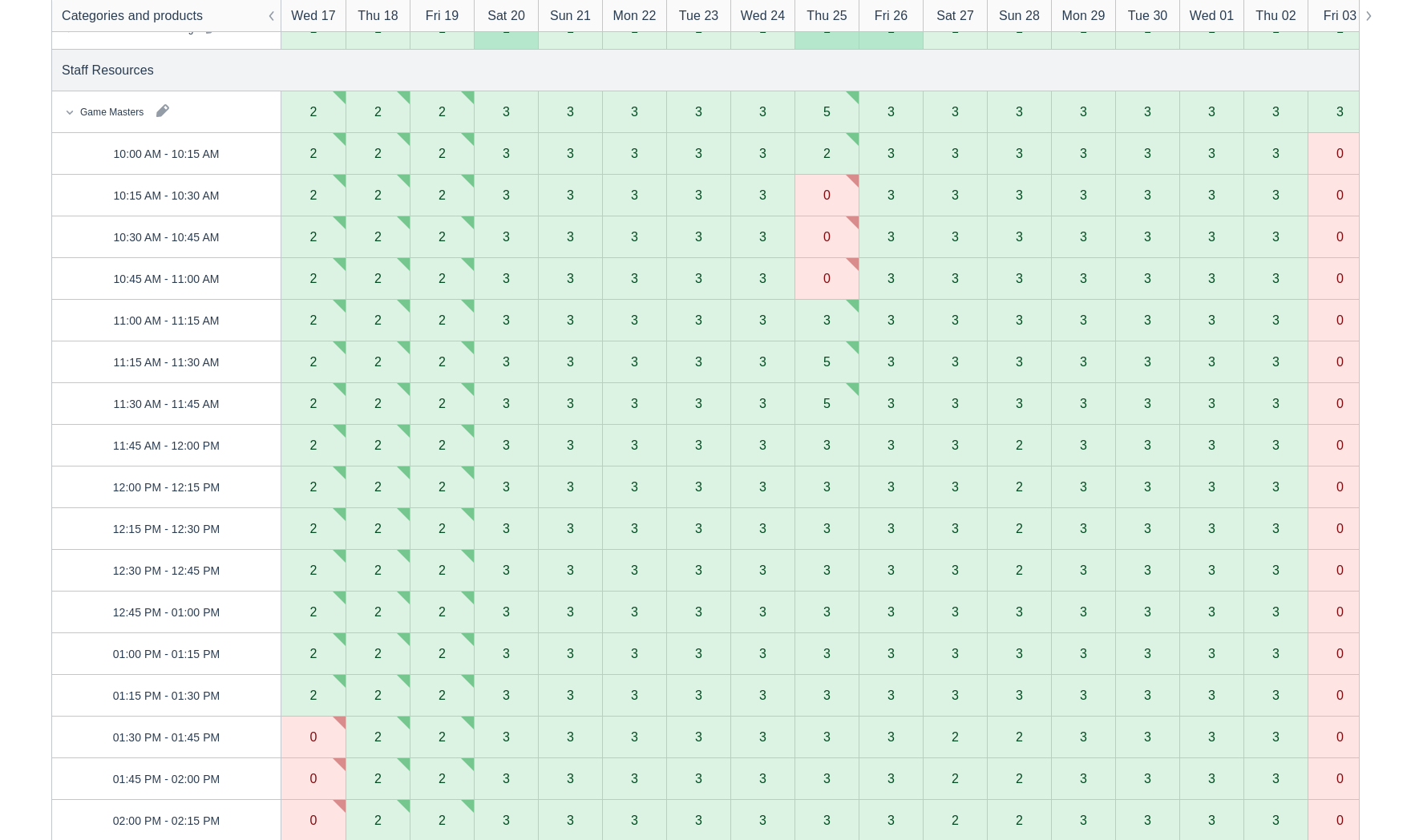
scroll to position [80, 0]
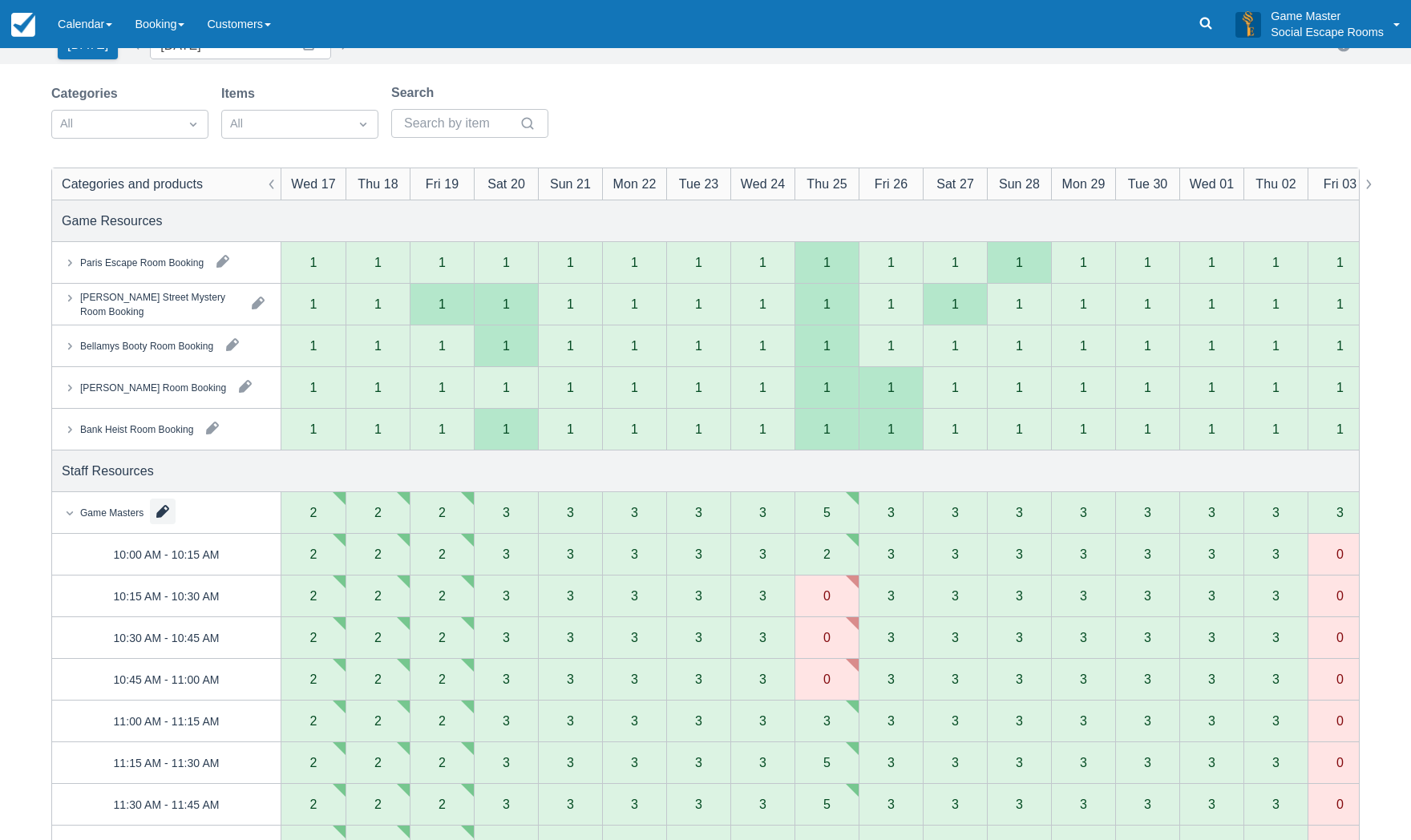
click at [165, 516] on button "button" at bounding box center [163, 512] width 26 height 26
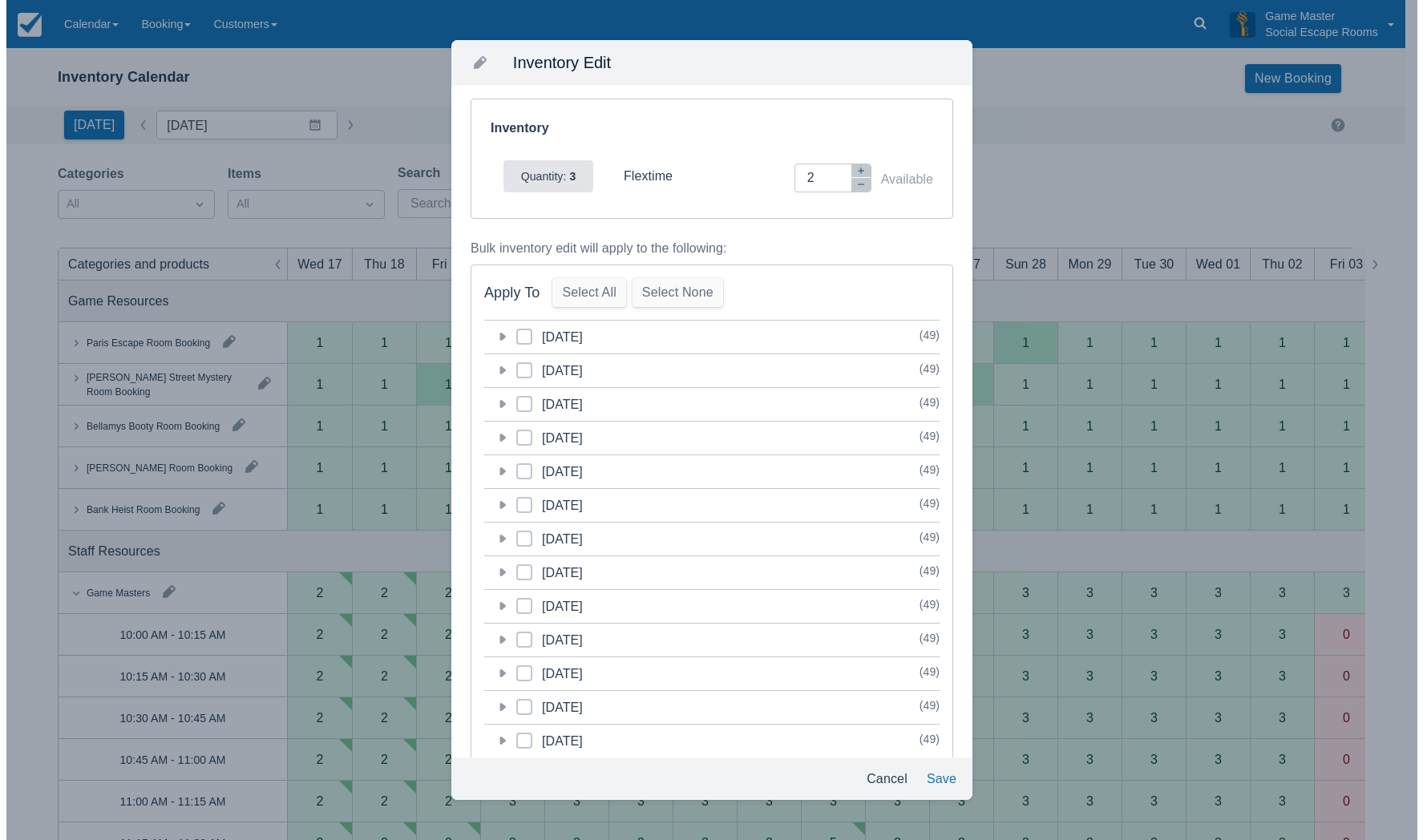
scroll to position [0, 0]
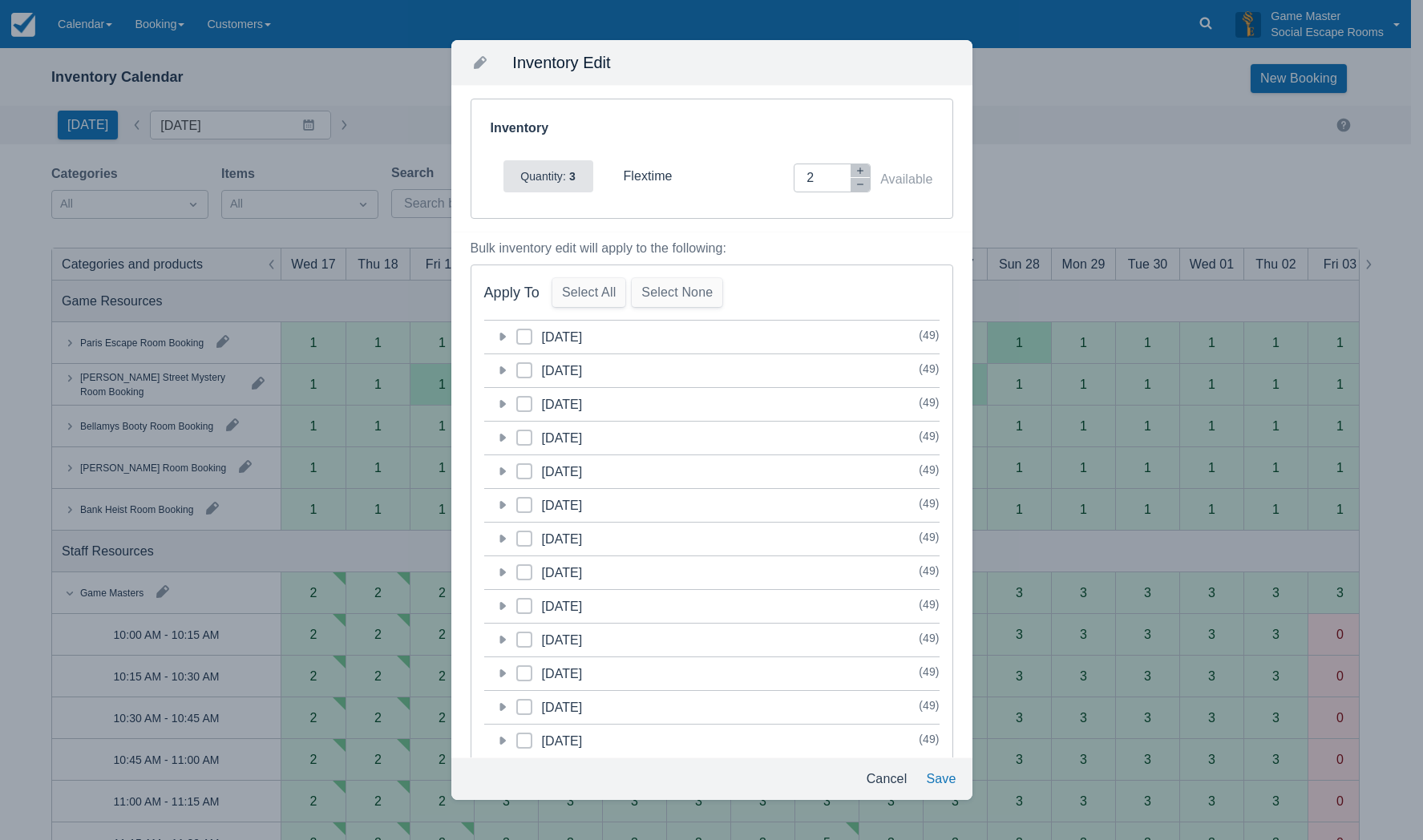
click at [502, 404] on icon at bounding box center [502, 403] width 7 height 8
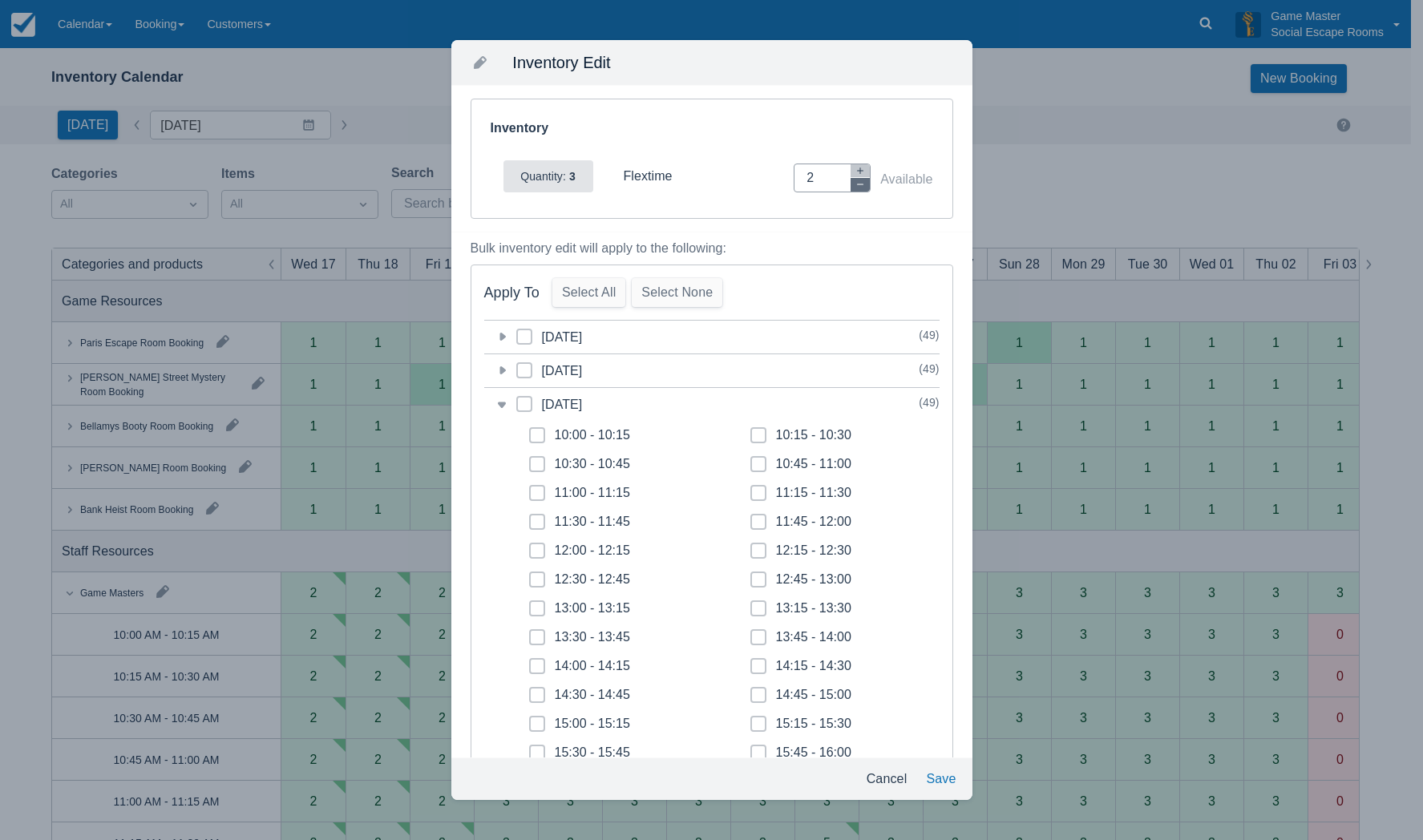
click at [850, 190] on button "button" at bounding box center [860, 185] width 20 height 14
type input "0"
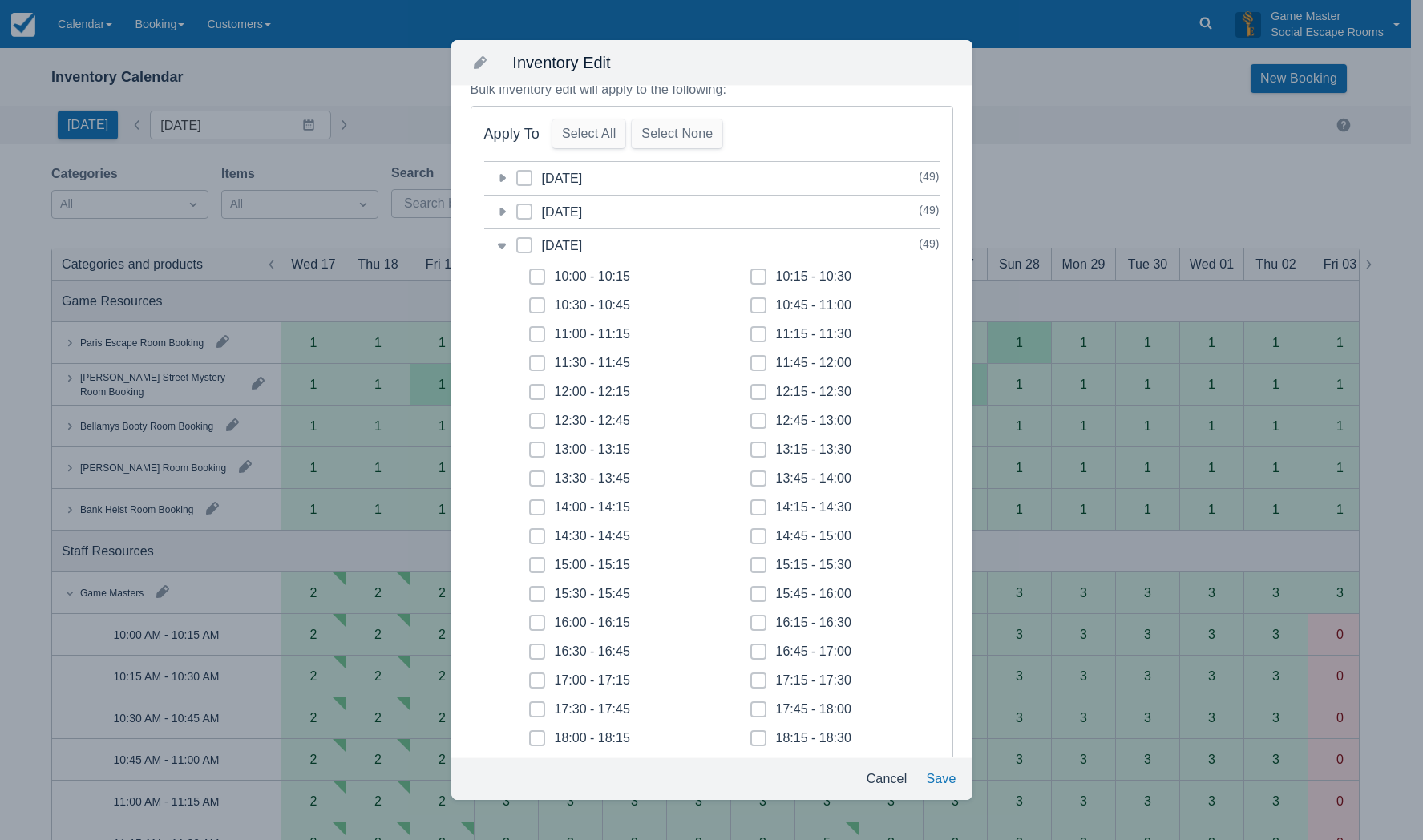
scroll to position [161, 0]
click at [536, 274] on icon at bounding box center [537, 274] width 7 height 7
click at [530, 271] on input "10:00 - 10:15" at bounding box center [529, 270] width 1 height 1
checkbox input "true"
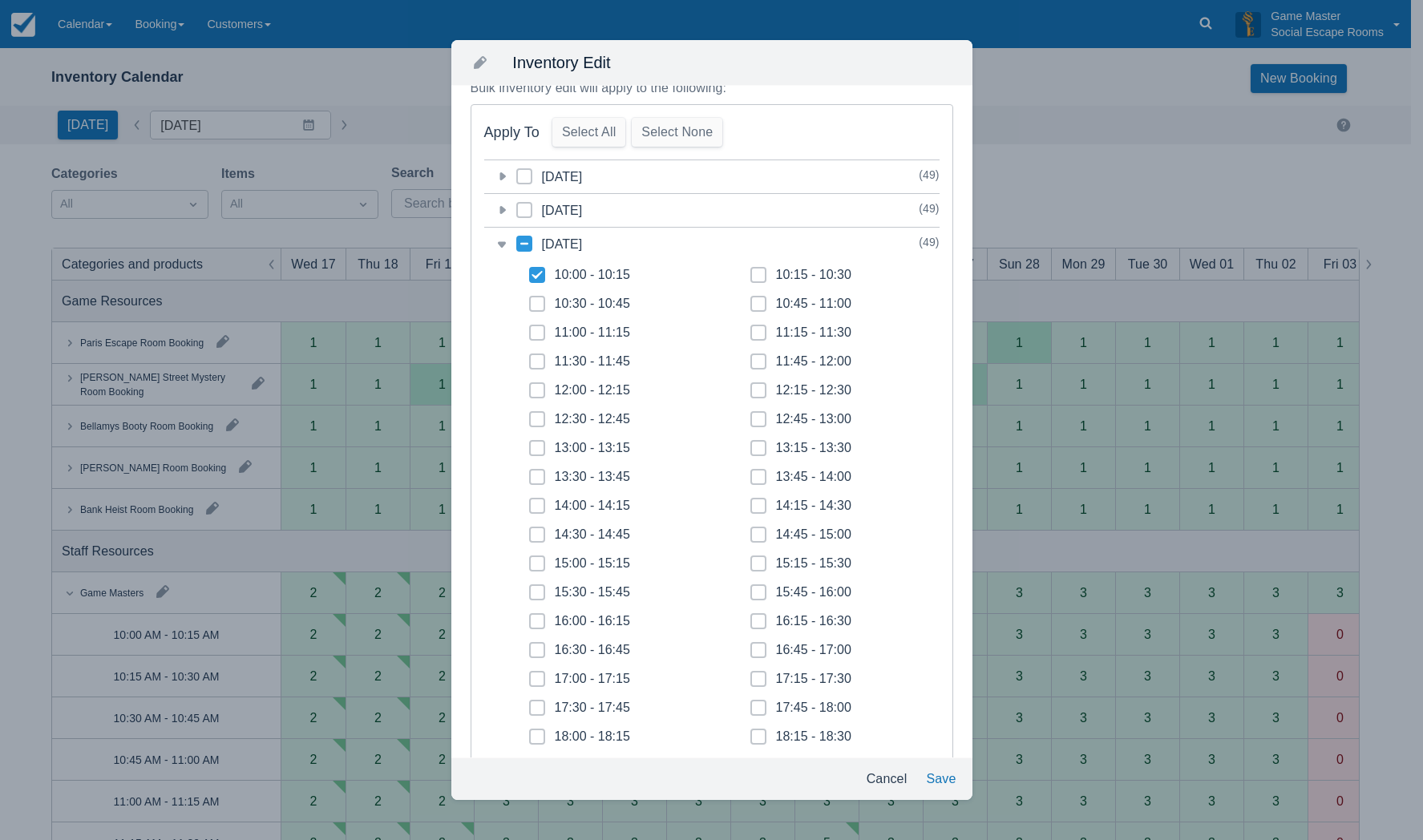
click at [536, 304] on icon at bounding box center [537, 304] width 7 height 7
click at [530, 300] on input "10:30 - 10:45" at bounding box center [529, 299] width 1 height 1
checkbox input "true"
click at [536, 332] on icon at bounding box center [537, 333] width 7 height 7
click at [530, 329] on input "11:00 - 11:15" at bounding box center [529, 328] width 1 height 1
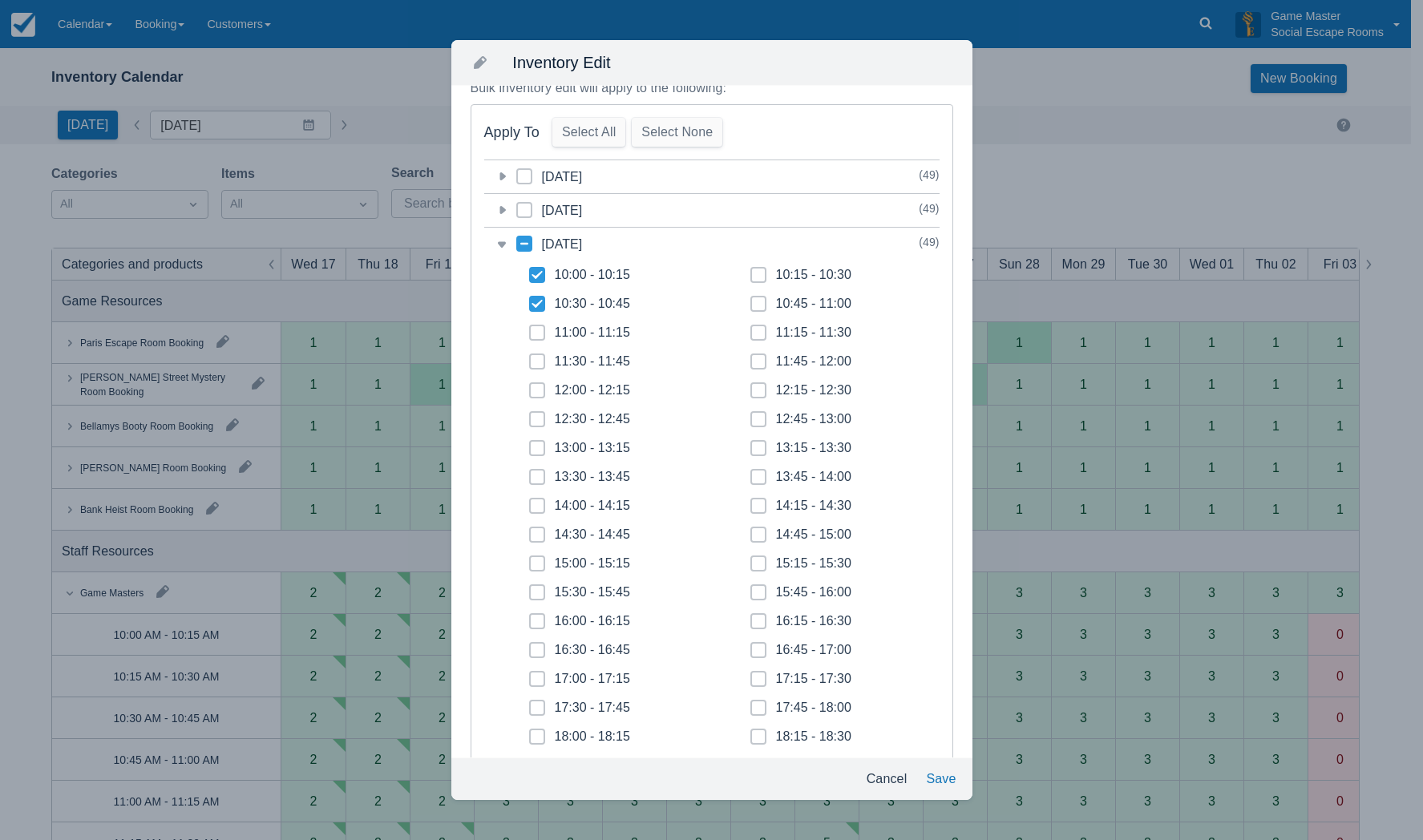
checkbox input "true"
drag, startPoint x: 533, startPoint y: 361, endPoint x: 617, endPoint y: 327, distance: 90.6
click at [534, 359] on span at bounding box center [536, 367] width 16 height 29
click at [530, 358] on input "11:30 - 11:45" at bounding box center [529, 357] width 1 height 1
checkbox input "true"
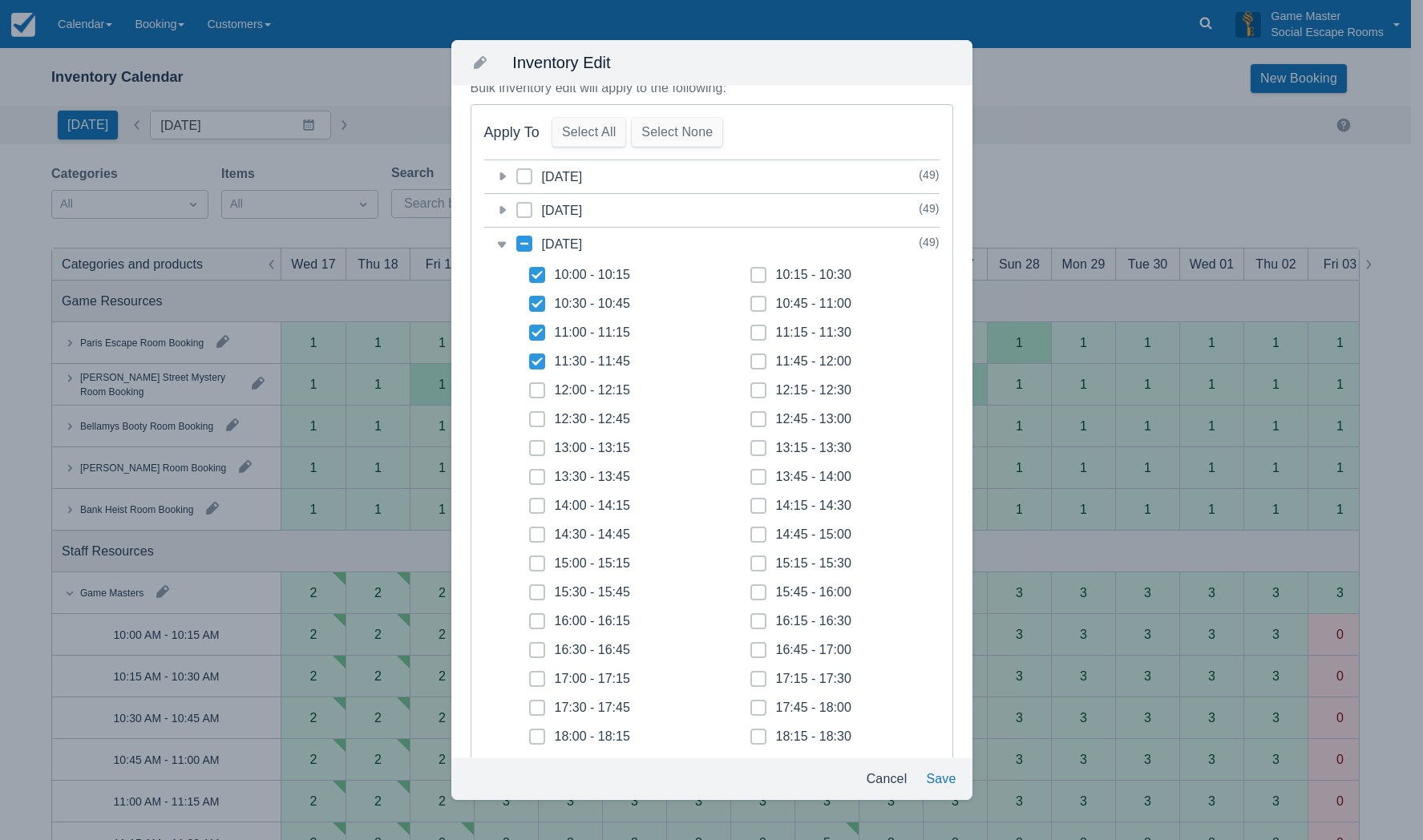
drag, startPoint x: 751, startPoint y: 275, endPoint x: 754, endPoint y: 300, distance: 25.2
click at [756, 277] on icon at bounding box center [758, 274] width 7 height 7
click at [751, 271] on input "10:15 - 10:30" at bounding box center [750, 270] width 1 height 1
checkbox input "true"
click at [754, 300] on span at bounding box center [758, 309] width 16 height 29
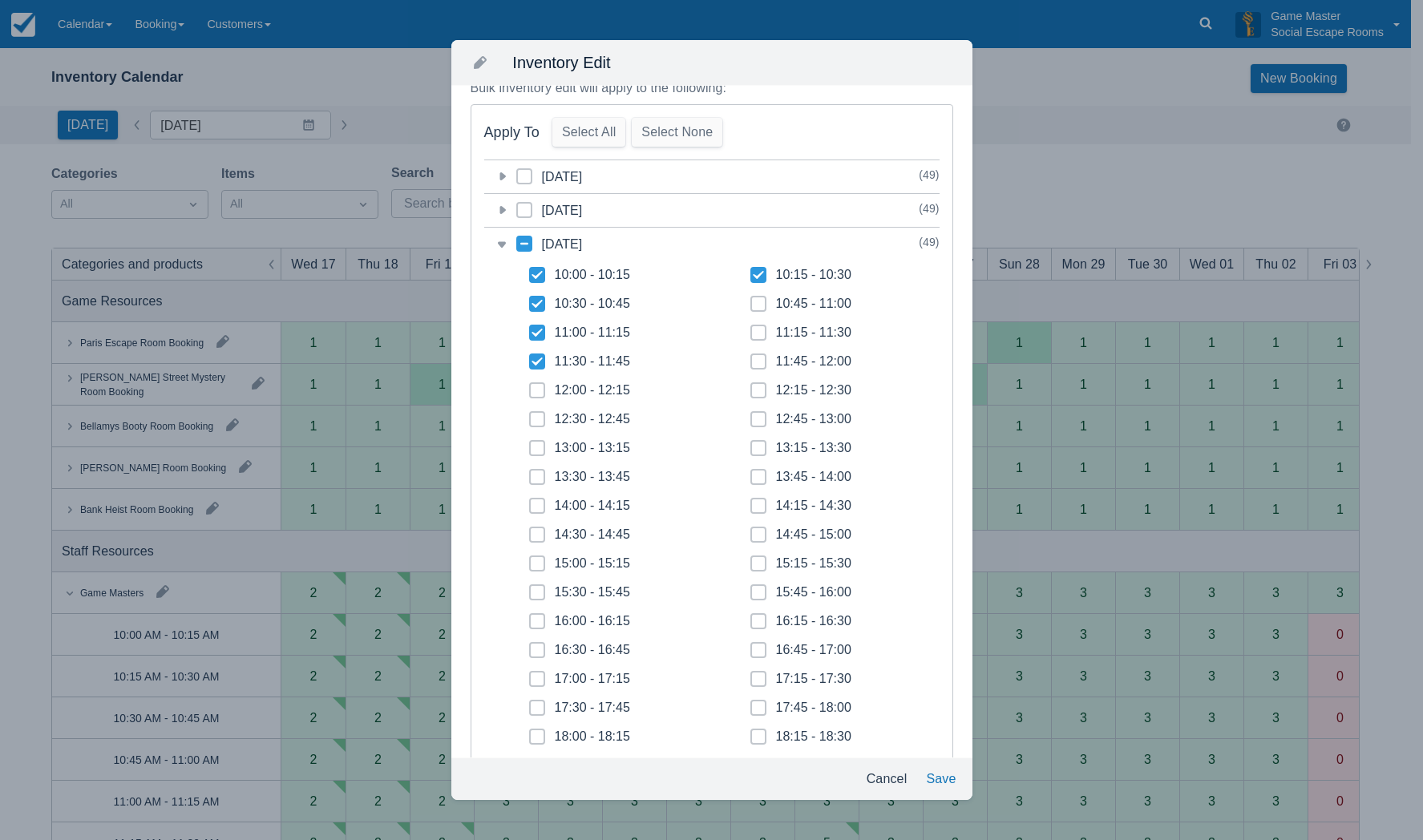
click at [751, 300] on input "10:45 - 11:00" at bounding box center [750, 299] width 1 height 1
checkbox input "true"
click at [756, 334] on icon at bounding box center [758, 333] width 7 height 7
click at [750, 329] on input "11:15 - 11:30" at bounding box center [750, 328] width 1 height 1
checkbox input "true"
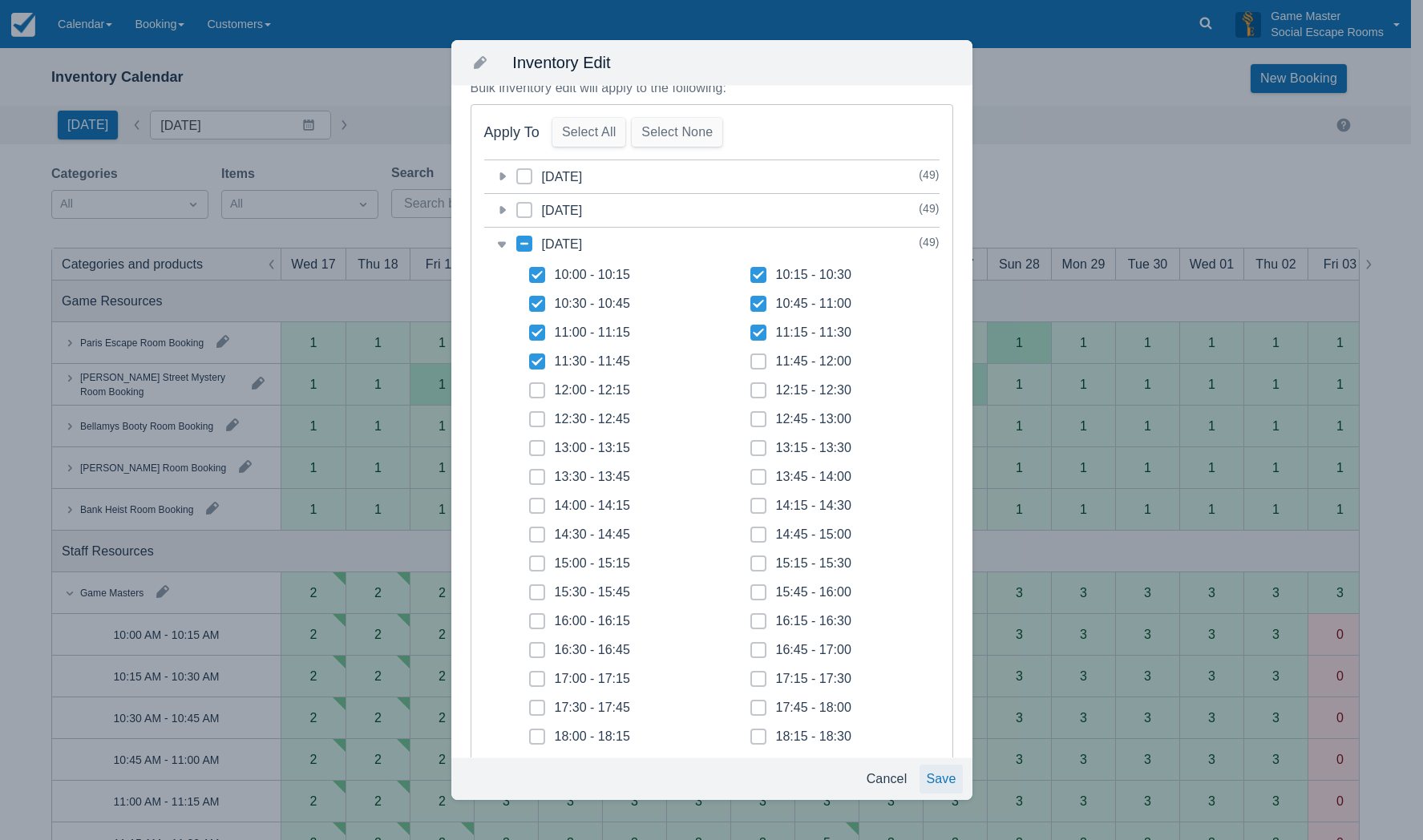
click at [935, 769] on button "Save" at bounding box center [942, 779] width 43 height 29
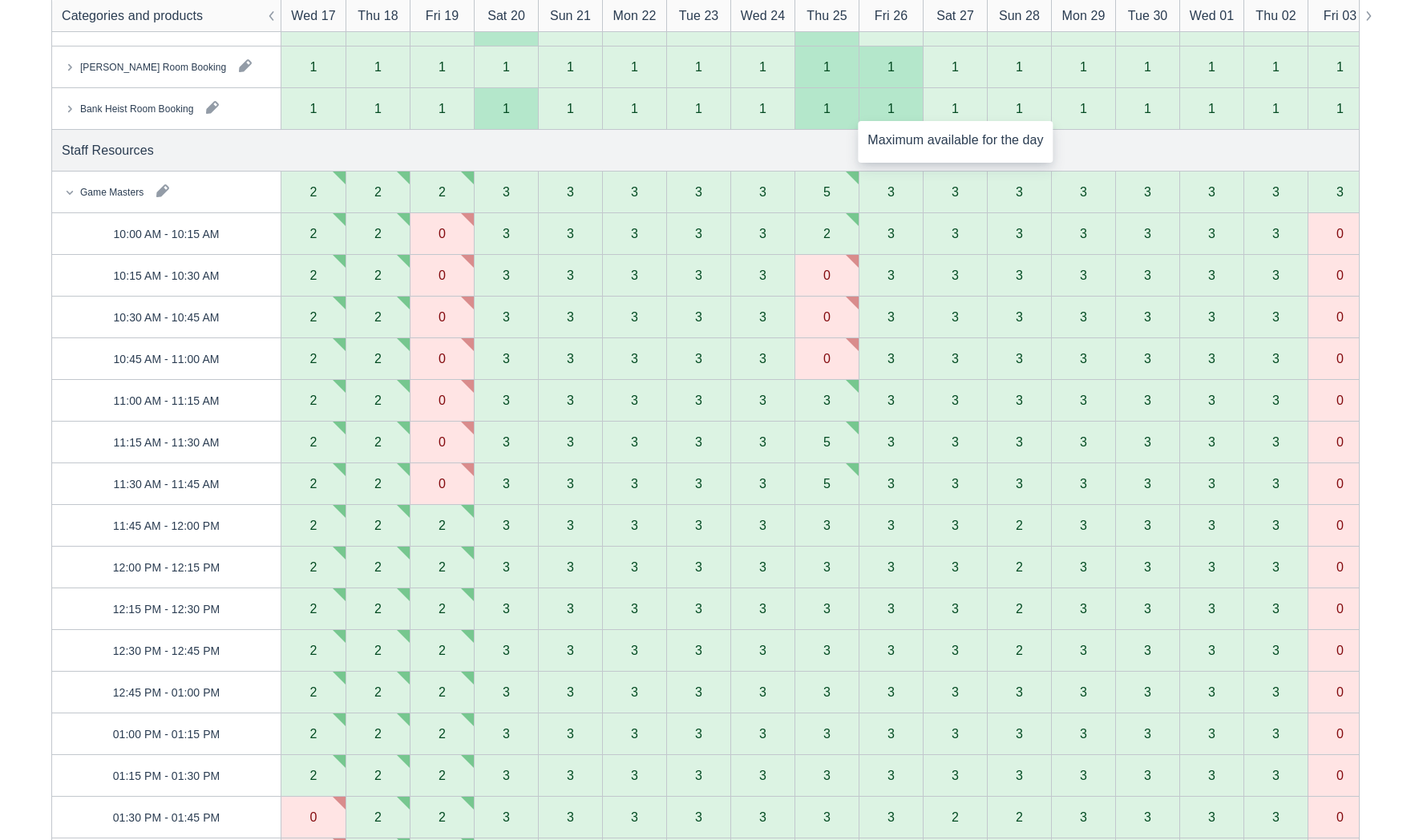
scroll to position [0, 0]
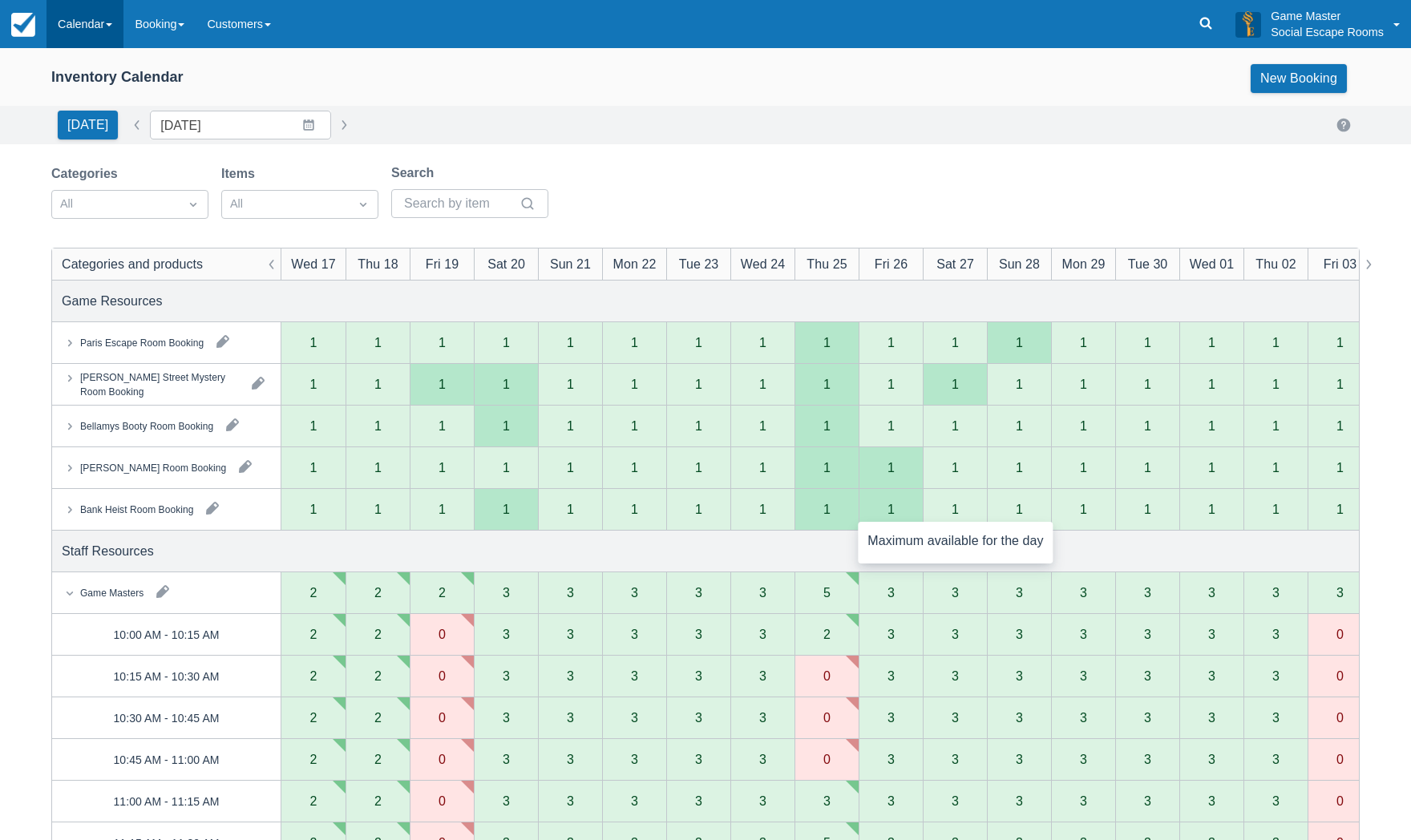
click at [107, 28] on link "Calendar" at bounding box center [85, 24] width 77 height 48
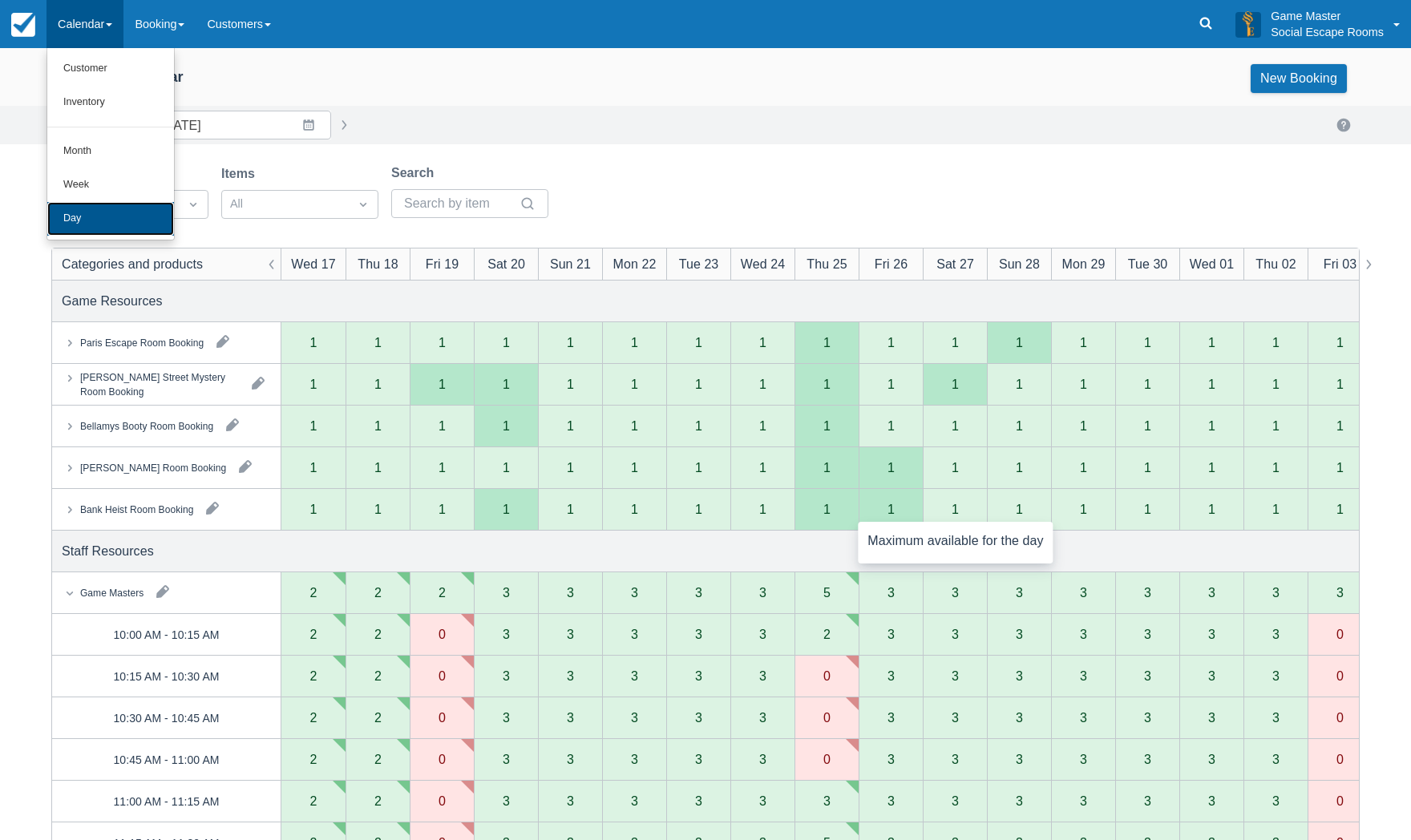
click at [61, 219] on link "Day" at bounding box center [111, 218] width 126 height 33
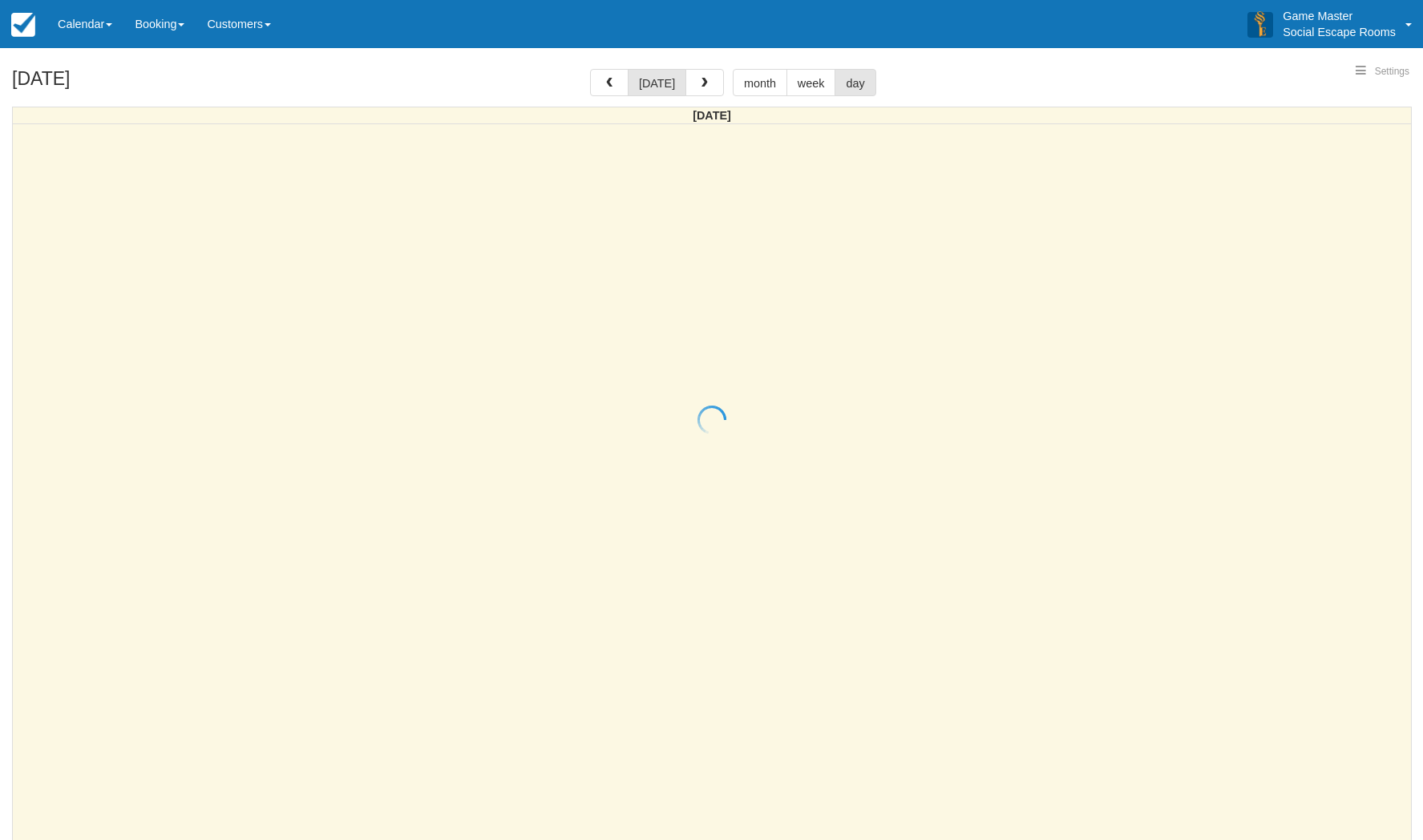
select select
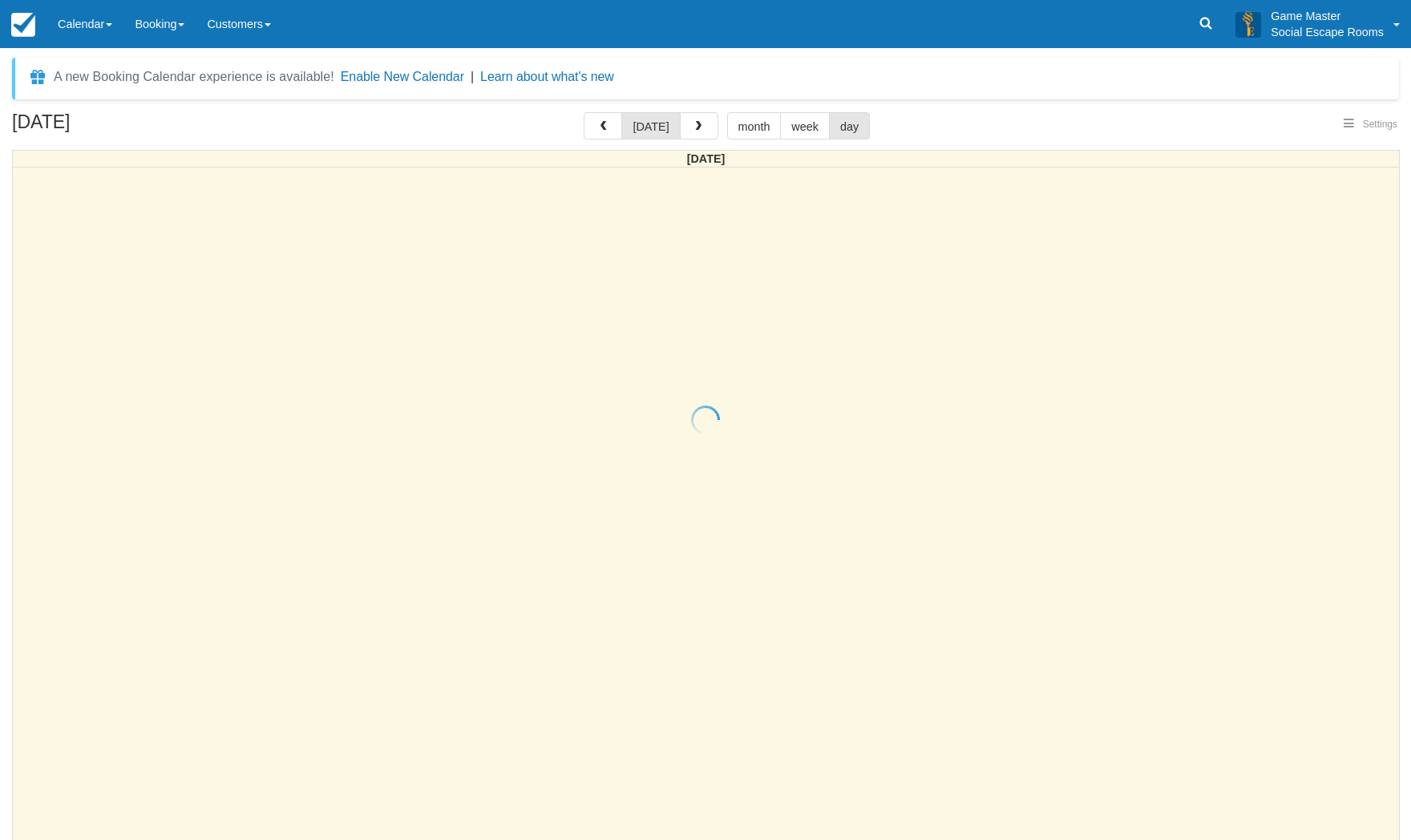
select select
click at [1200, 16] on icon at bounding box center [1206, 22] width 16 height 16
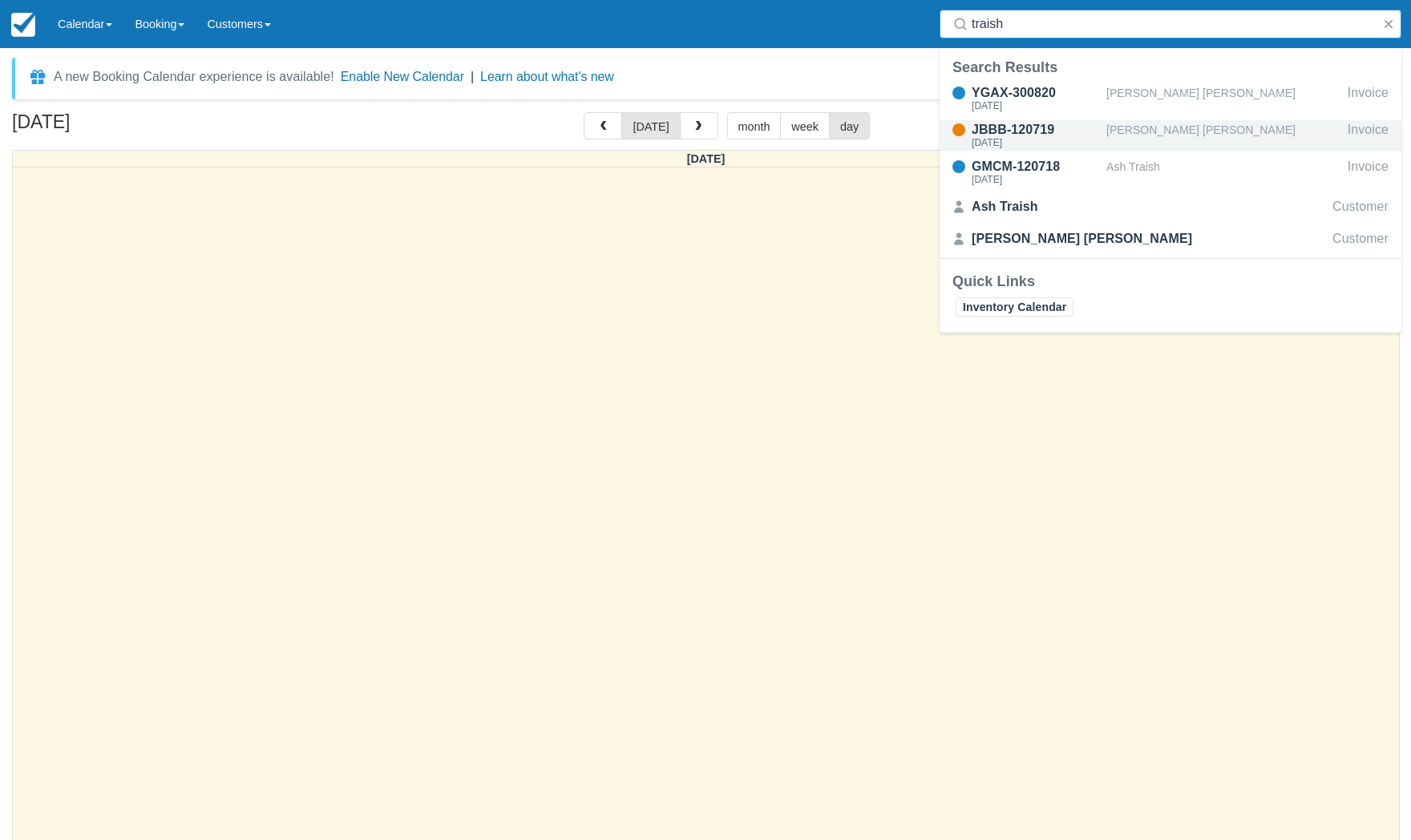
type input "traish"
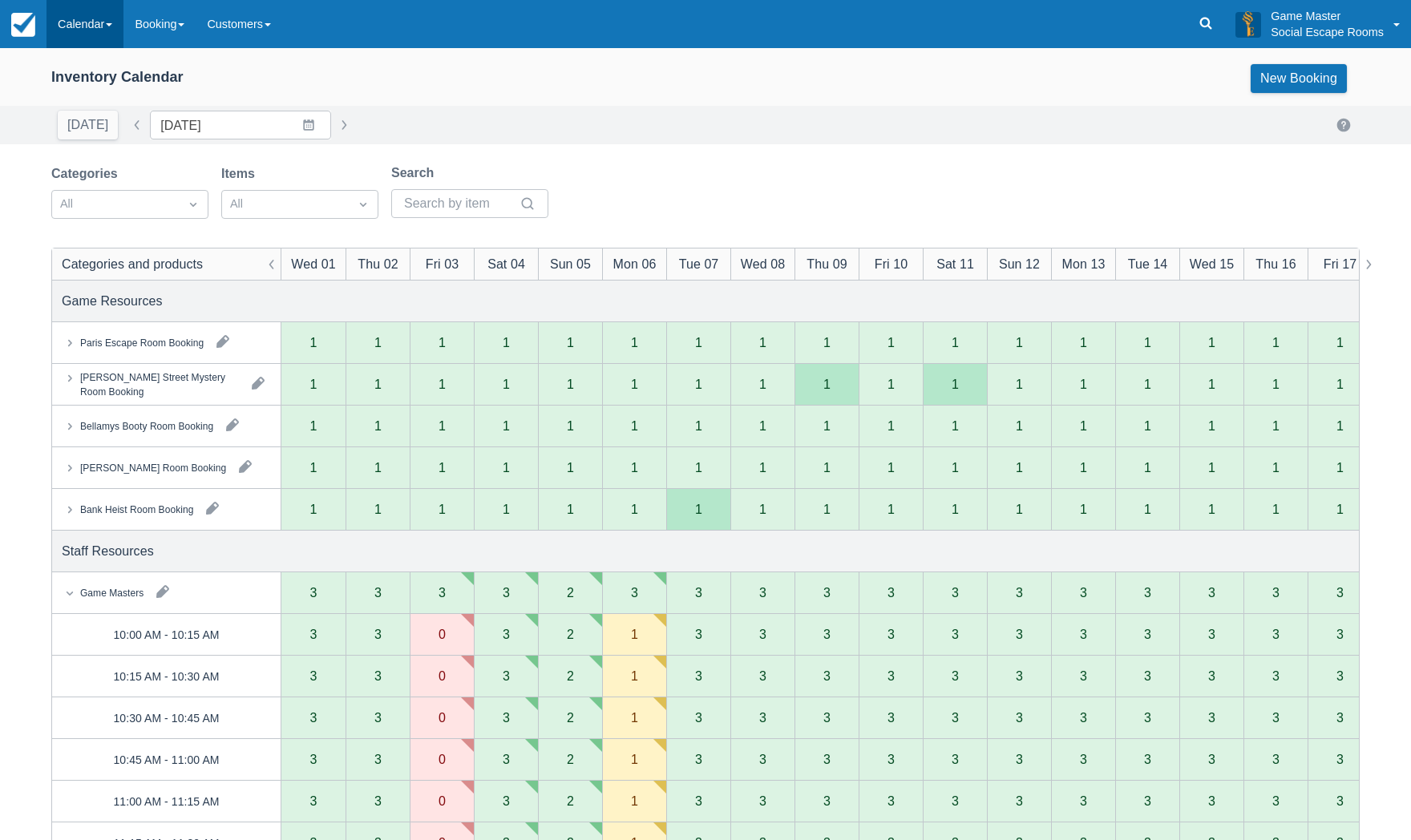
click at [82, 26] on link "Calendar" at bounding box center [85, 24] width 77 height 48
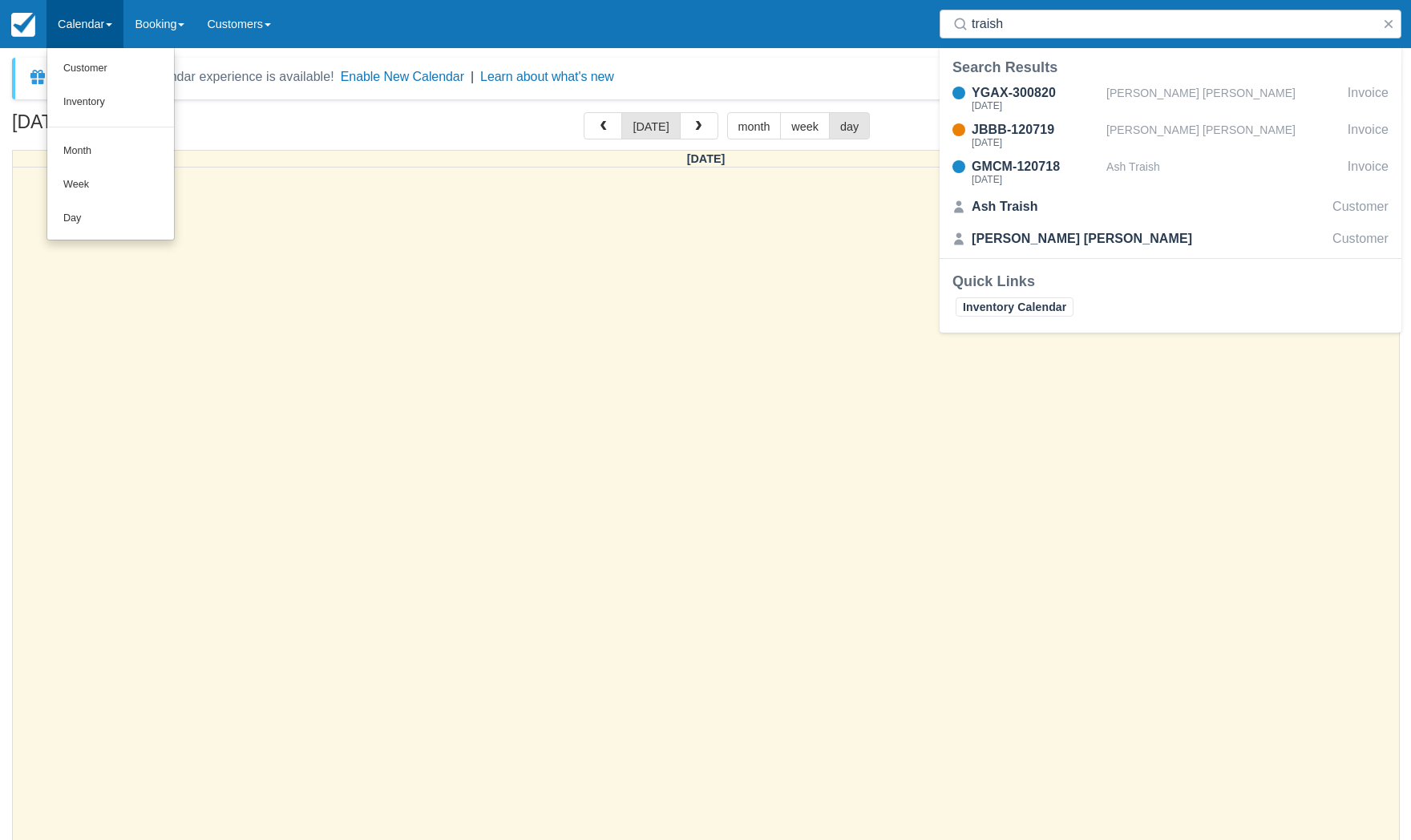
select select
click at [63, 225] on link "Day" at bounding box center [111, 218] width 126 height 33
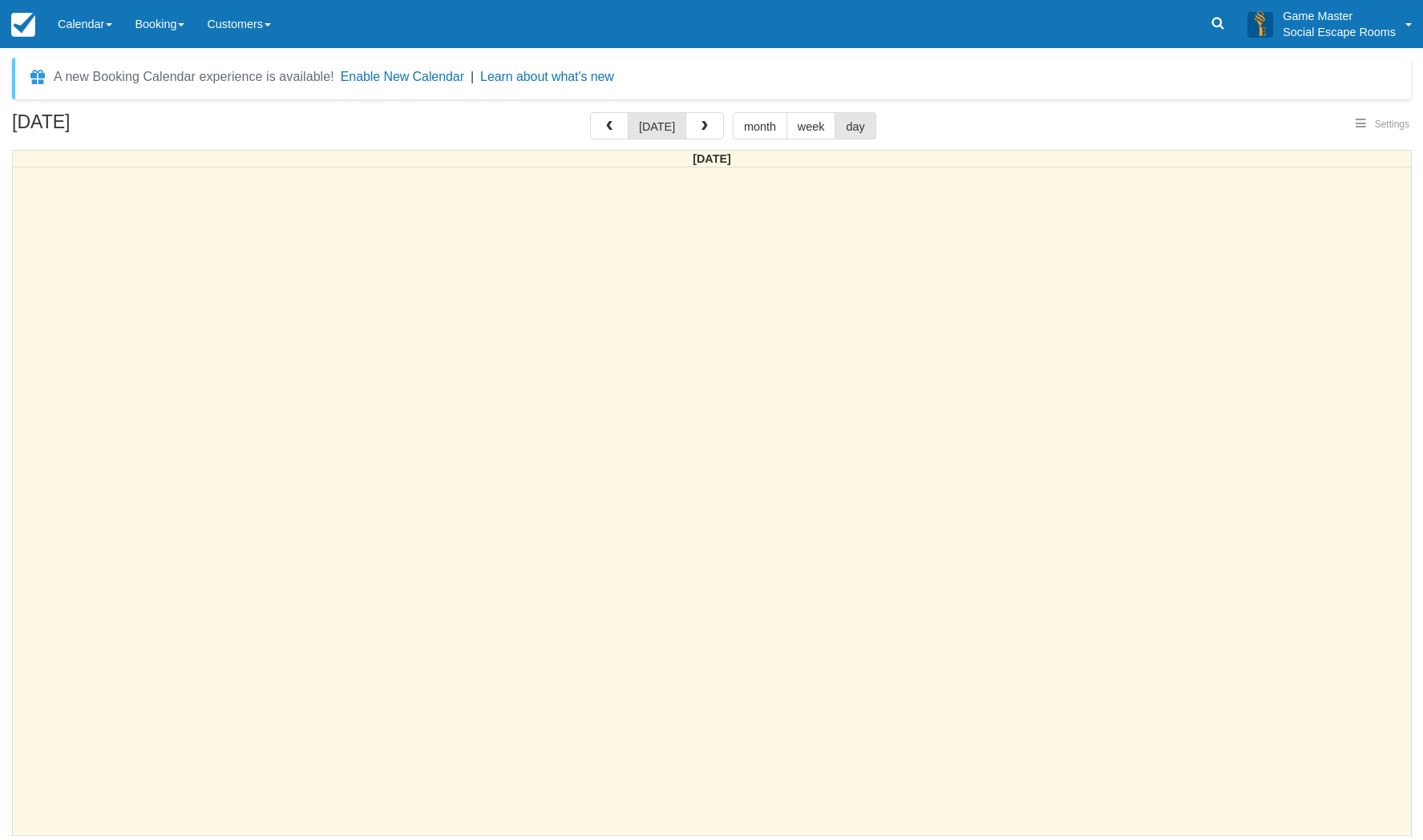
select select
click at [805, 119] on button "week" at bounding box center [810, 125] width 49 height 27
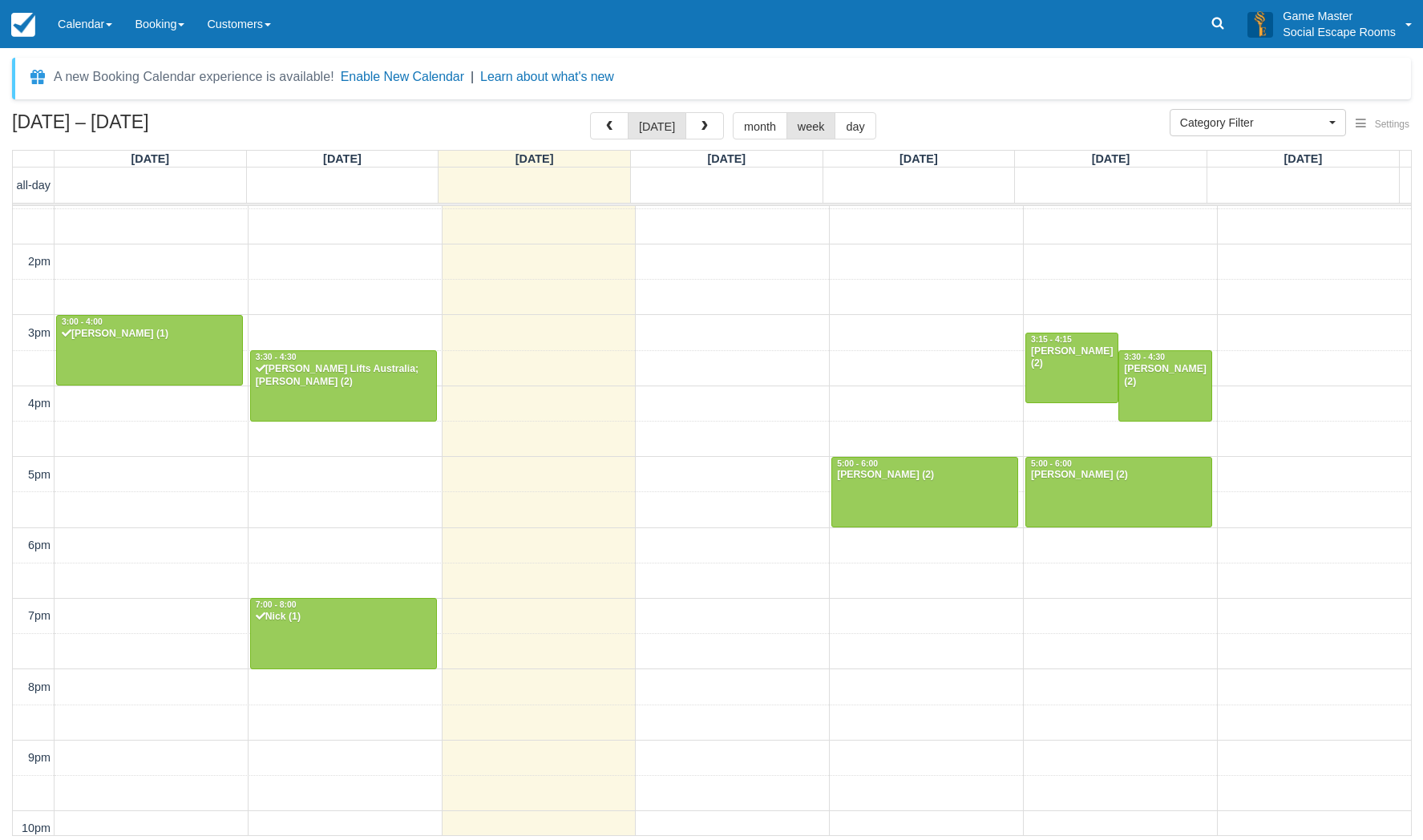
scroll to position [255, 0]
